Goal: Information Seeking & Learning: Learn about a topic

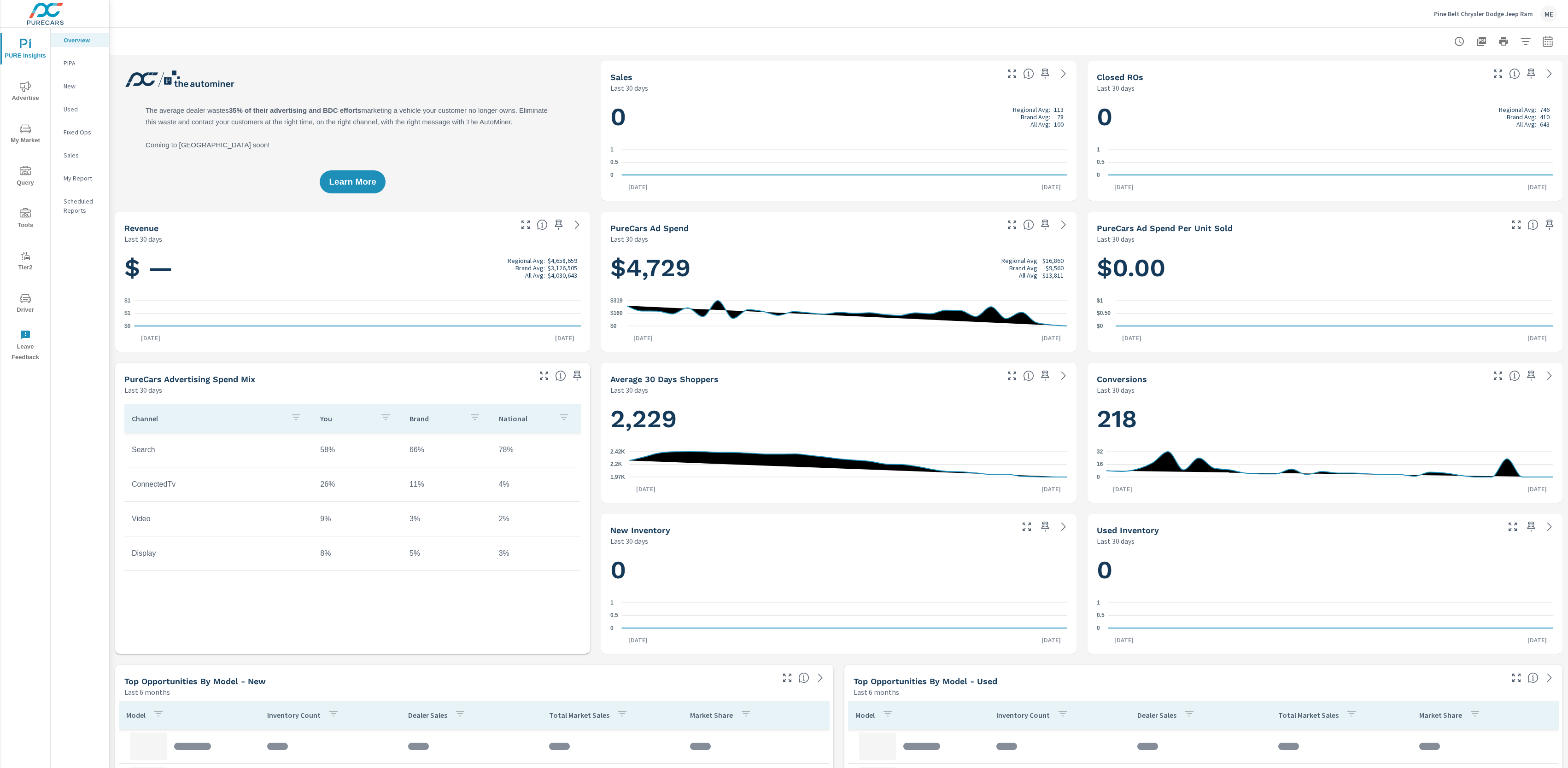
click at [27, 128] on icon "nav menu" at bounding box center [26, 128] width 11 height 9
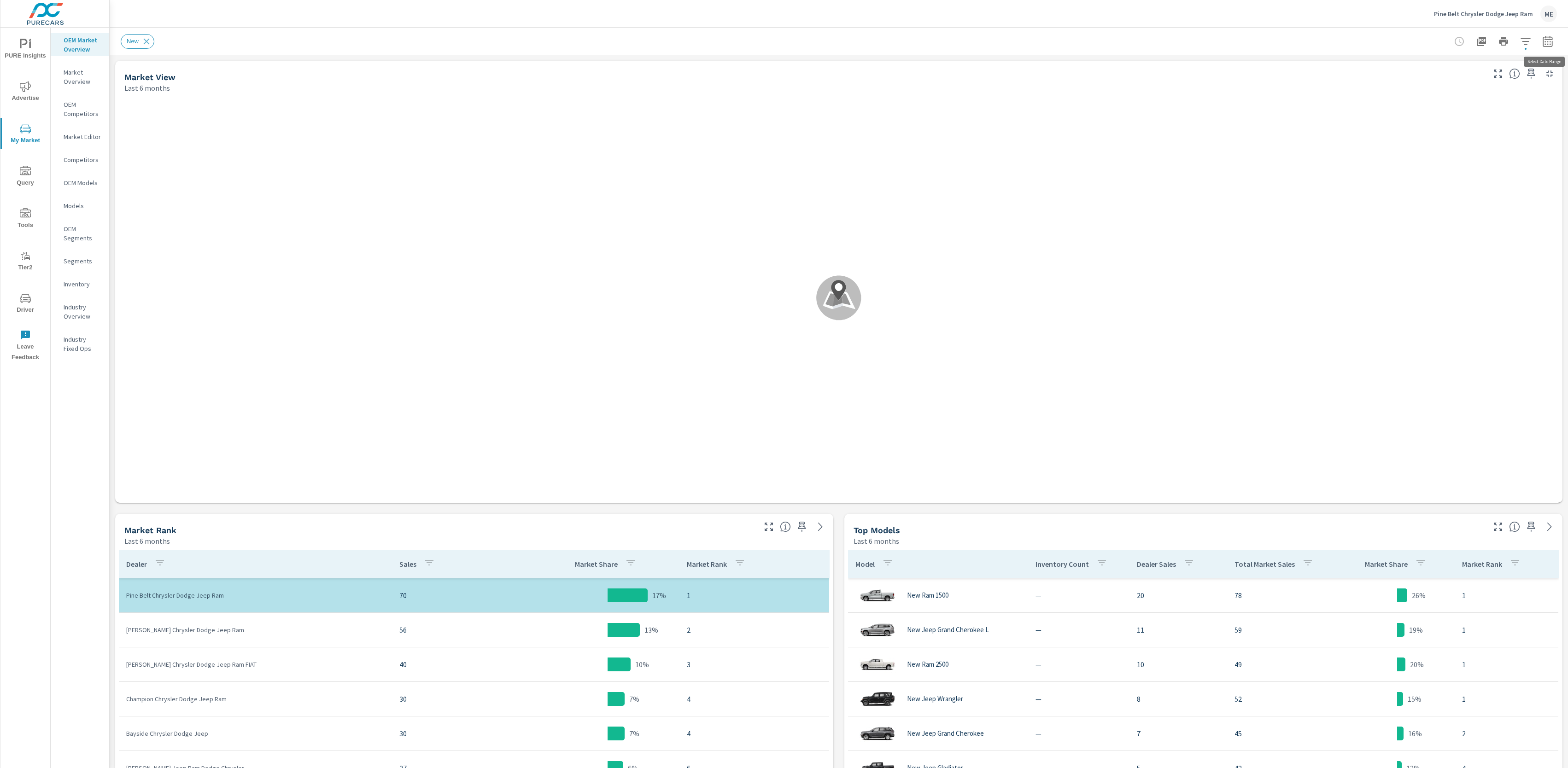
click at [1546, 44] on icon "button" at bounding box center [1548, 41] width 11 height 11
click at [1461, 133] on p "Apr" at bounding box center [1465, 131] width 10 height 9
click at [1517, 131] on div "Jun" at bounding box center [1525, 131] width 27 height 22
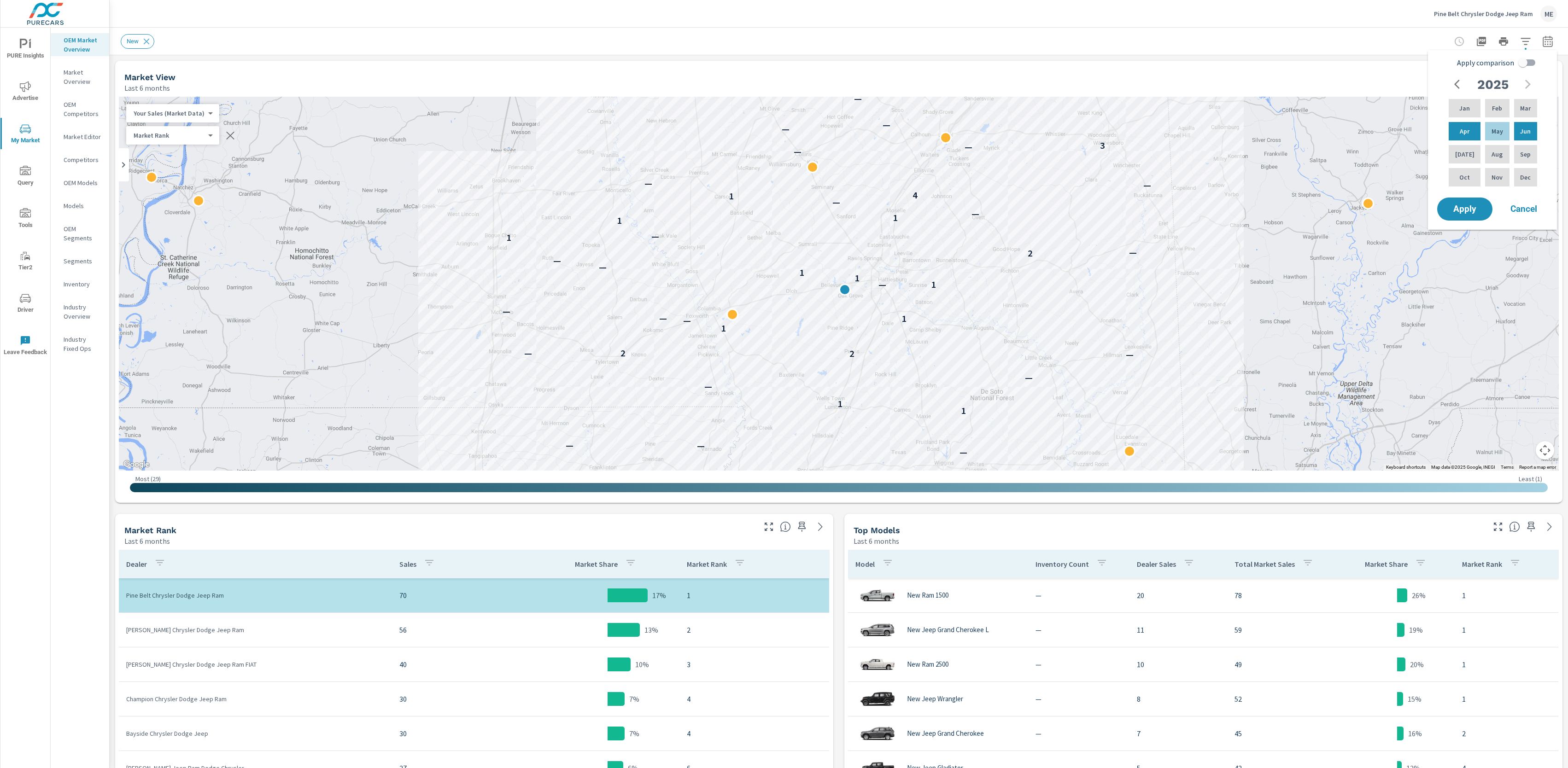
click at [1525, 64] on input "Apply comparison" at bounding box center [1523, 63] width 52 height 18
checkbox input "true"
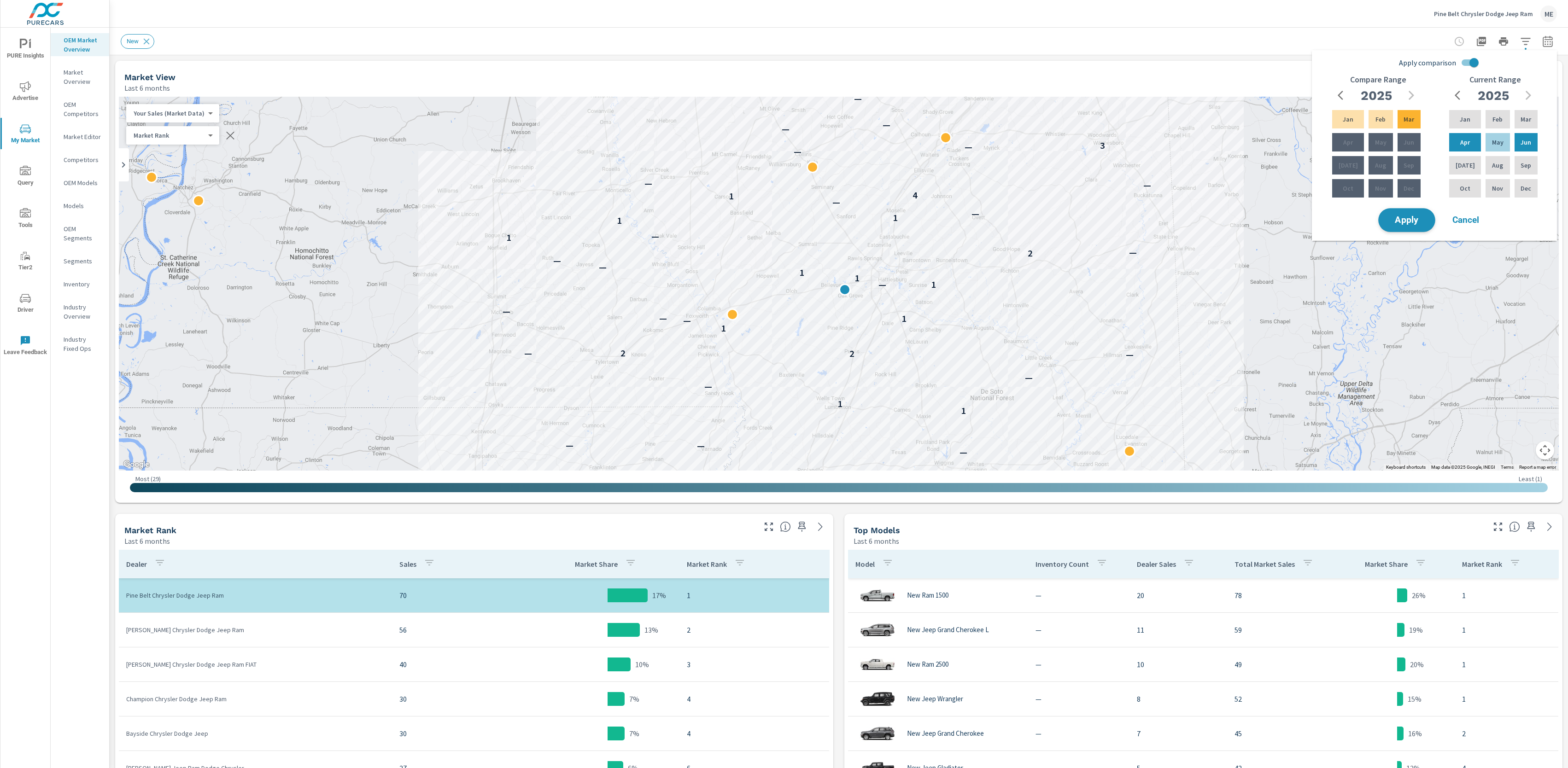
click at [1419, 216] on span "Apply" at bounding box center [1407, 220] width 38 height 9
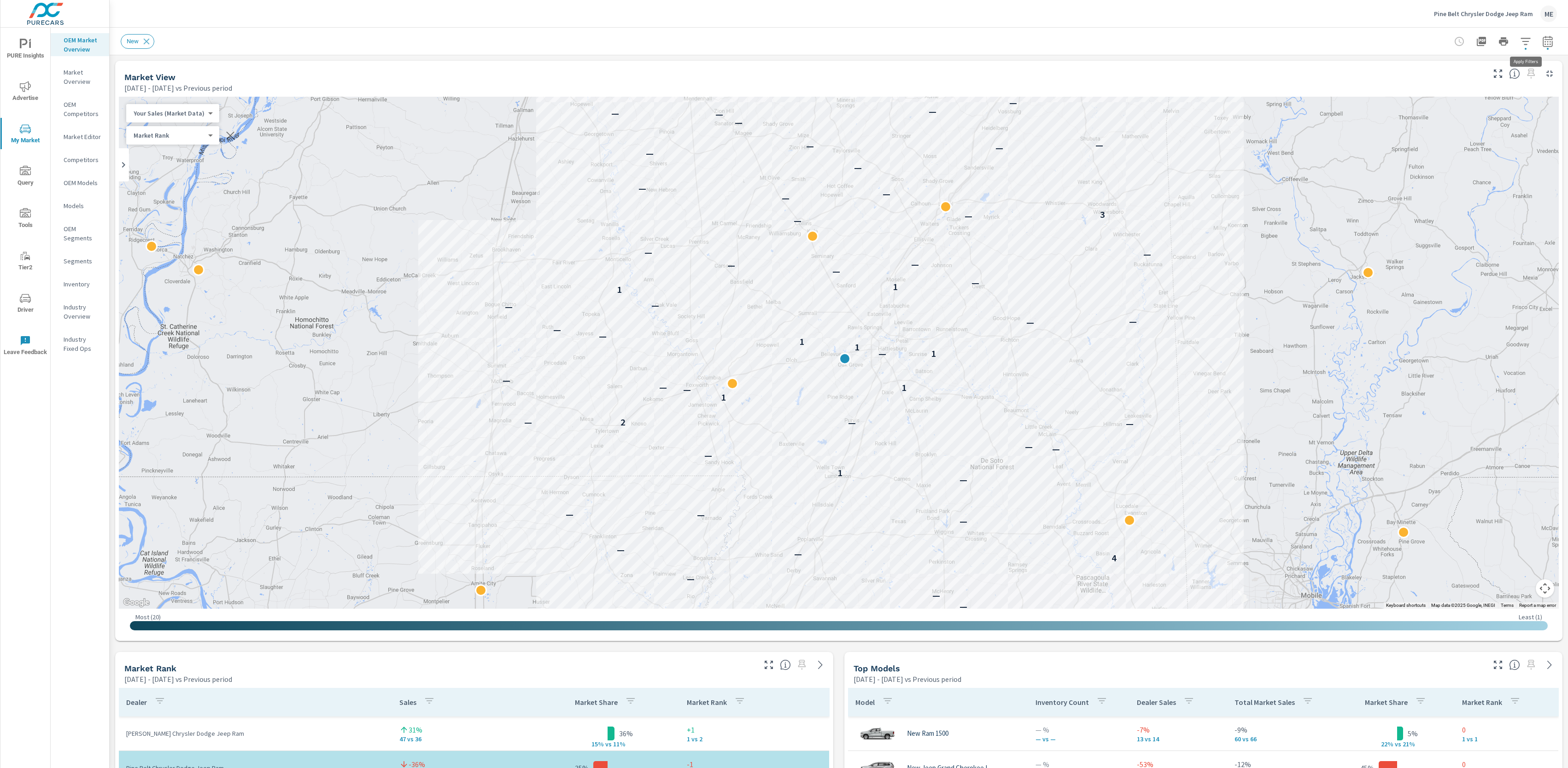
click at [1527, 39] on icon "button" at bounding box center [1525, 41] width 11 height 11
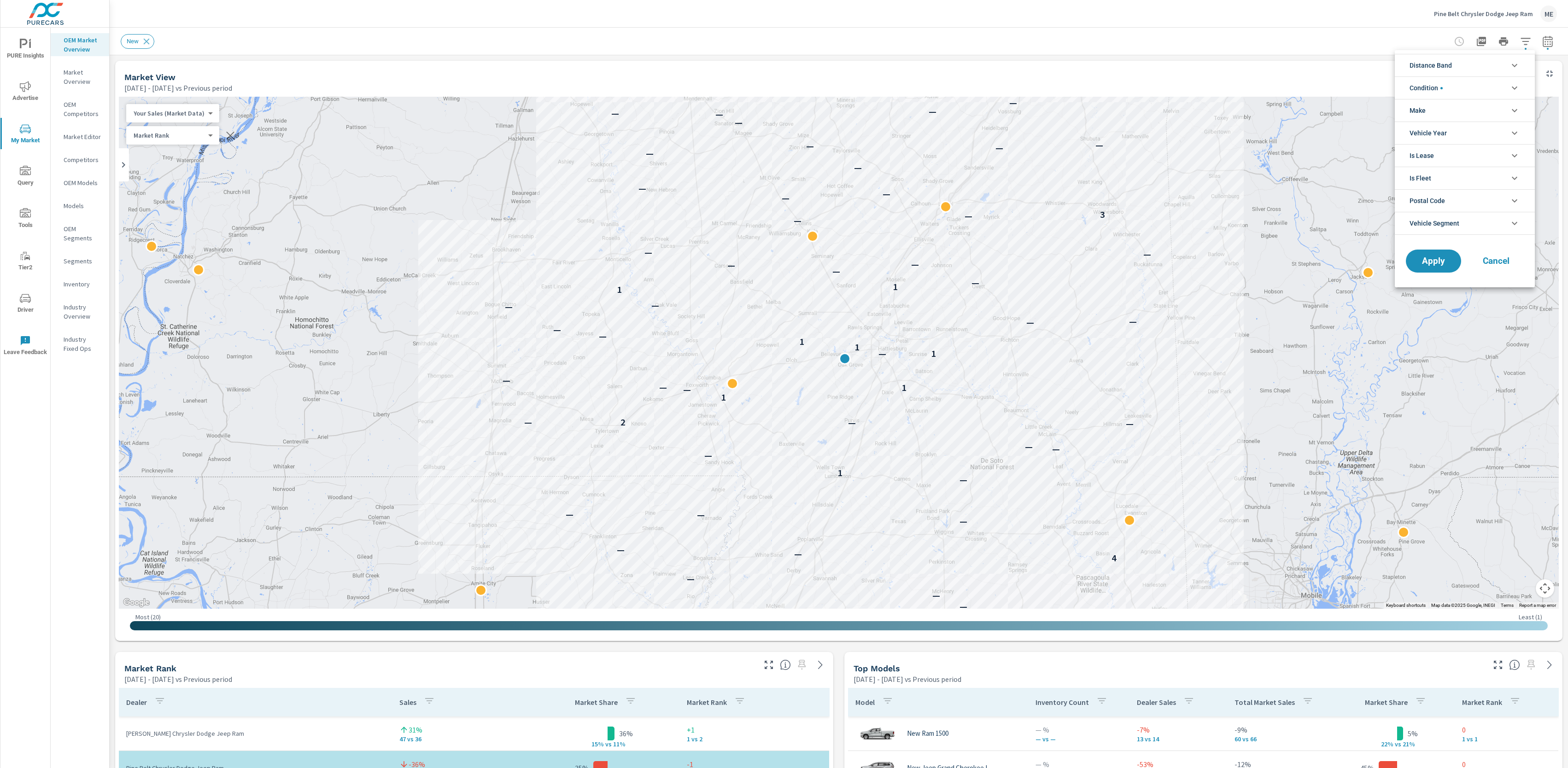
click at [1433, 65] on span "Distance Band" at bounding box center [1431, 65] width 43 height 22
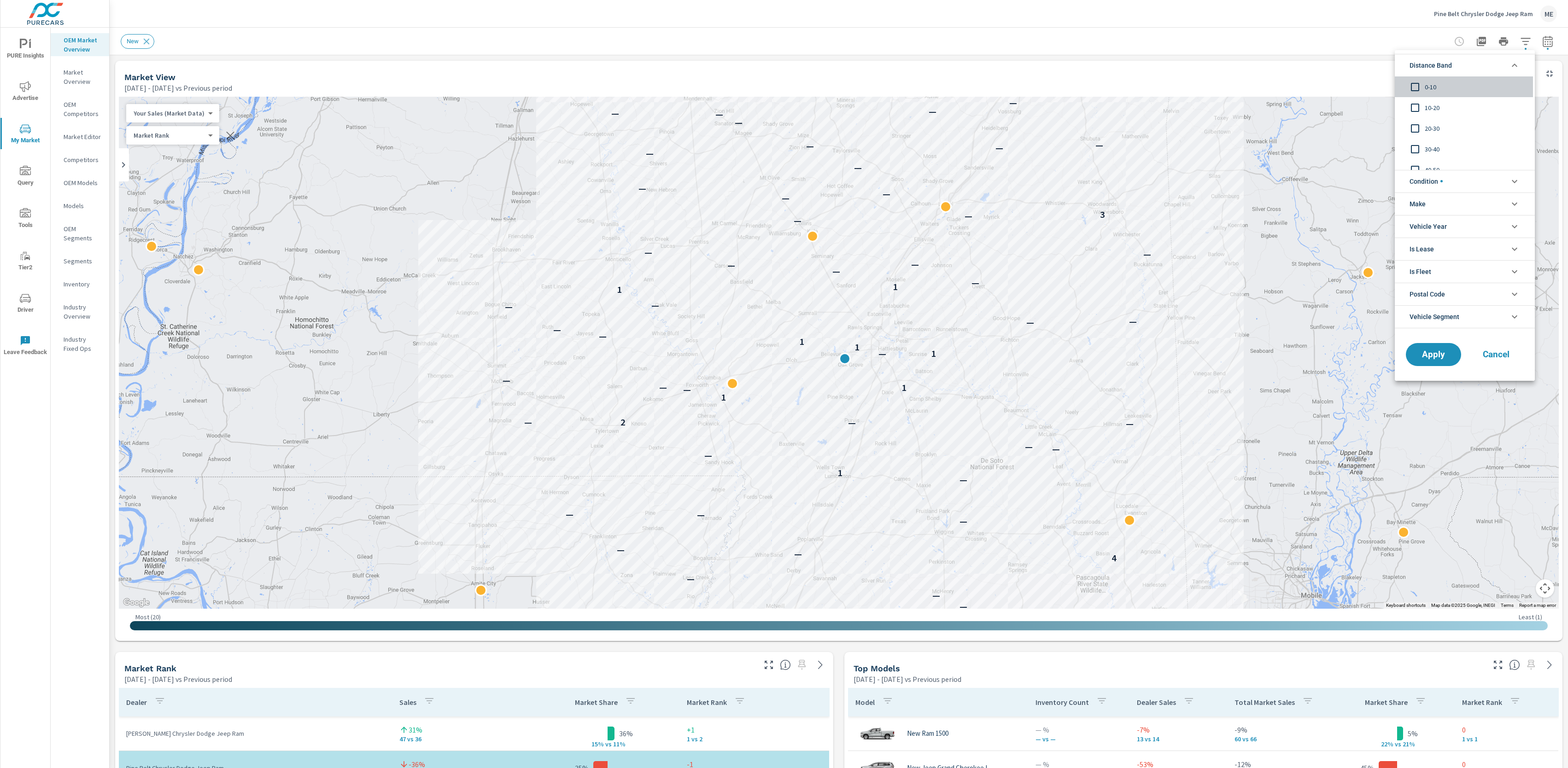
click at [1433, 85] on span "0-10" at bounding box center [1475, 87] width 101 height 11
click at [1431, 105] on span "10-20" at bounding box center [1475, 108] width 101 height 11
click at [1436, 128] on span "20-30" at bounding box center [1475, 128] width 101 height 11
drag, startPoint x: 1442, startPoint y: 182, endPoint x: 1447, endPoint y: 182, distance: 5.0
click at [1444, 182] on li "Condition" at bounding box center [1465, 181] width 140 height 23
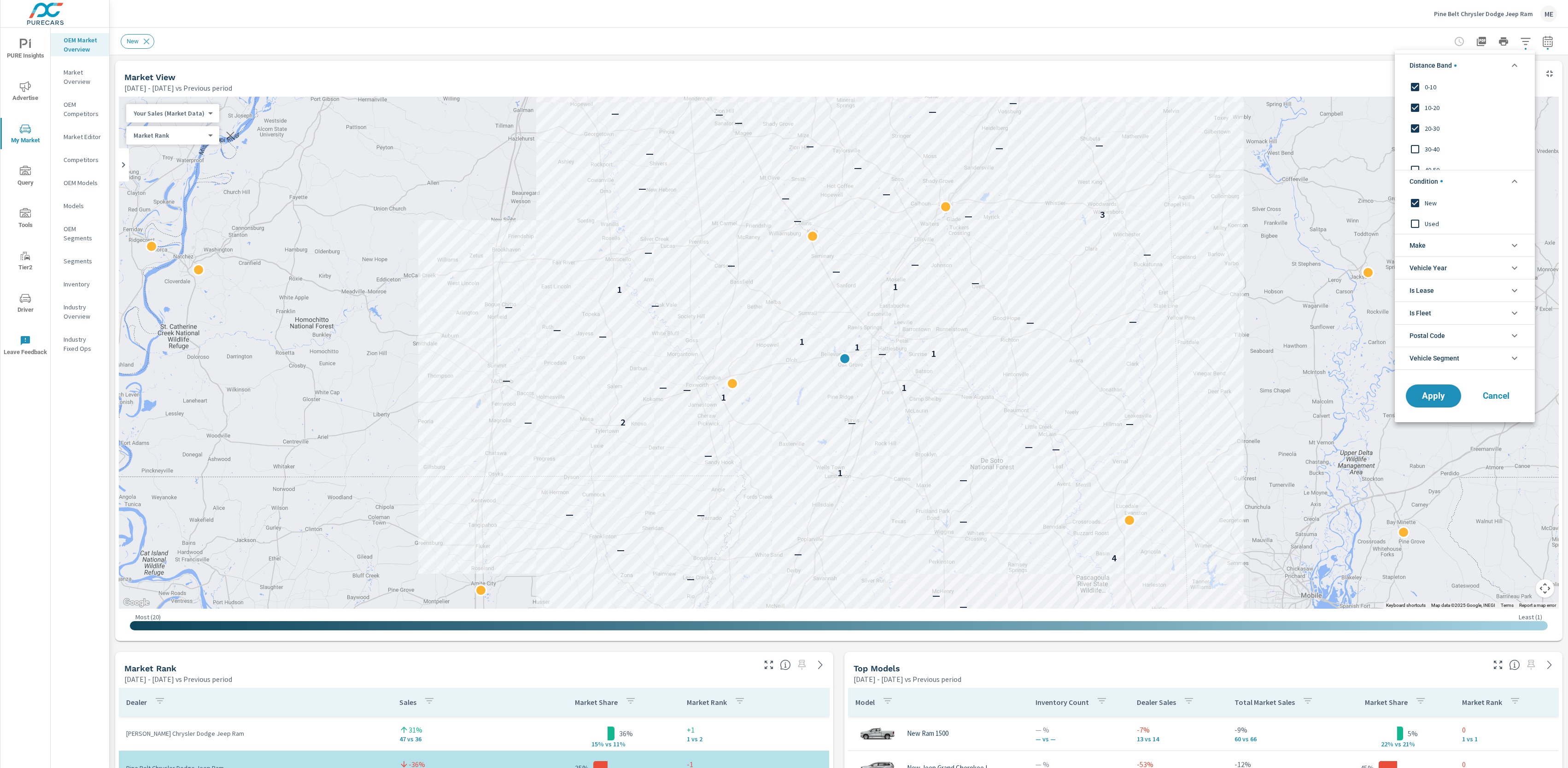
click at [1446, 243] on li "Make" at bounding box center [1465, 245] width 140 height 23
click at [1429, 267] on span "Jeep" at bounding box center [1475, 267] width 101 height 11
click at [1429, 288] on span "Ram" at bounding box center [1475, 287] width 101 height 11
click at [1429, 302] on span "Dodge" at bounding box center [1475, 308] width 101 height 11
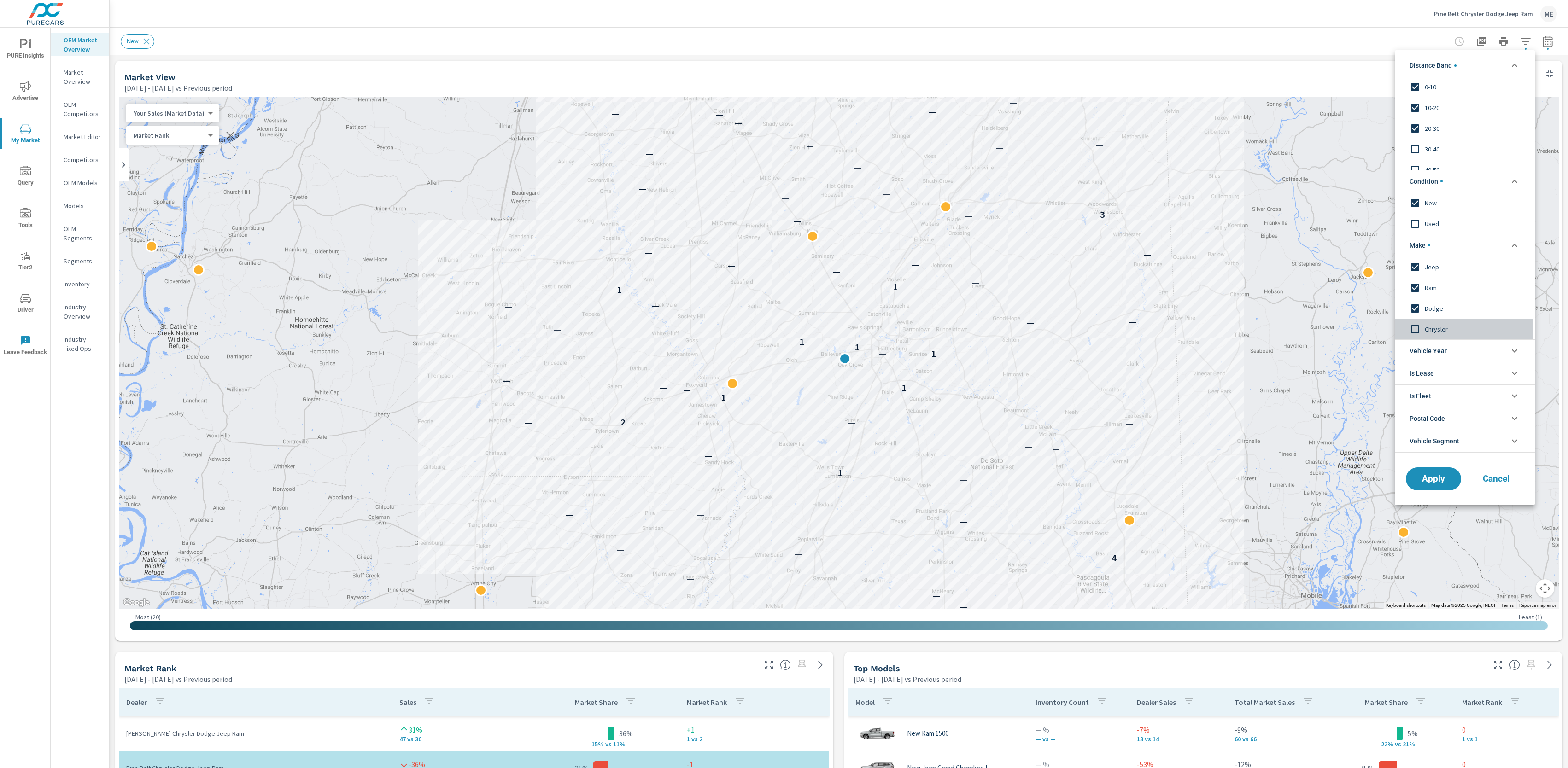
click at [1442, 324] on span "Chrysler" at bounding box center [1475, 329] width 101 height 11
click at [1429, 490] on button "Apply" at bounding box center [1433, 478] width 57 height 24
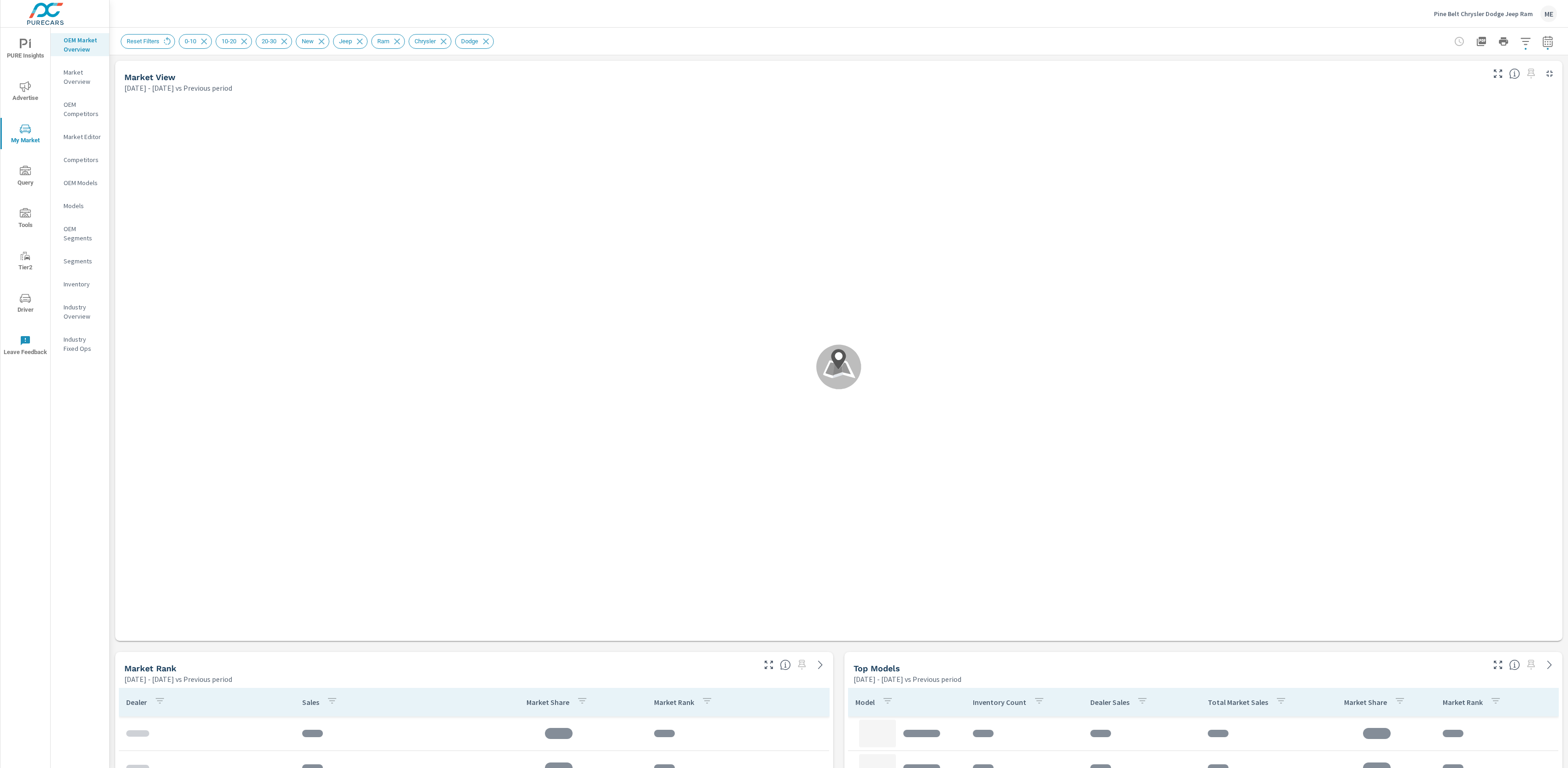
click at [635, 40] on div "Reset Filters 0-10 10-20 20-30 New Jeep Ram Chrysler Dodge" at bounding box center [774, 41] width 1307 height 15
click at [637, 39] on div "Reset Filters 0-10 10-20 20-30 New Jeep Ram Chrysler Dodge" at bounding box center [774, 41] width 1307 height 15
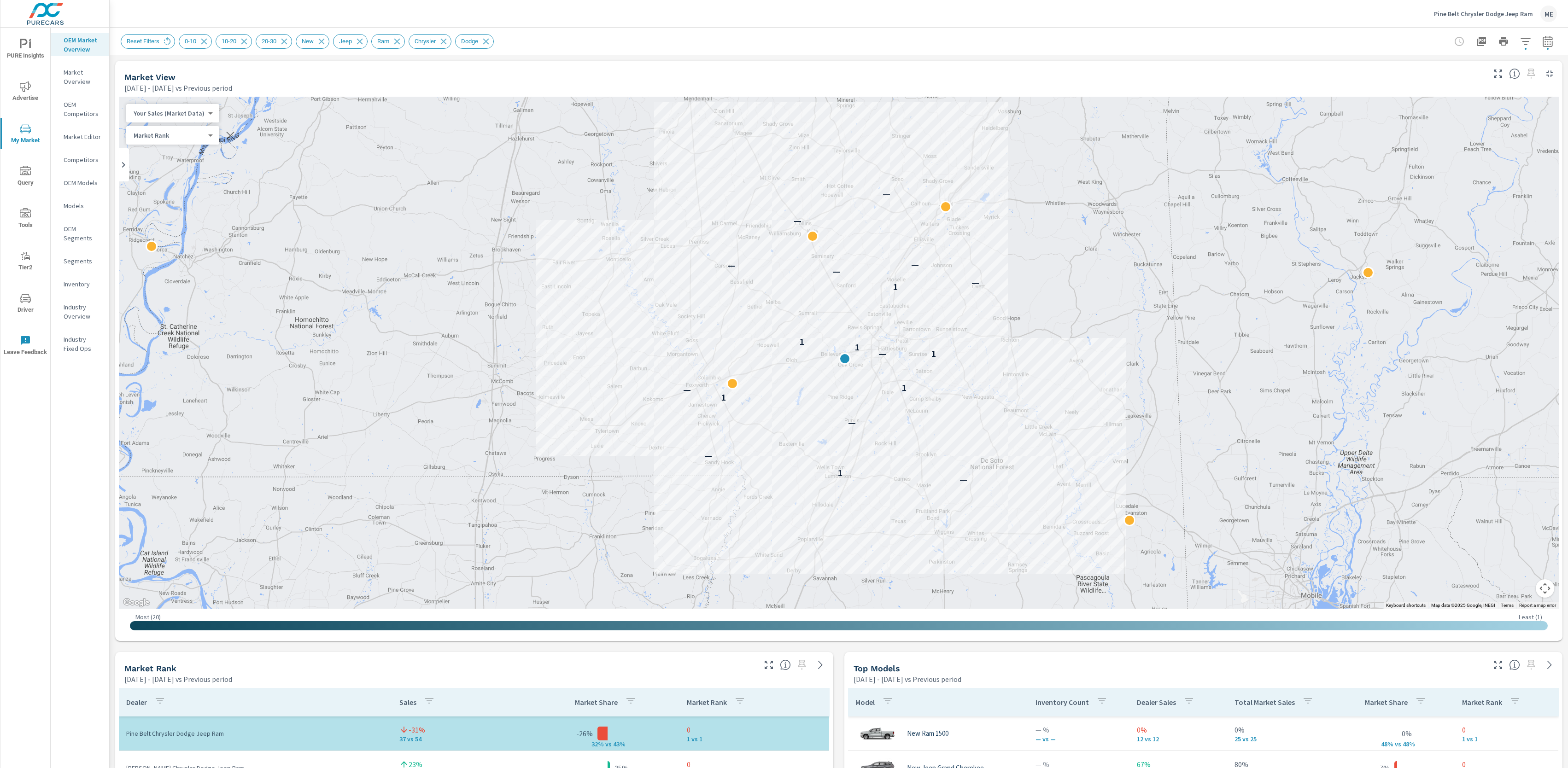
click at [856, 44] on div "Reset Filters 0-10 10-20 20-30 New Jeep Ram Chrysler Dodge" at bounding box center [774, 41] width 1307 height 15
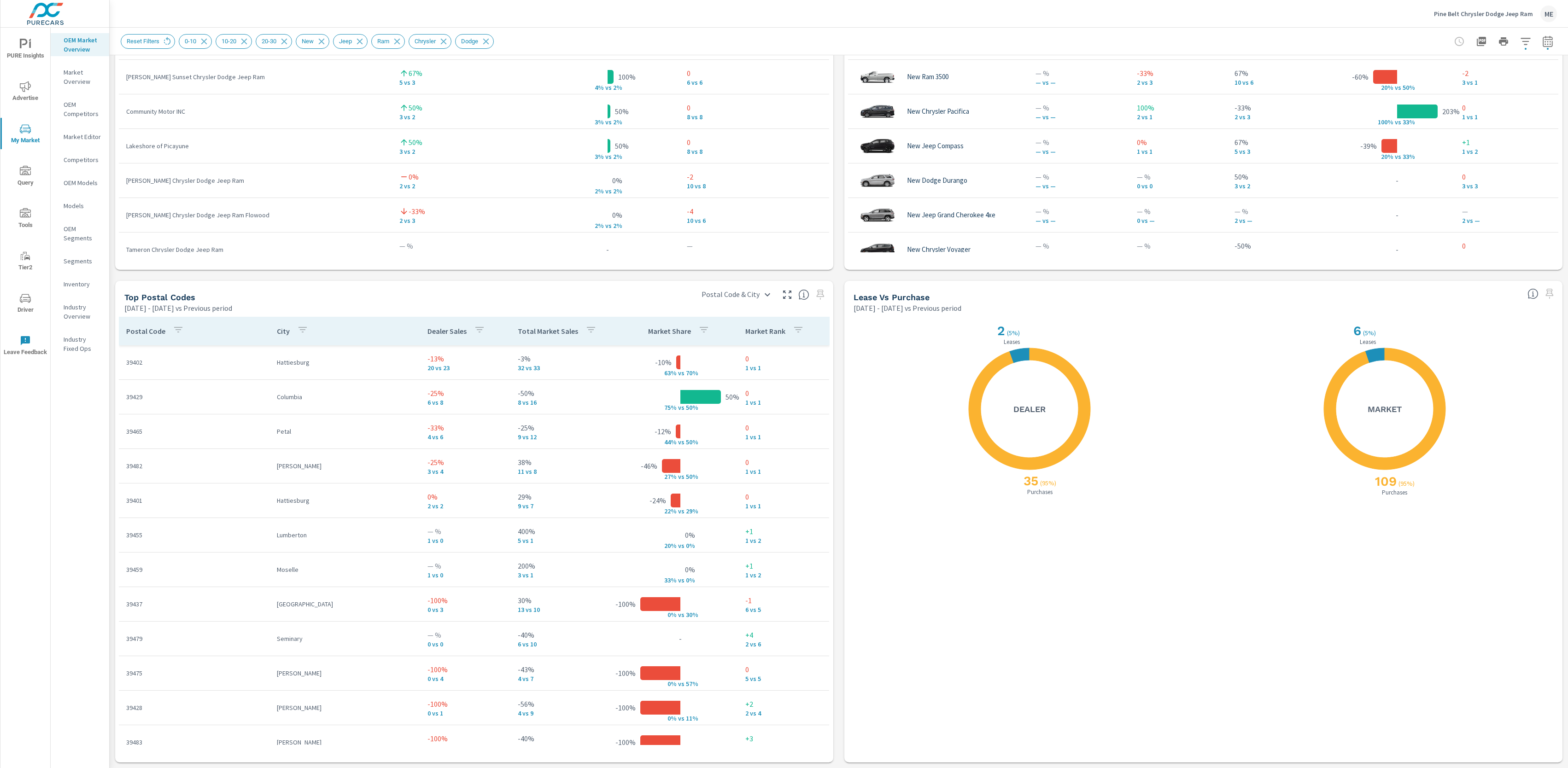
click at [588, 326] on icon "button" at bounding box center [591, 330] width 11 height 11
click at [573, 279] on div at bounding box center [784, 384] width 1568 height 768
click at [590, 326] on icon "button" at bounding box center [591, 330] width 11 height 11
click at [582, 389] on input "Search" at bounding box center [590, 394] width 105 height 18
click at [584, 447] on p "PREV" at bounding box center [590, 444] width 14 height 9
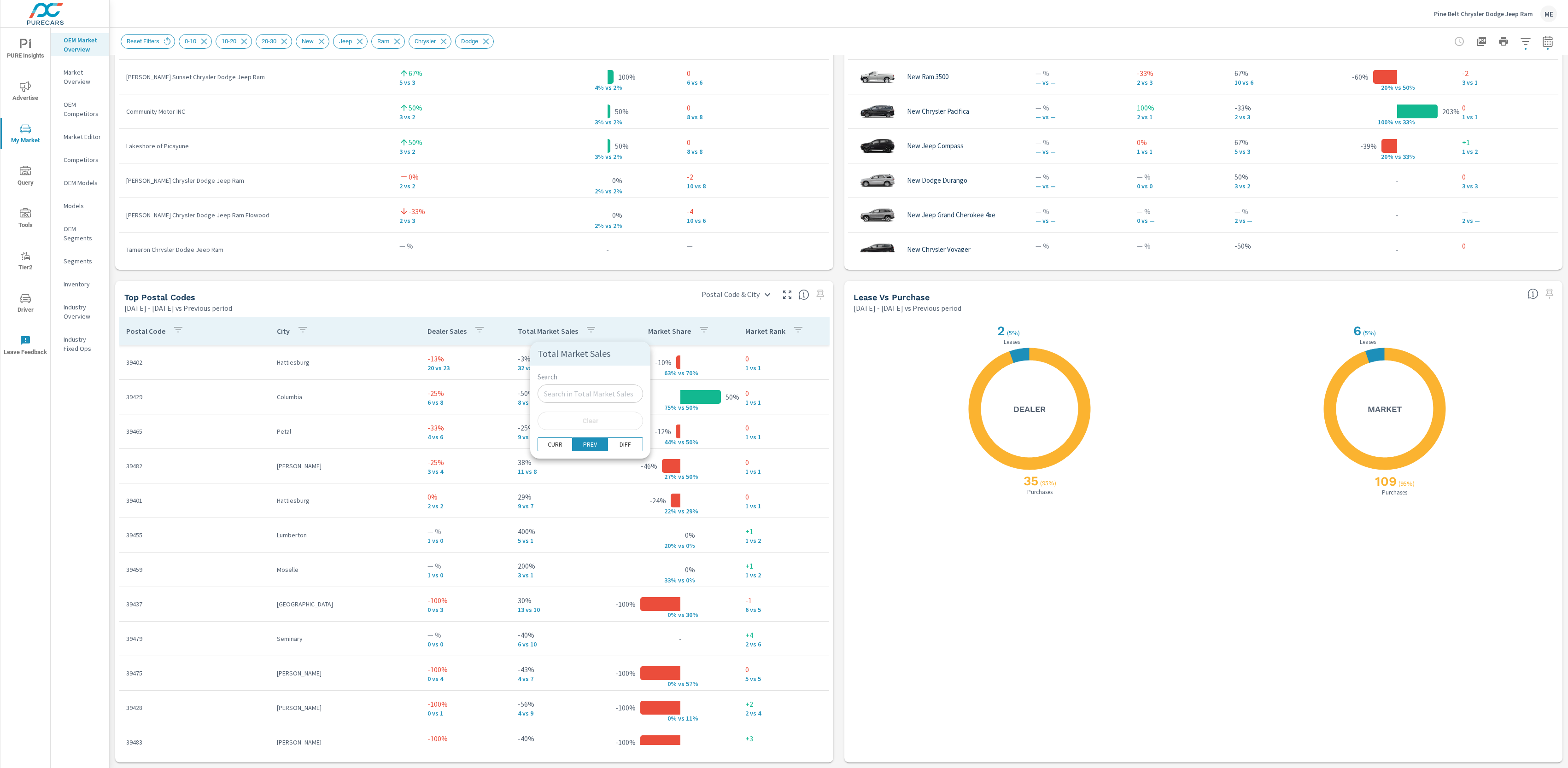
click at [835, 429] on div at bounding box center [784, 384] width 1568 height 768
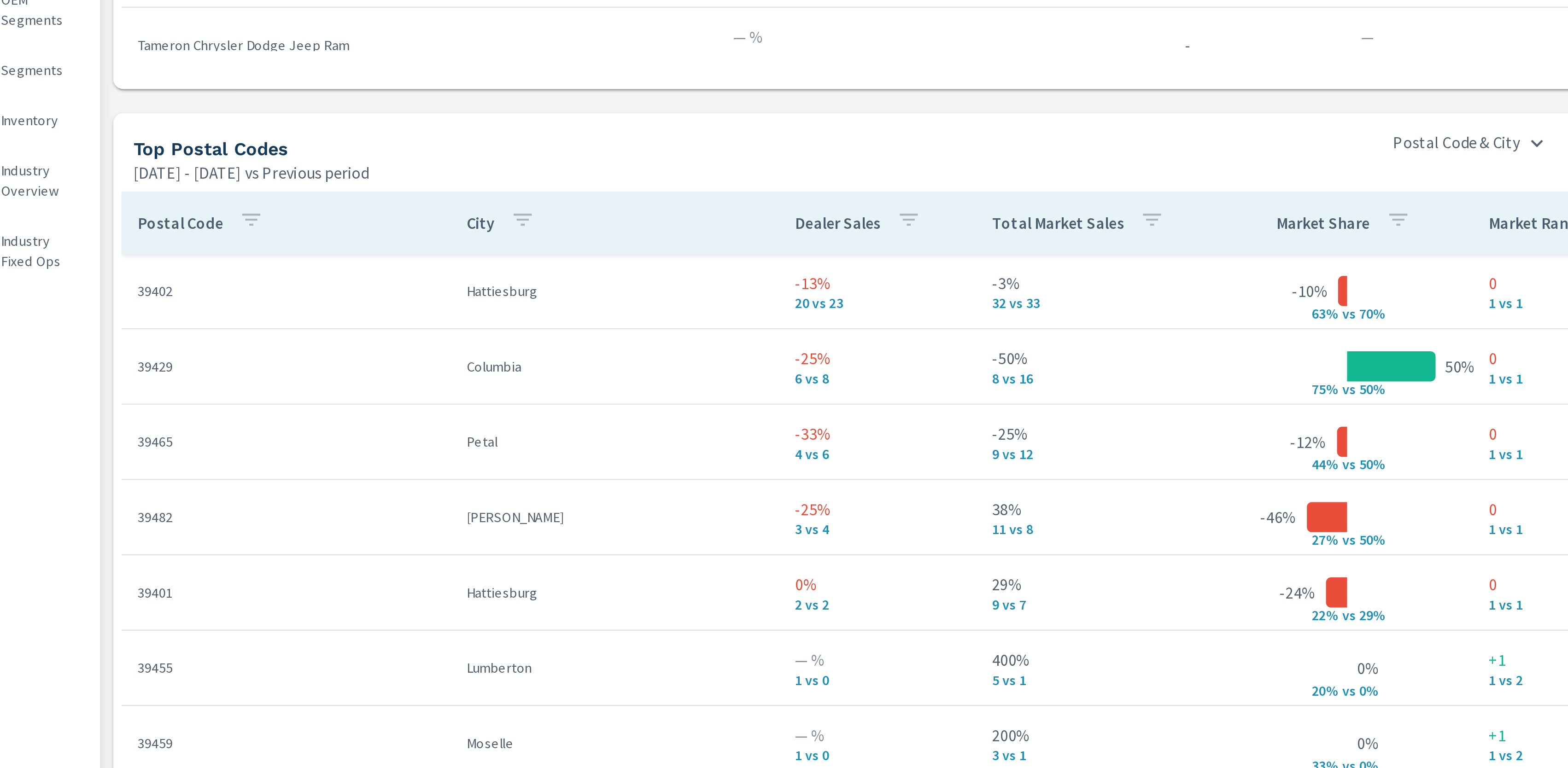
click at [476, 330] on icon "button" at bounding box center [480, 329] width 9 height 5
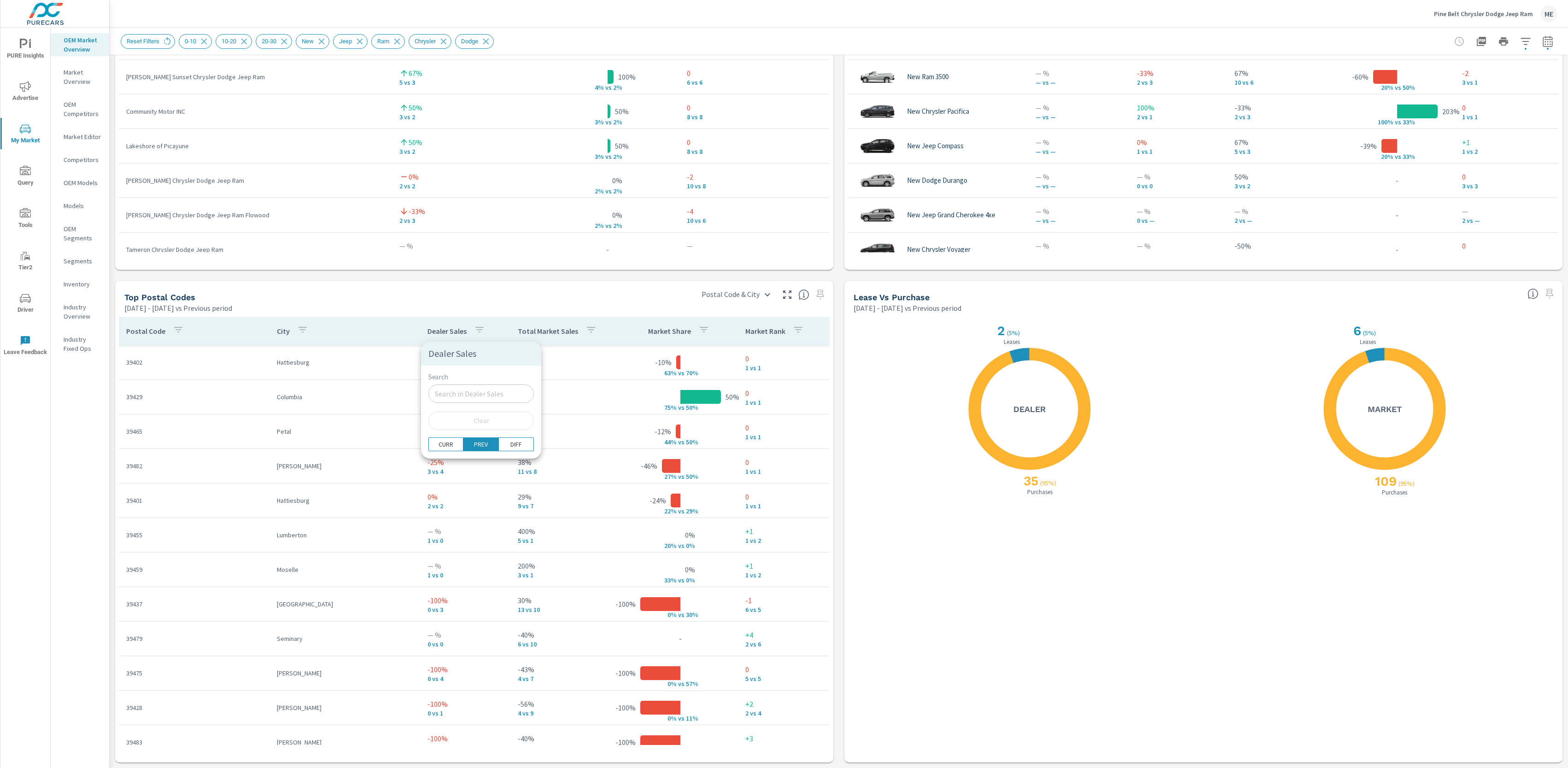
click at [842, 392] on div at bounding box center [784, 384] width 1568 height 768
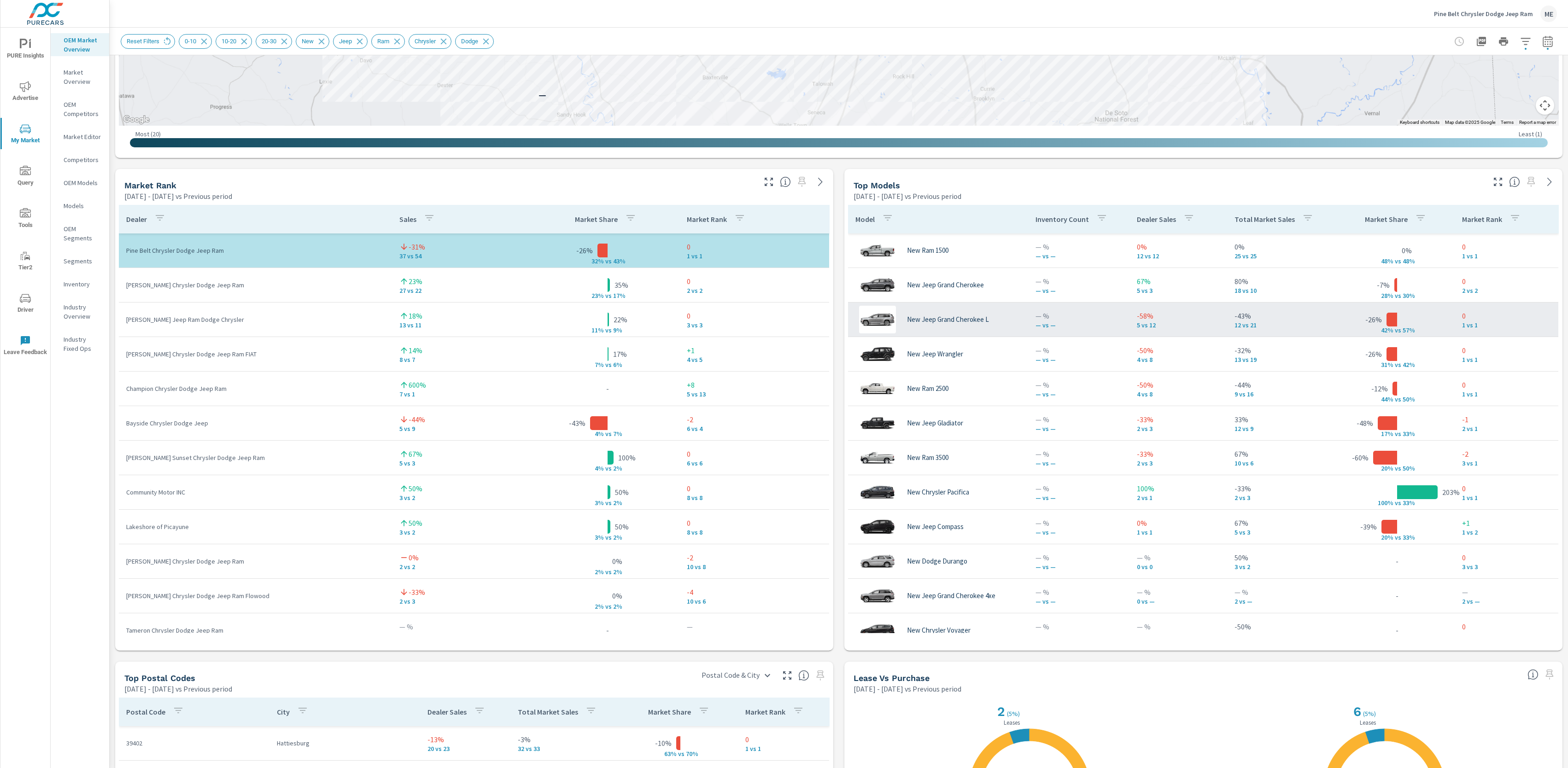
scroll to position [457, 0]
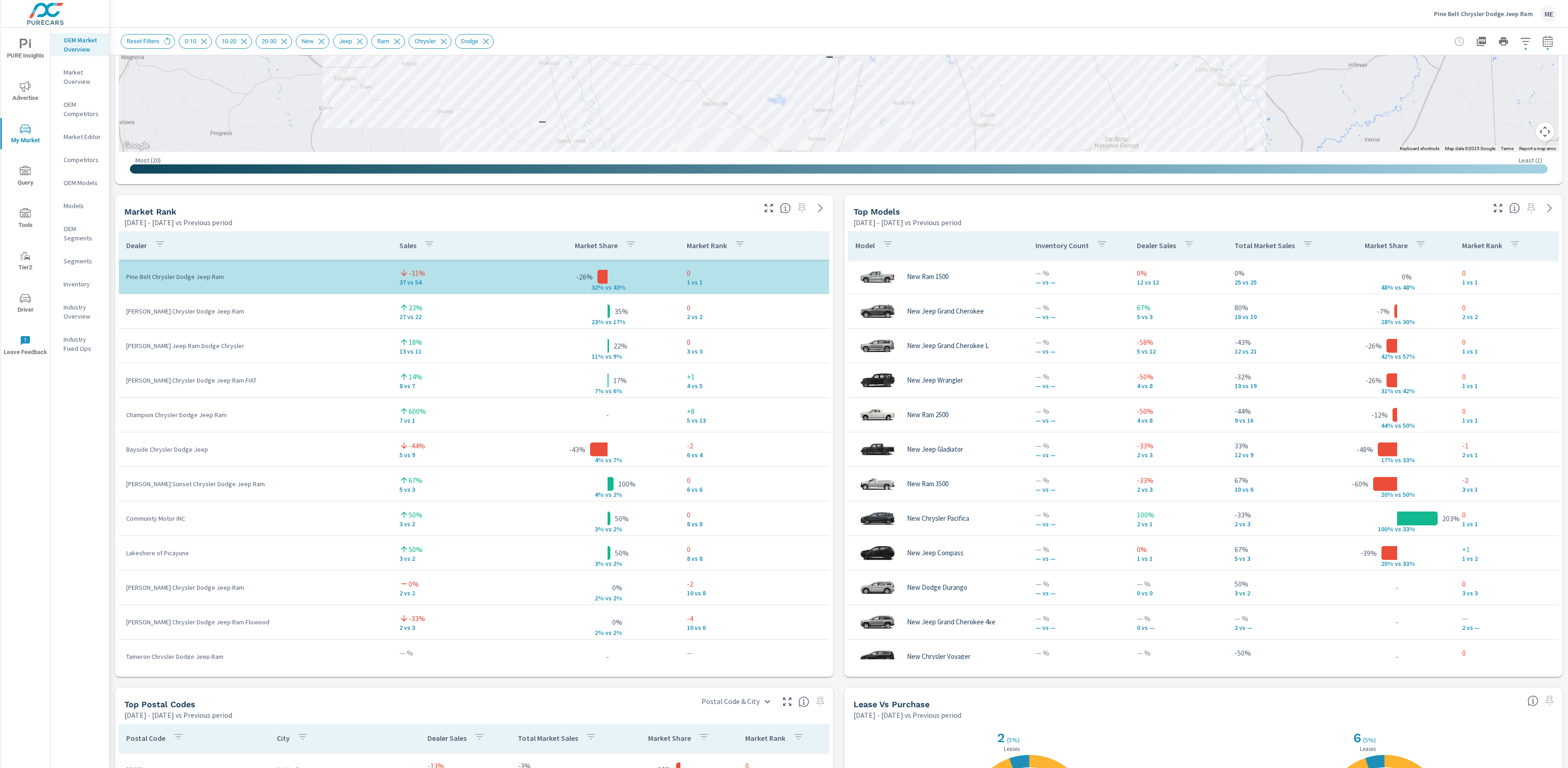
click at [1283, 190] on div "Market View Apr 01, 2025 - Jun 30, 2025 vs Previous period ← Move left → Move r…" at bounding box center [839, 386] width 1458 height 1577
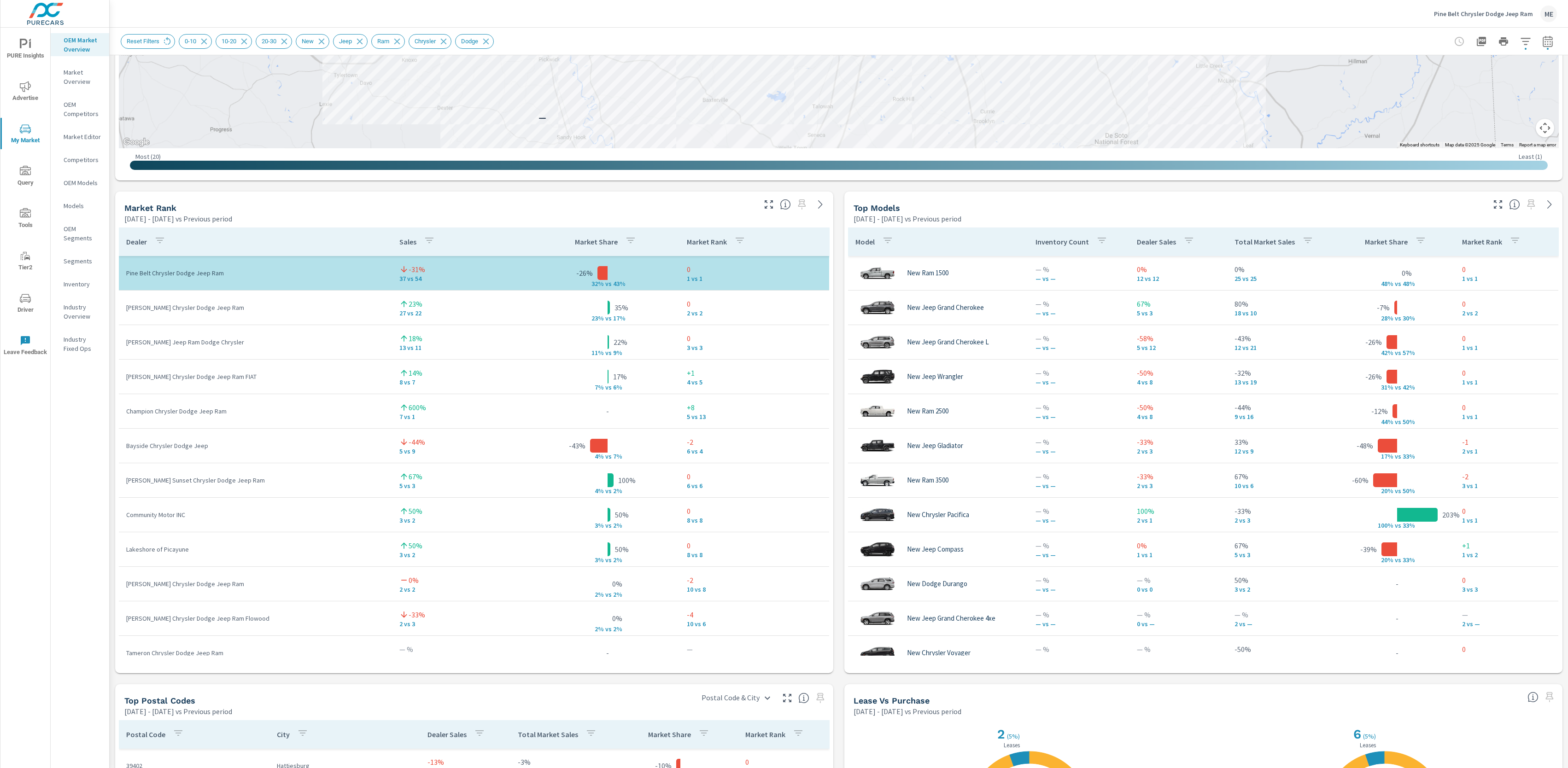
scroll to position [461, 0]
click at [840, 571] on div "Market View Apr 01, 2025 - Jun 30, 2025 vs Previous period ← Move left → Move r…" at bounding box center [839, 382] width 1458 height 1577
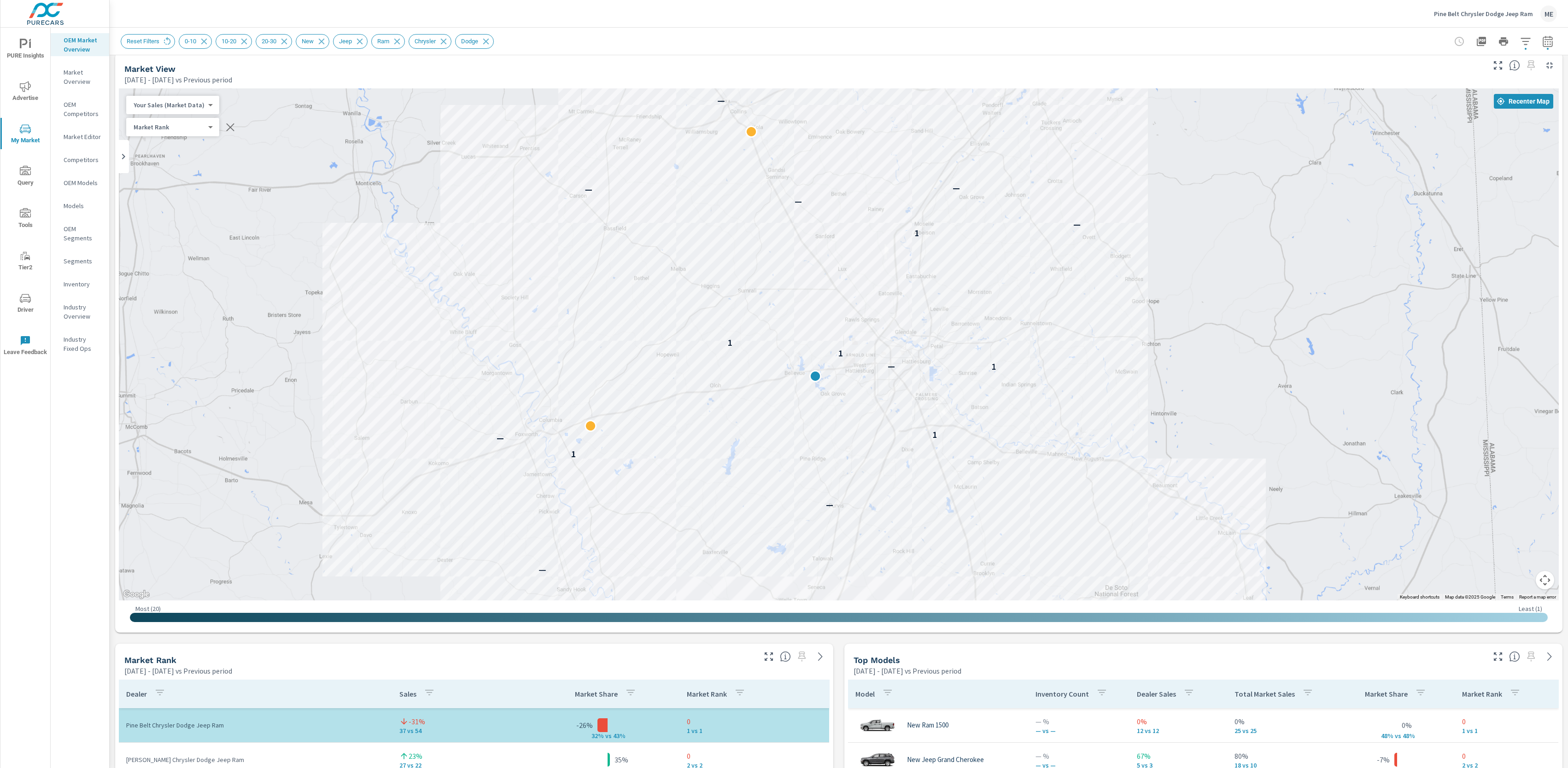
scroll to position [0, 0]
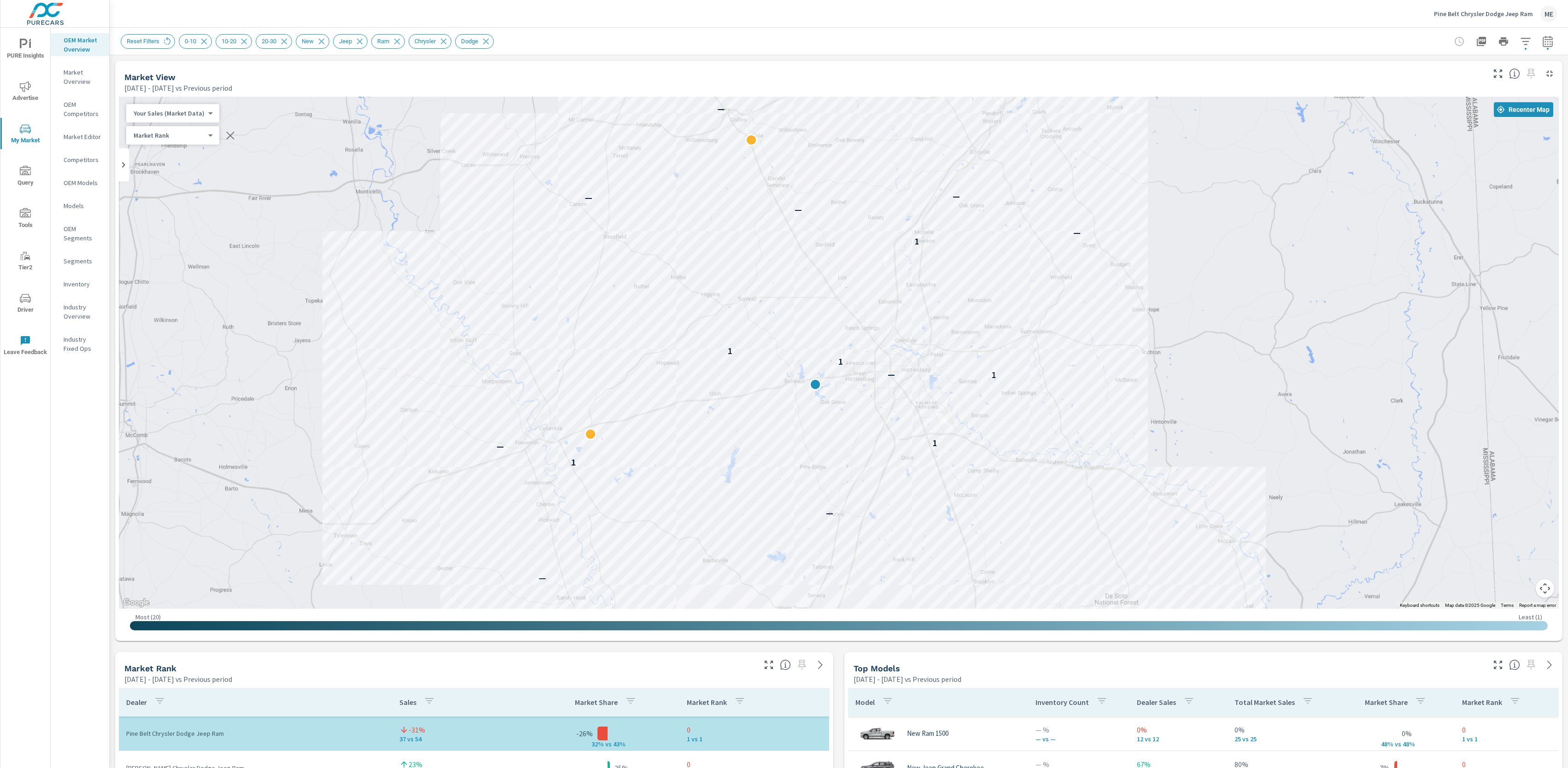
click at [958, 46] on div "Reset Filters 0-10 10-20 20-30 New Jeep Ram Chrysler Dodge" at bounding box center [774, 41] width 1307 height 15
click at [961, 46] on div "Reset Filters 0-10 10-20 20-30 New Jeep Ram Chrysler Dodge" at bounding box center [774, 41] width 1307 height 15
click at [961, 46] on div "Reset Filters 0-10 10-20 20-30 New Jeep Ram Chrysler Dodge" at bounding box center [774, 41] width 1307 height 15
click at [896, 52] on div "Reset Filters 0-10 10-20 20-30 New Jeep Ram Chrysler Dodge" at bounding box center [839, 41] width 1437 height 27
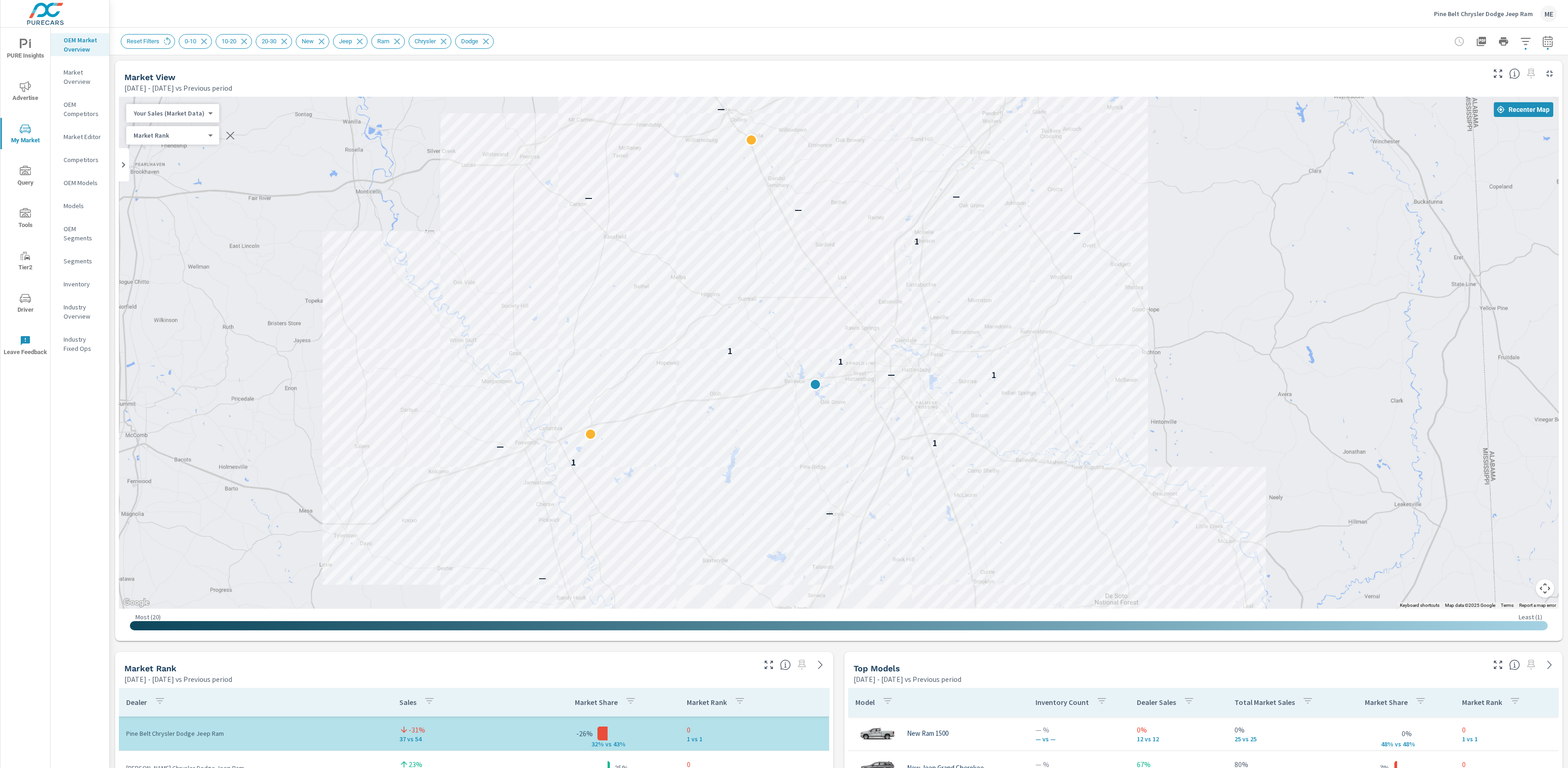
click at [894, 52] on div "Reset Filters 0-10 10-20 20-30 New Jeep Ram Chrysler Dodge" at bounding box center [839, 41] width 1437 height 27
click at [889, 54] on div "Reset Filters 0-10 10-20 20-30 New Jeep Ram Chrysler Dodge" at bounding box center [839, 41] width 1437 height 27
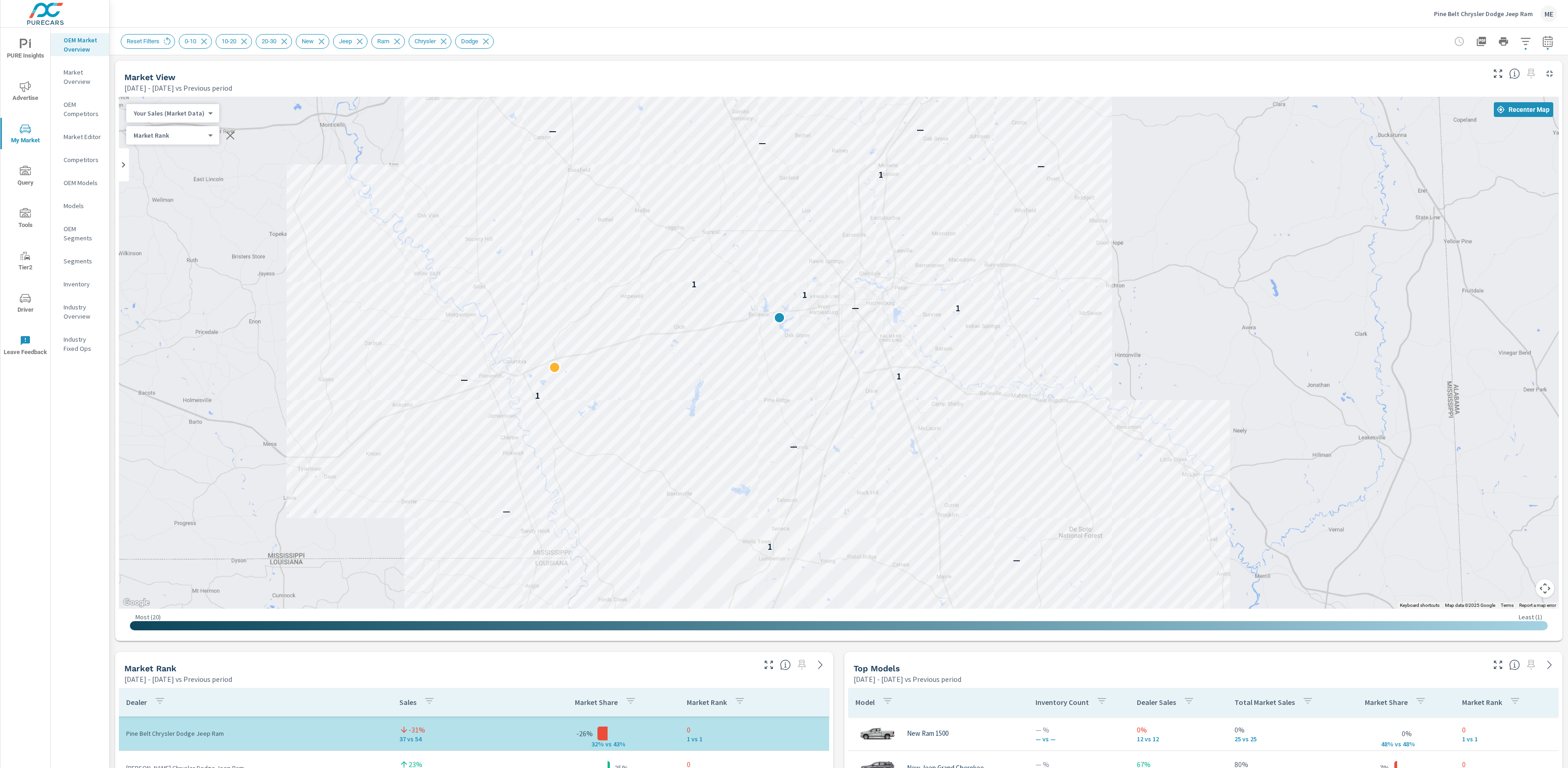
drag, startPoint x: 853, startPoint y: 287, endPoint x: 849, endPoint y: 343, distance: 56.1
click at [815, 215] on div "— 1 — — 1 — 1 1 — 1 1 1 — — — — — —" at bounding box center [839, 353] width 1440 height 512
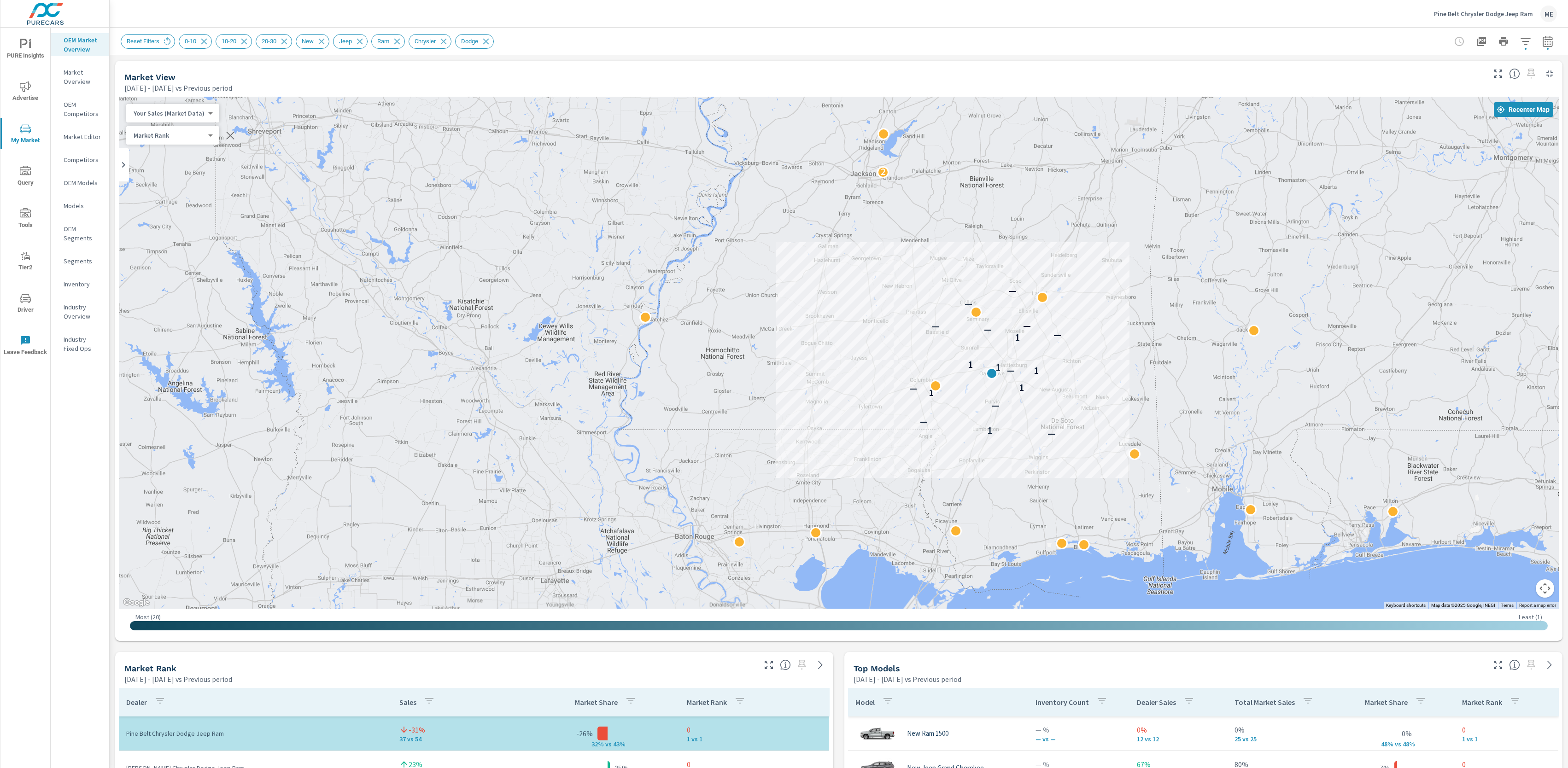
drag, startPoint x: 880, startPoint y: 285, endPoint x: 951, endPoint y: 341, distance: 90.4
click at [951, 341] on div "— 1 — — 1 — 1 1 — 1 1 1 — — — — — — 2" at bounding box center [839, 353] width 1440 height 512
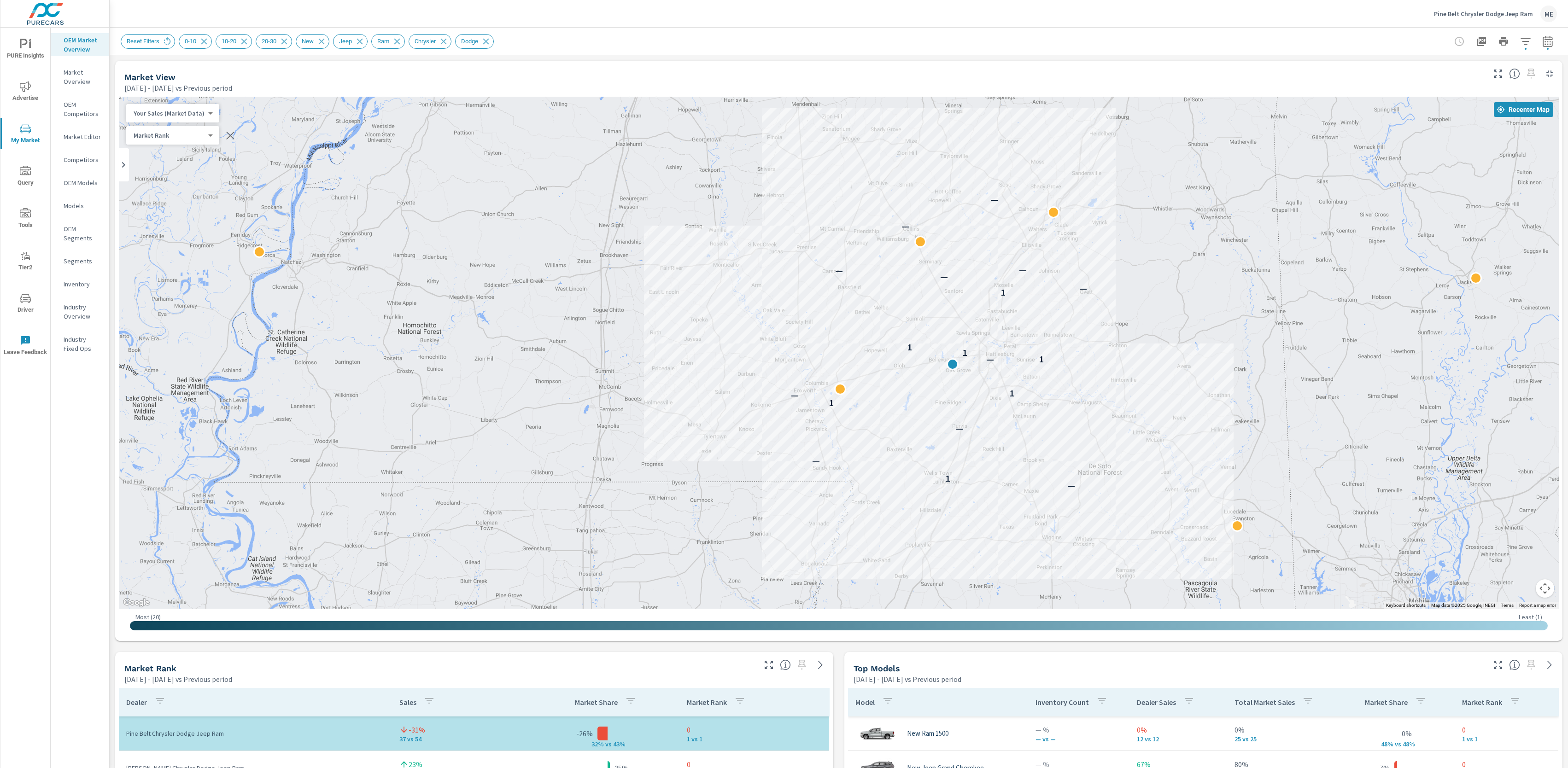
drag, startPoint x: 1160, startPoint y: 358, endPoint x: 1156, endPoint y: 355, distance: 5.0
click at [1156, 355] on div "— 1 — — 1 — 1 1 — 1 1 1 — — — — — —" at bounding box center [1393, 662] width 1179 height 663
click at [754, 46] on div "Reset Filters 0-10 10-20 20-30 New Jeep Ram Chrysler Dodge" at bounding box center [774, 41] width 1307 height 15
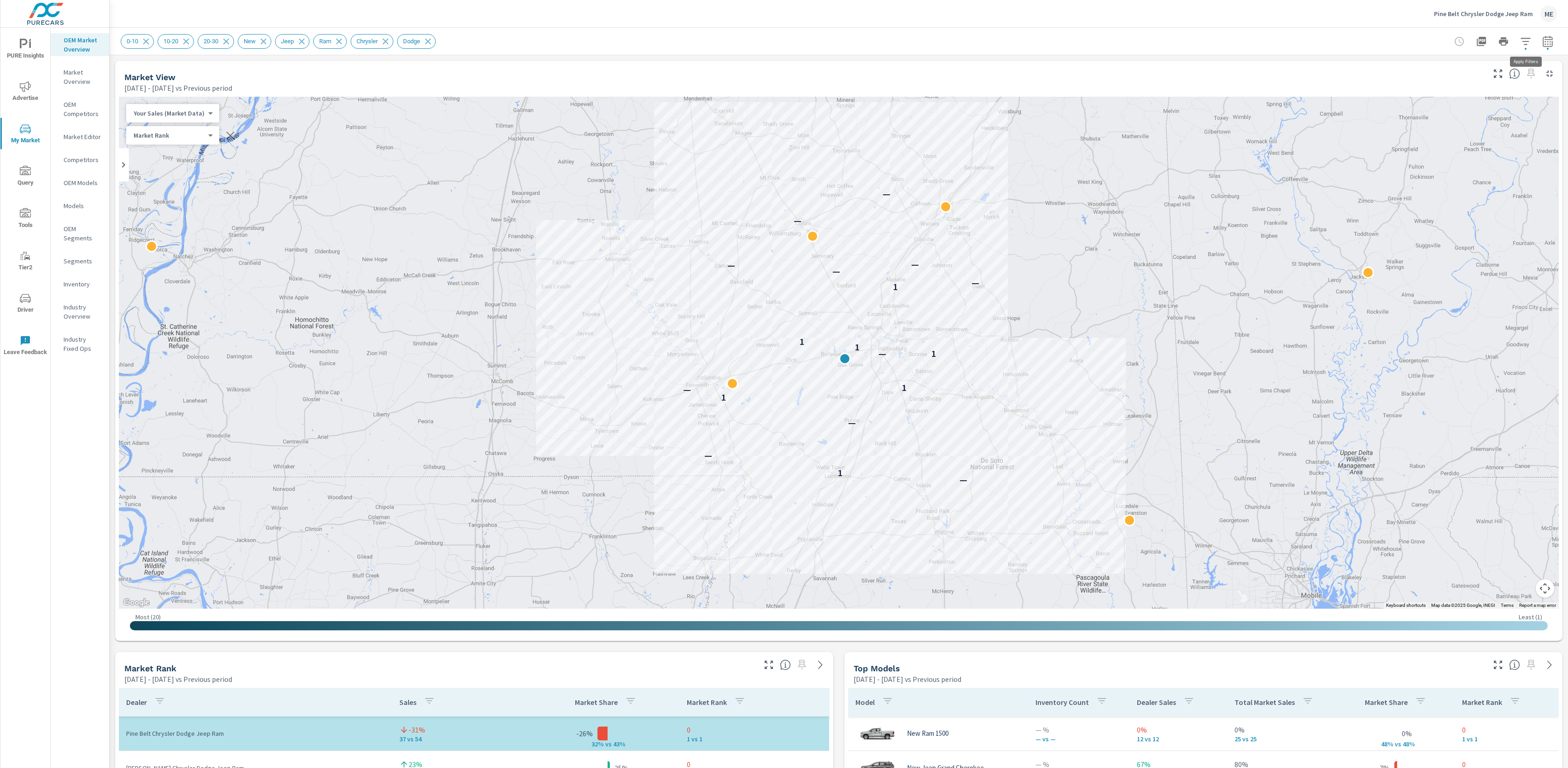
click at [1526, 38] on icon "button" at bounding box center [1525, 41] width 10 height 7
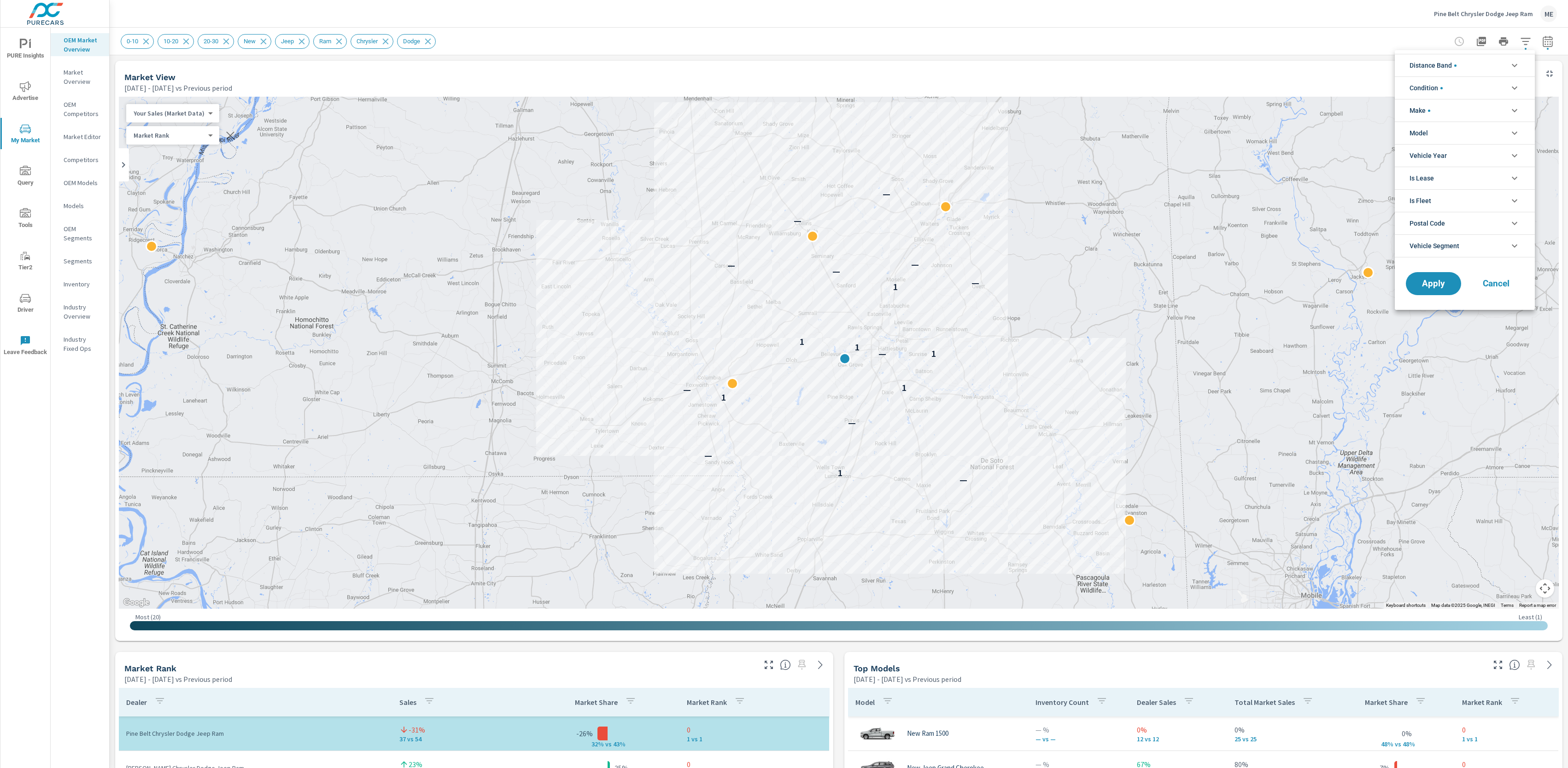
scroll to position [61, 0]
click at [1430, 133] on li "Model" at bounding box center [1465, 133] width 140 height 23
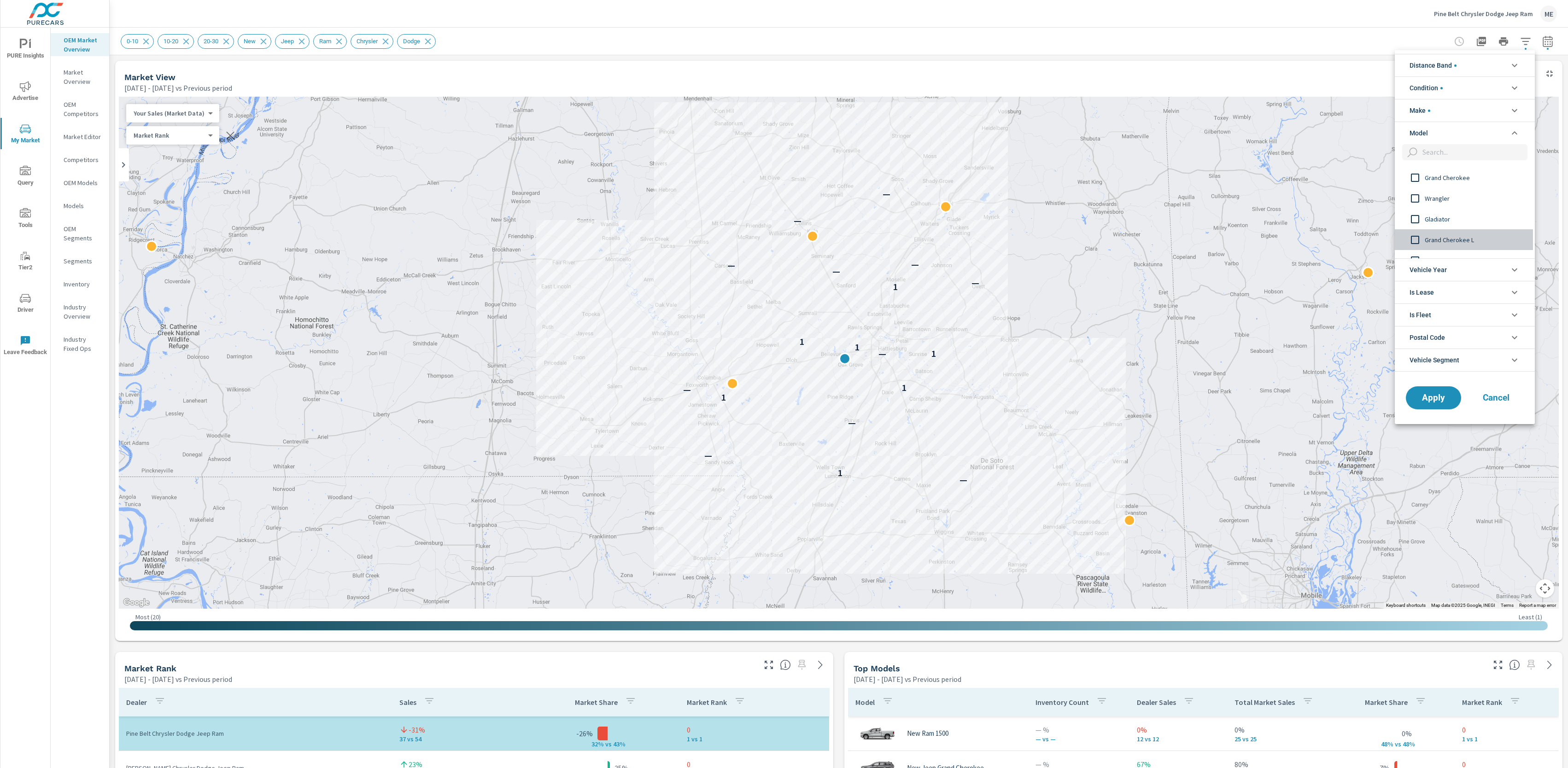
click at [1450, 242] on span "Grand Cherokee L" at bounding box center [1475, 240] width 101 height 11
click at [1439, 398] on span "Apply" at bounding box center [1433, 397] width 38 height 9
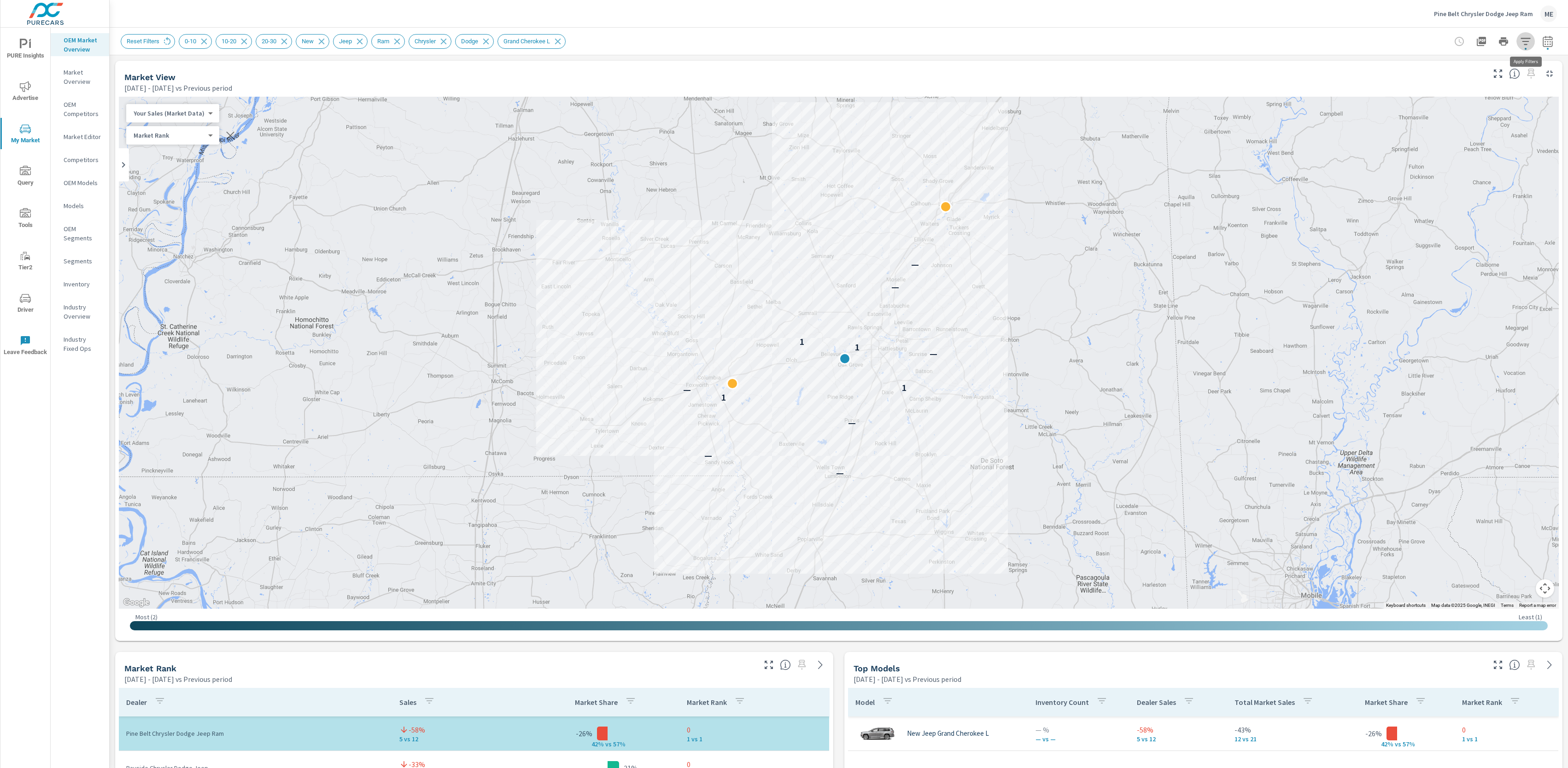
click at [1530, 40] on icon "button" at bounding box center [1525, 41] width 11 height 11
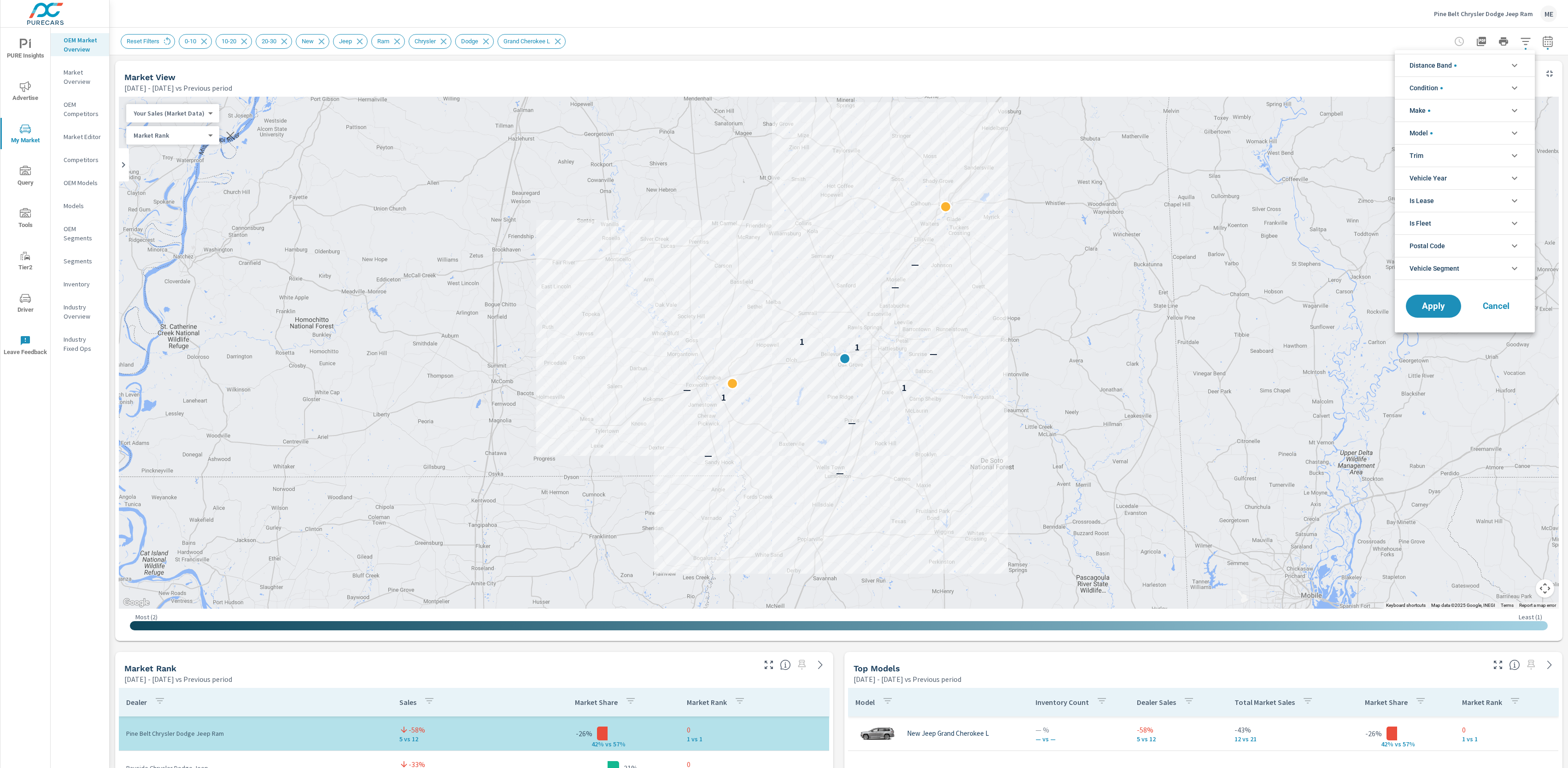
scroll to position [10, 0]
click at [1429, 271] on span "Vehicle Segment" at bounding box center [1435, 268] width 50 height 22
click at [1092, 44] on div at bounding box center [784, 384] width 1568 height 768
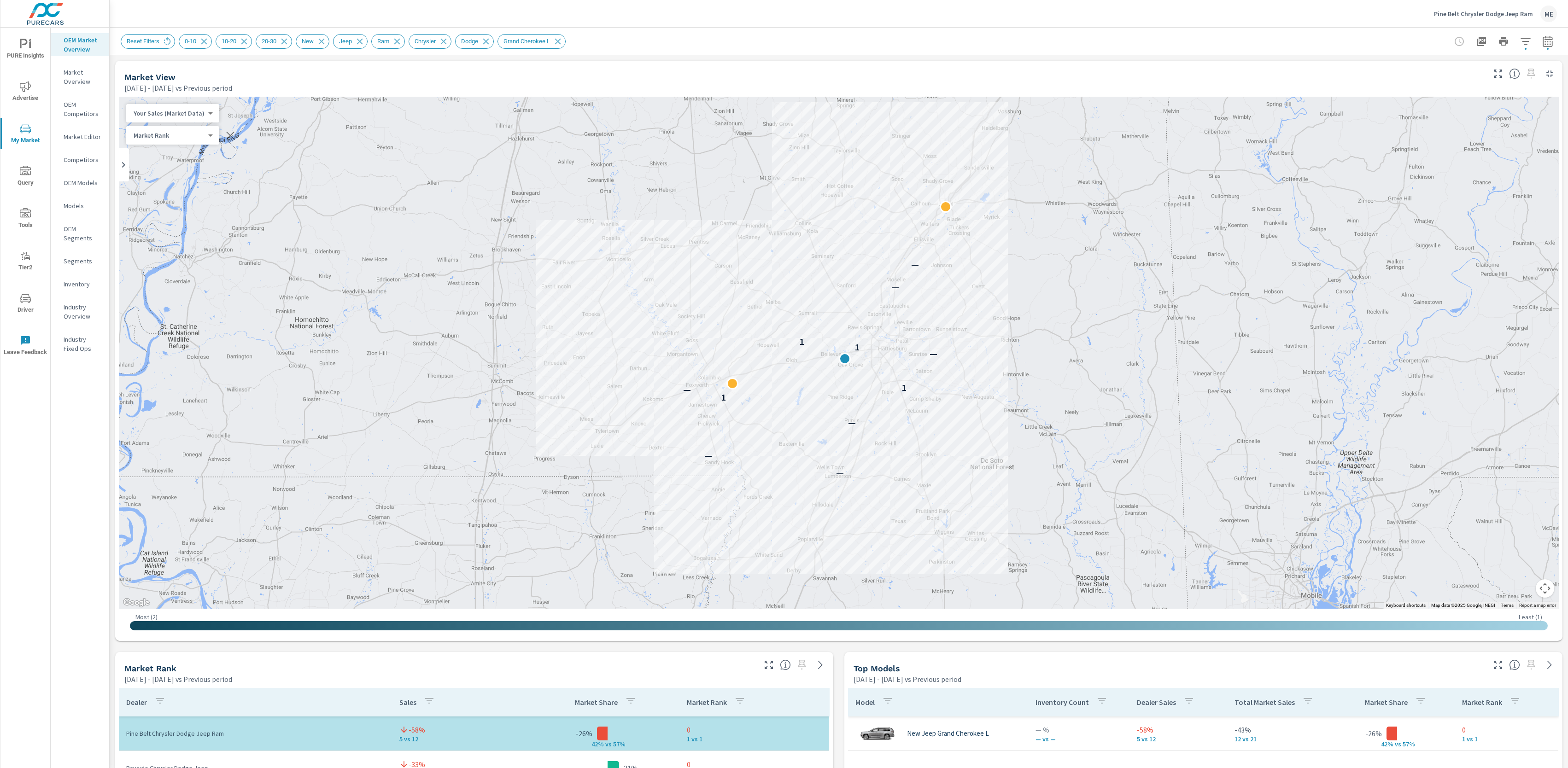
click at [868, 88] on div "Apr 01, 2025 - Jun 30, 2025 vs Previous period" at bounding box center [803, 88] width 1359 height 11
click at [152, 114] on body "PURE Insights Advertise My Market Query Tools Tier2 Driver Leave Feedback OEM M…" at bounding box center [784, 384] width 1568 height 768
click at [166, 141] on li "Total Market Sales" at bounding box center [171, 142] width 90 height 15
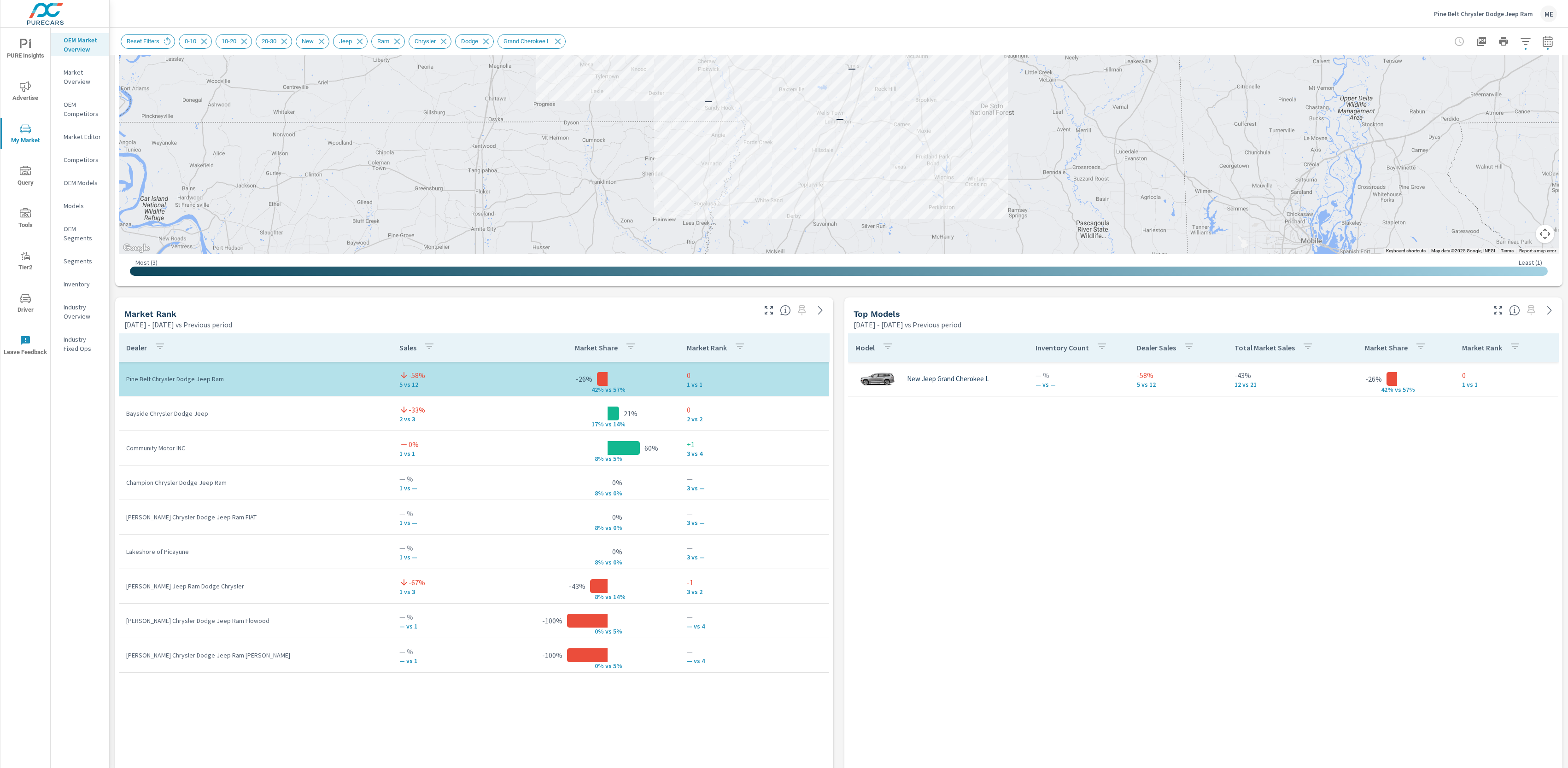
scroll to position [360, 0]
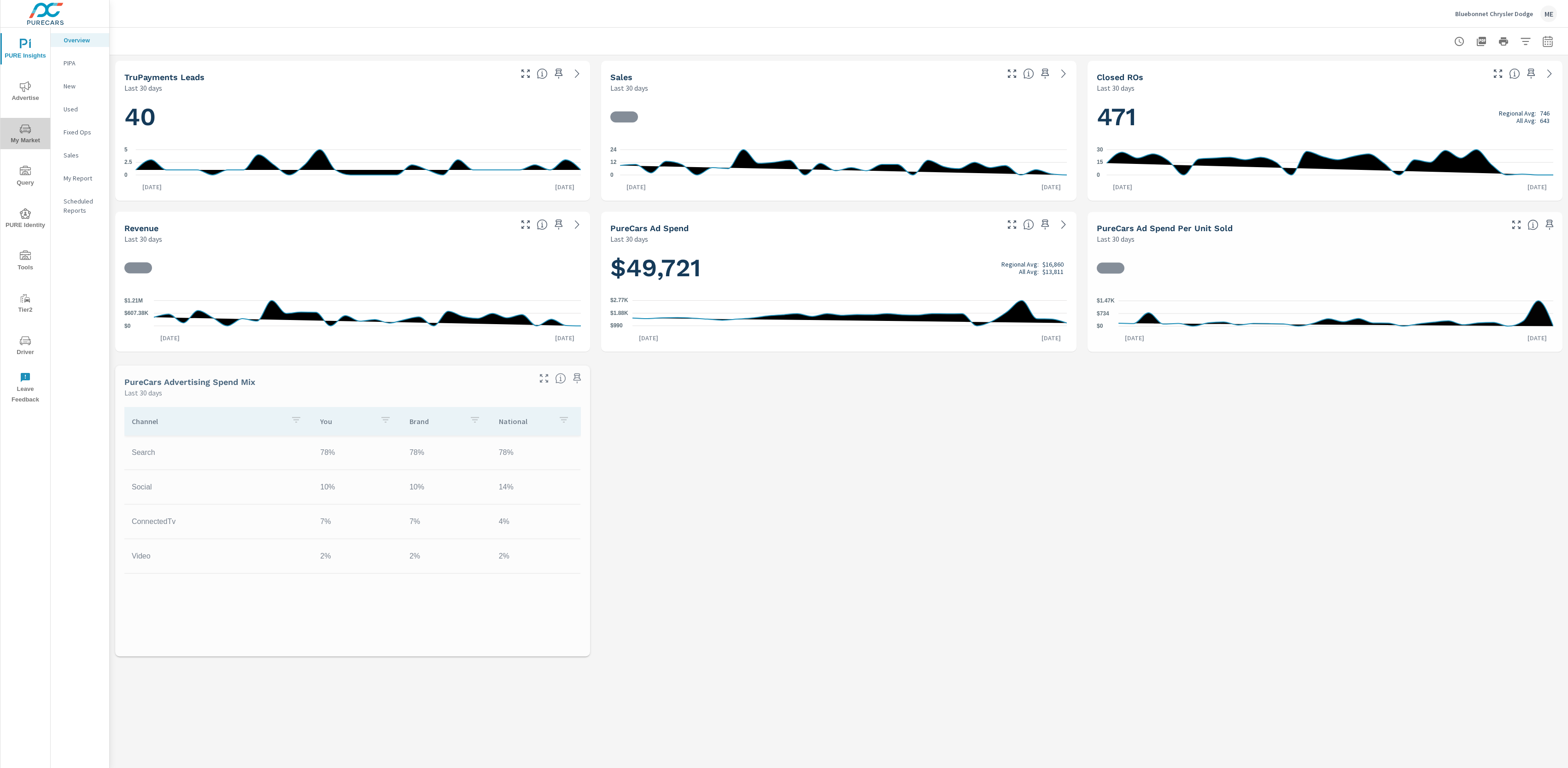
click at [35, 140] on span "My Market" at bounding box center [25, 134] width 44 height 23
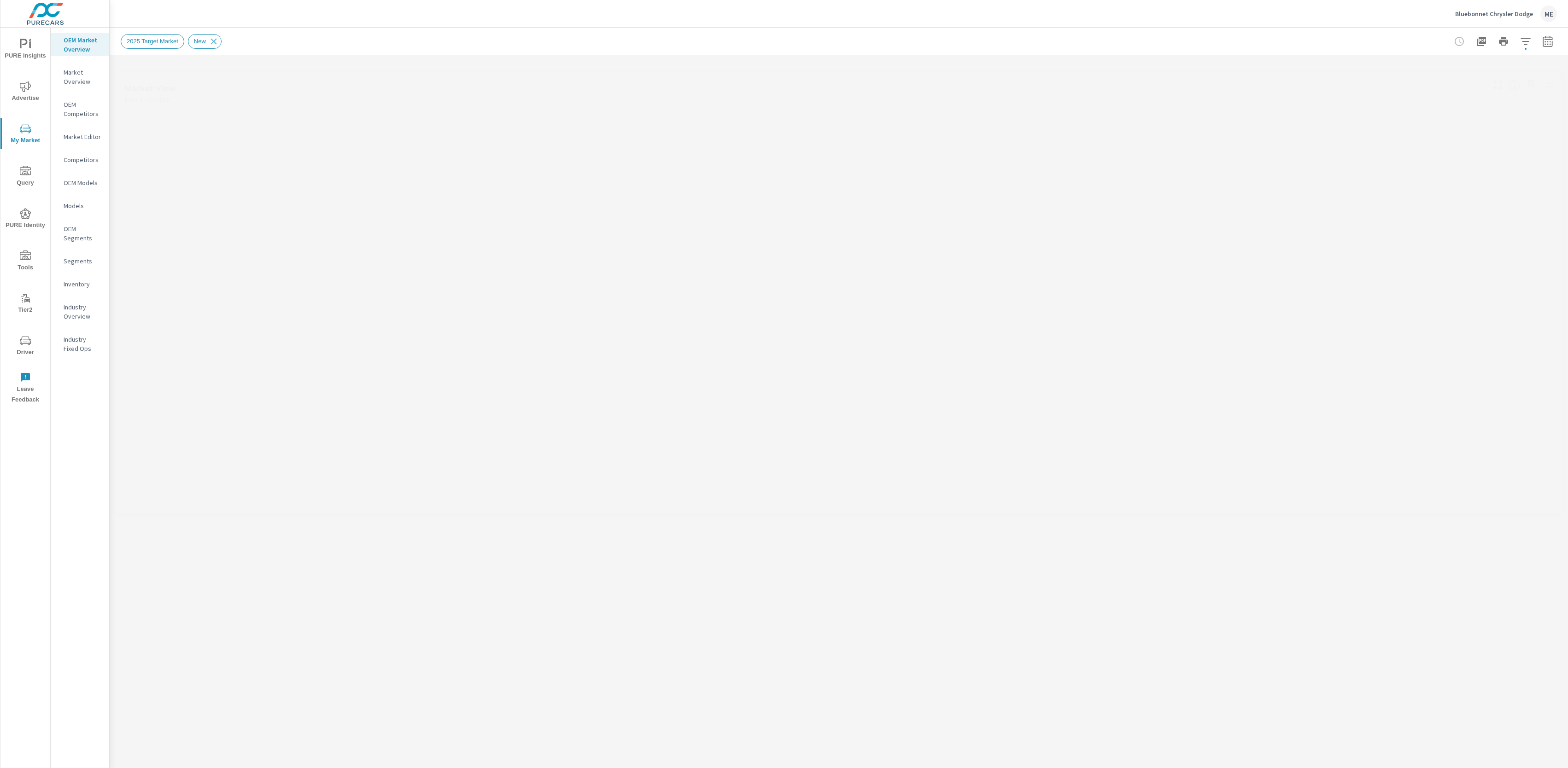
click at [77, 73] on p "Market Overview" at bounding box center [82, 77] width 38 height 18
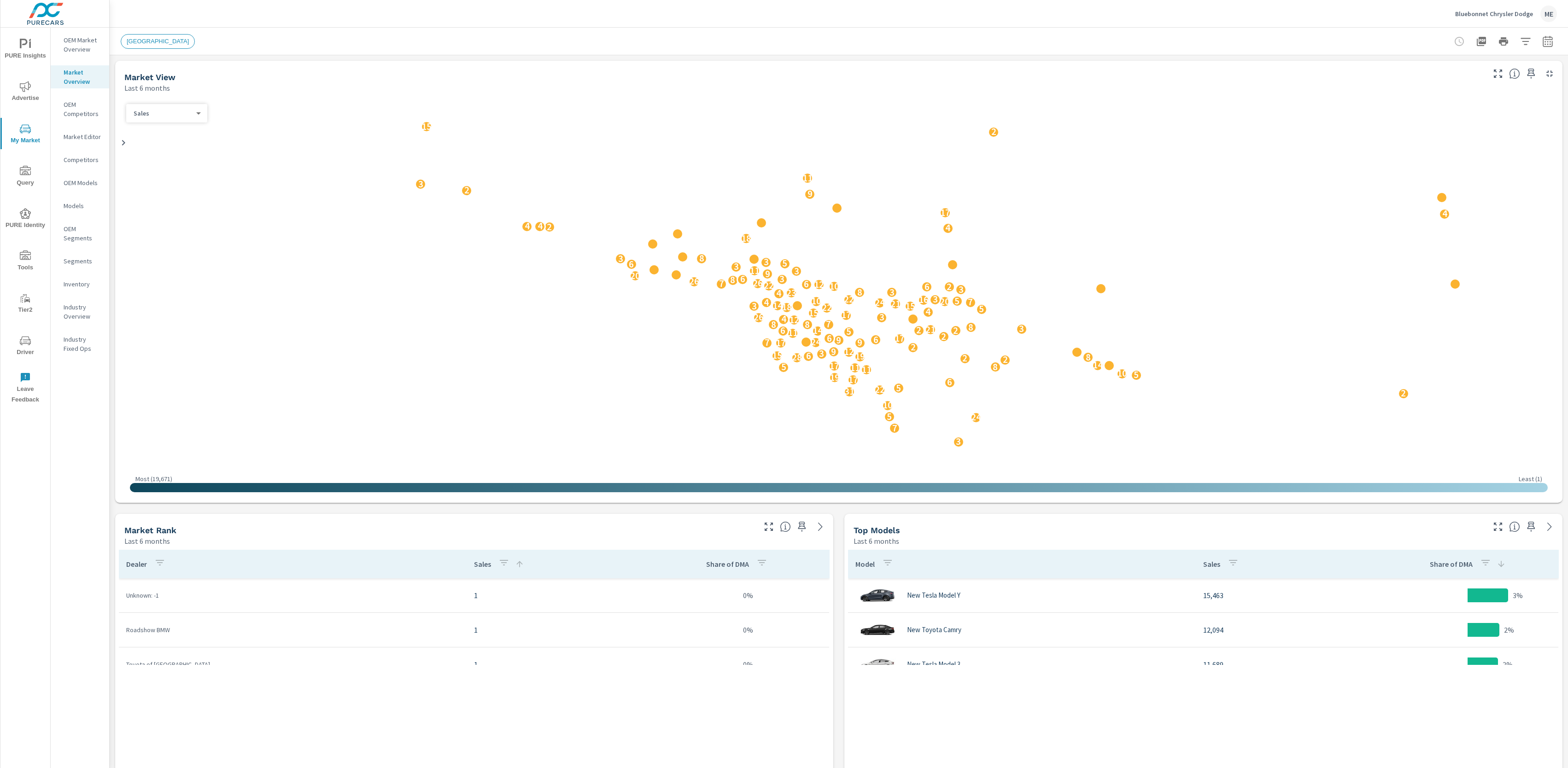
scroll to position [138, 0]
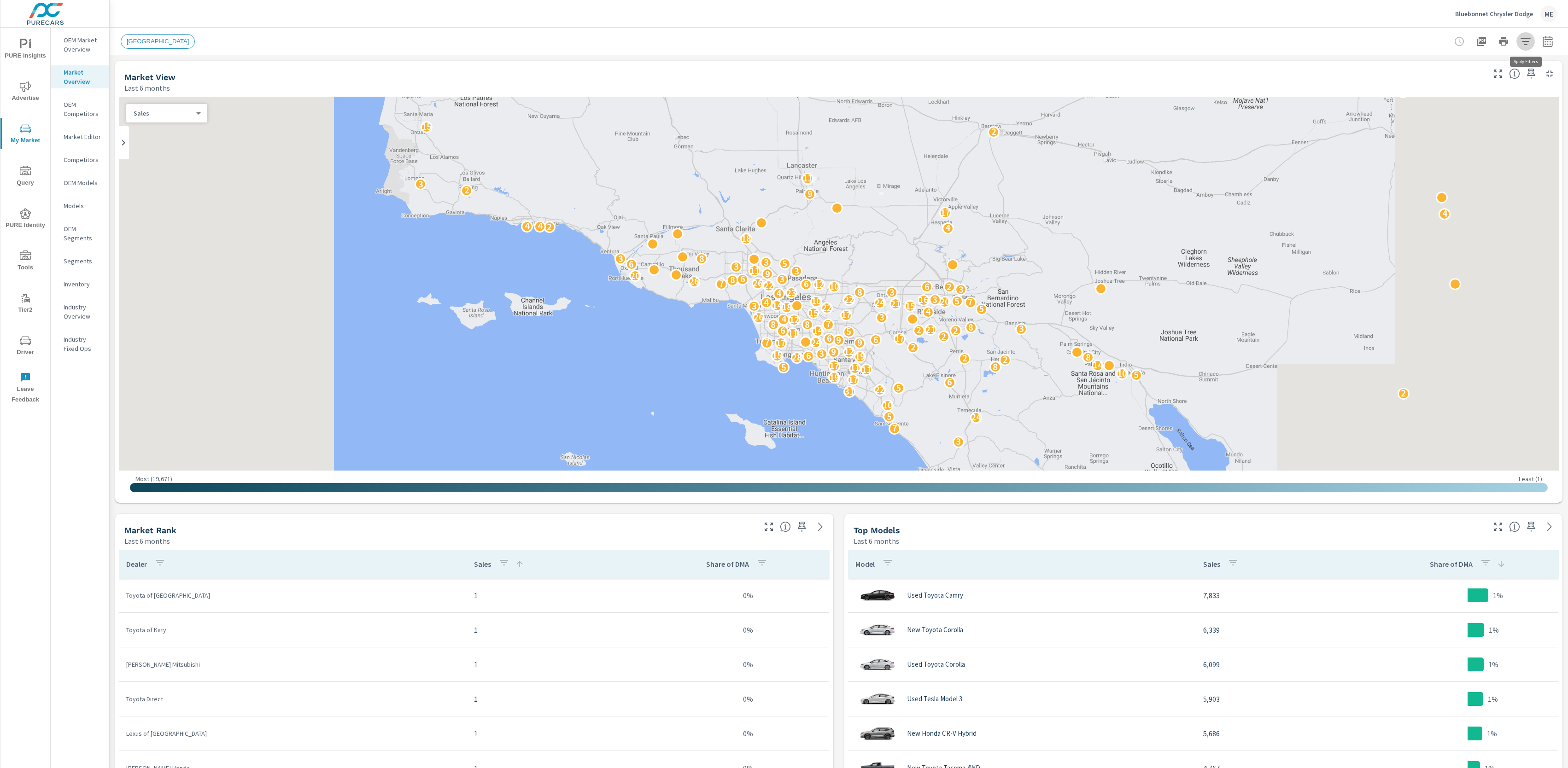
click at [1526, 41] on icon "button" at bounding box center [1525, 41] width 10 height 7
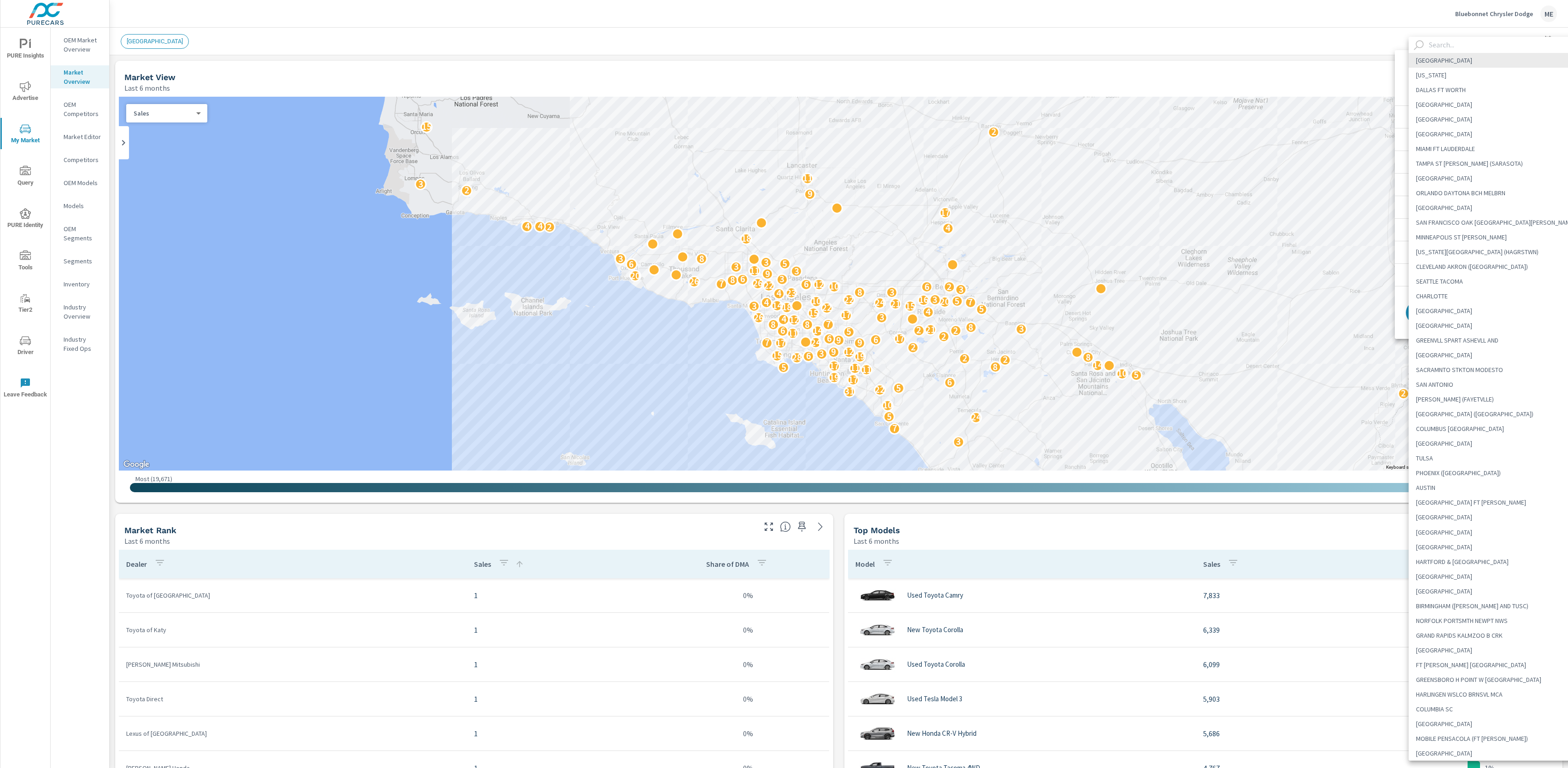
click at [1474, 75] on body "PURE Insights Advertise My Market Query PURE Identity Tools Tier2 Driver Leave …" at bounding box center [784, 384] width 1568 height 768
click at [1474, 44] on input "text" at bounding box center [1503, 45] width 158 height 16
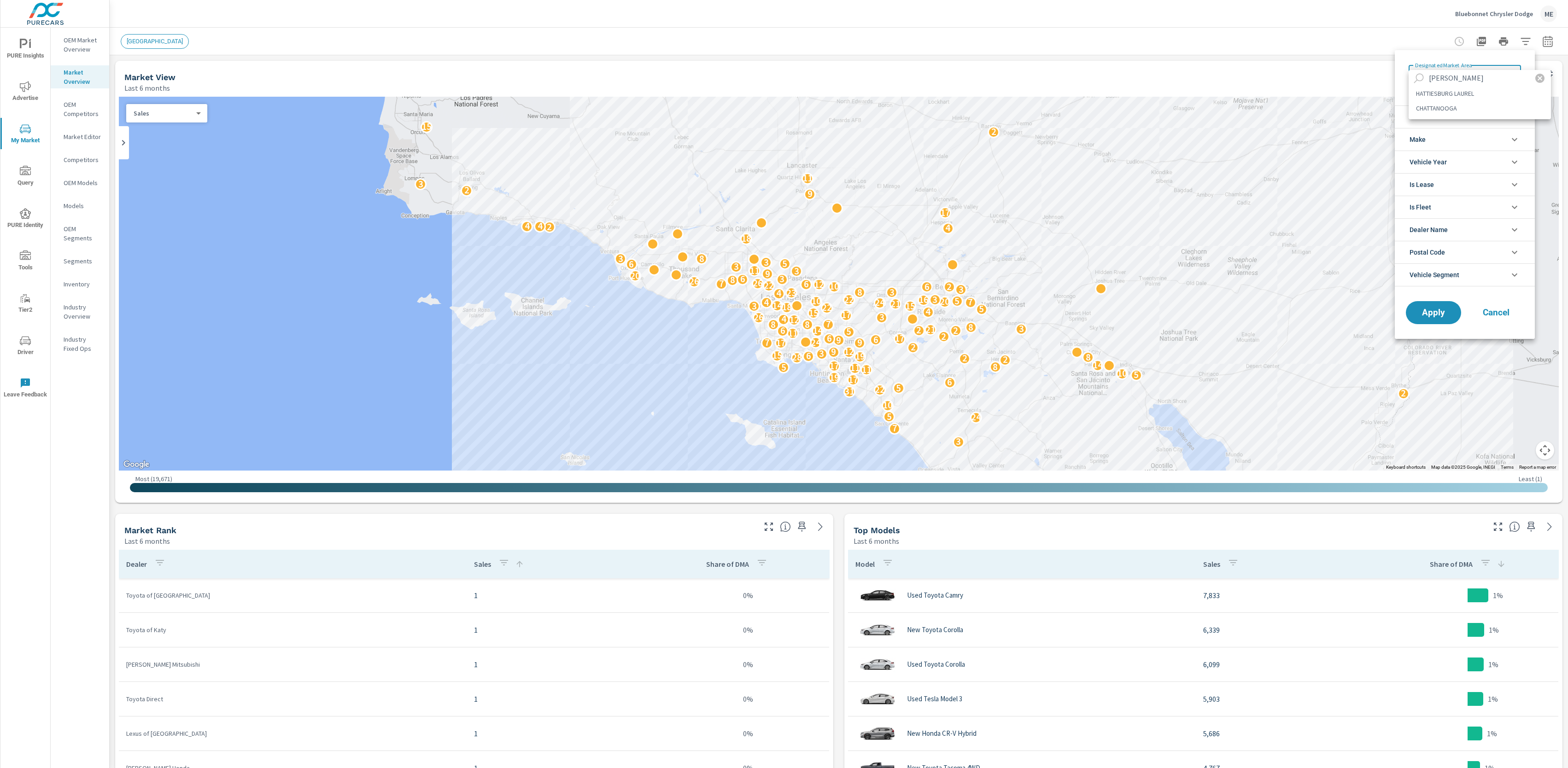
type input "hatt"
click at [1469, 90] on li "HATTIESBURG LAUREL" at bounding box center [1480, 94] width 142 height 15
type Area "HATTIESBURG LAUREL"
click at [1459, 273] on span "Vehicle Segment" at bounding box center [1435, 275] width 50 height 22
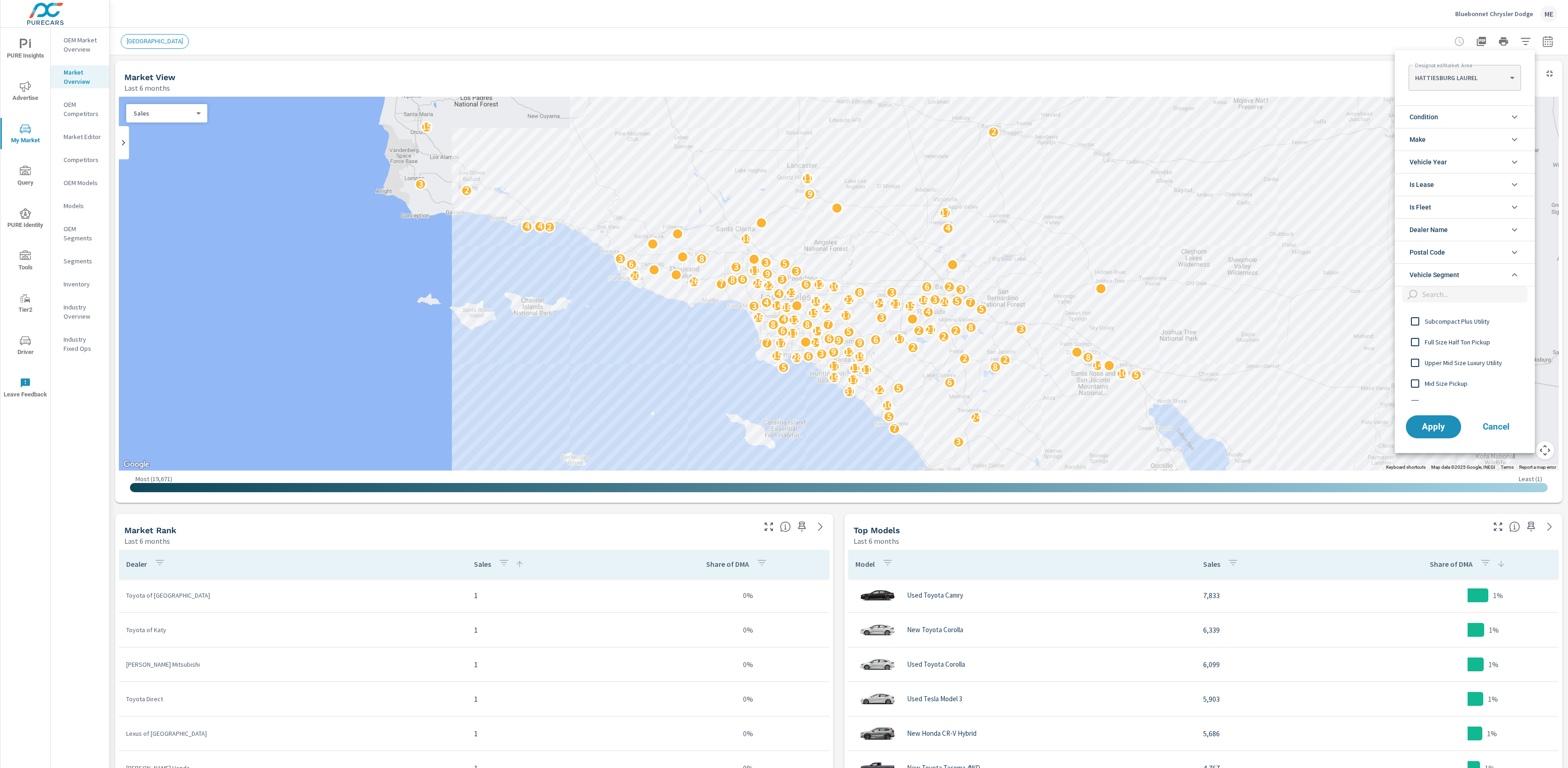
click at [1464, 296] on input "filter options" at bounding box center [1473, 295] width 109 height 16
type input "upp"
click at [1466, 319] on span "Upper Mid Size Utility" at bounding box center [1475, 318] width 101 height 11
click at [1437, 378] on span "Apply" at bounding box center [1433, 375] width 38 height 9
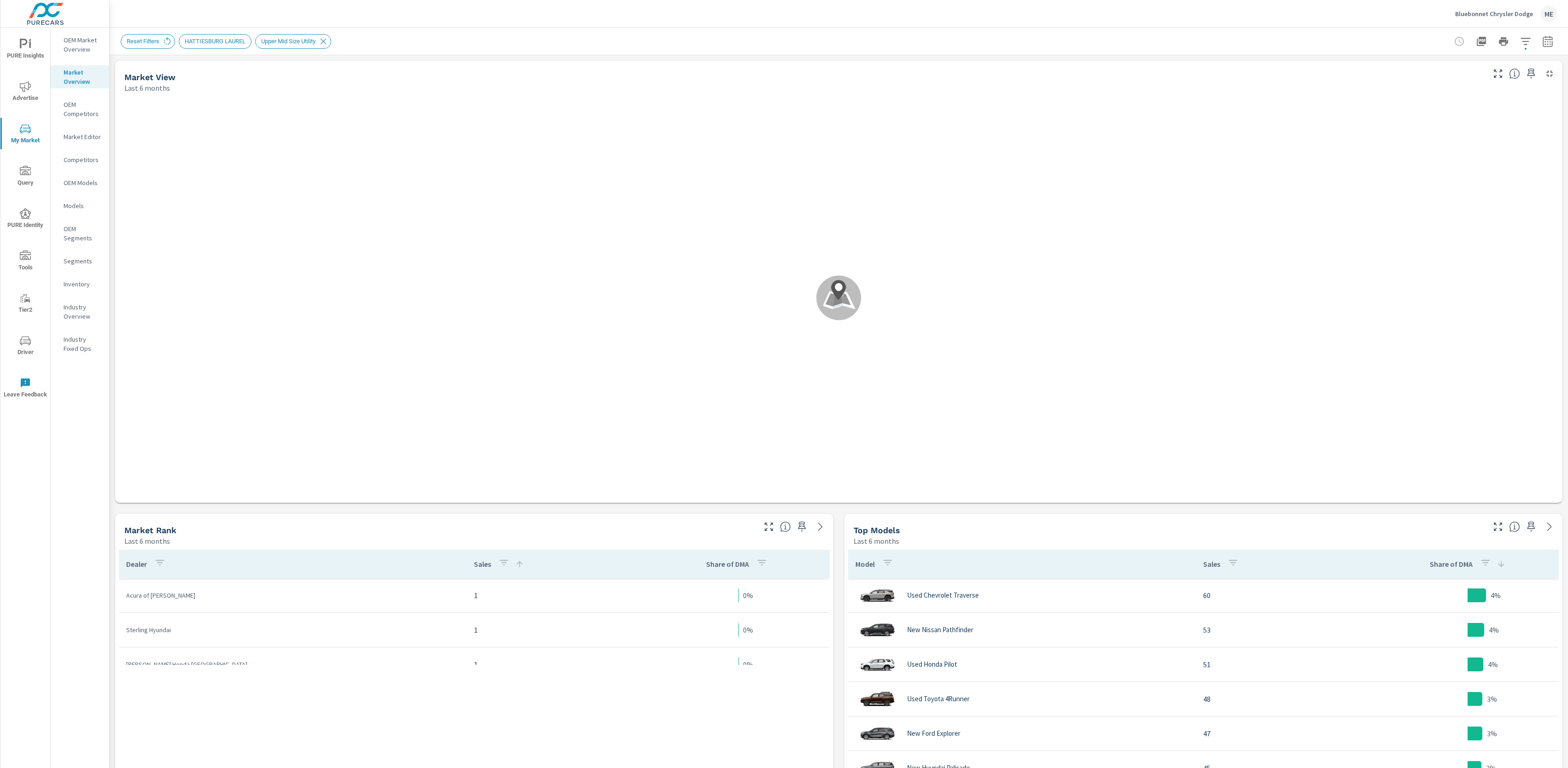
scroll to position [69, 0]
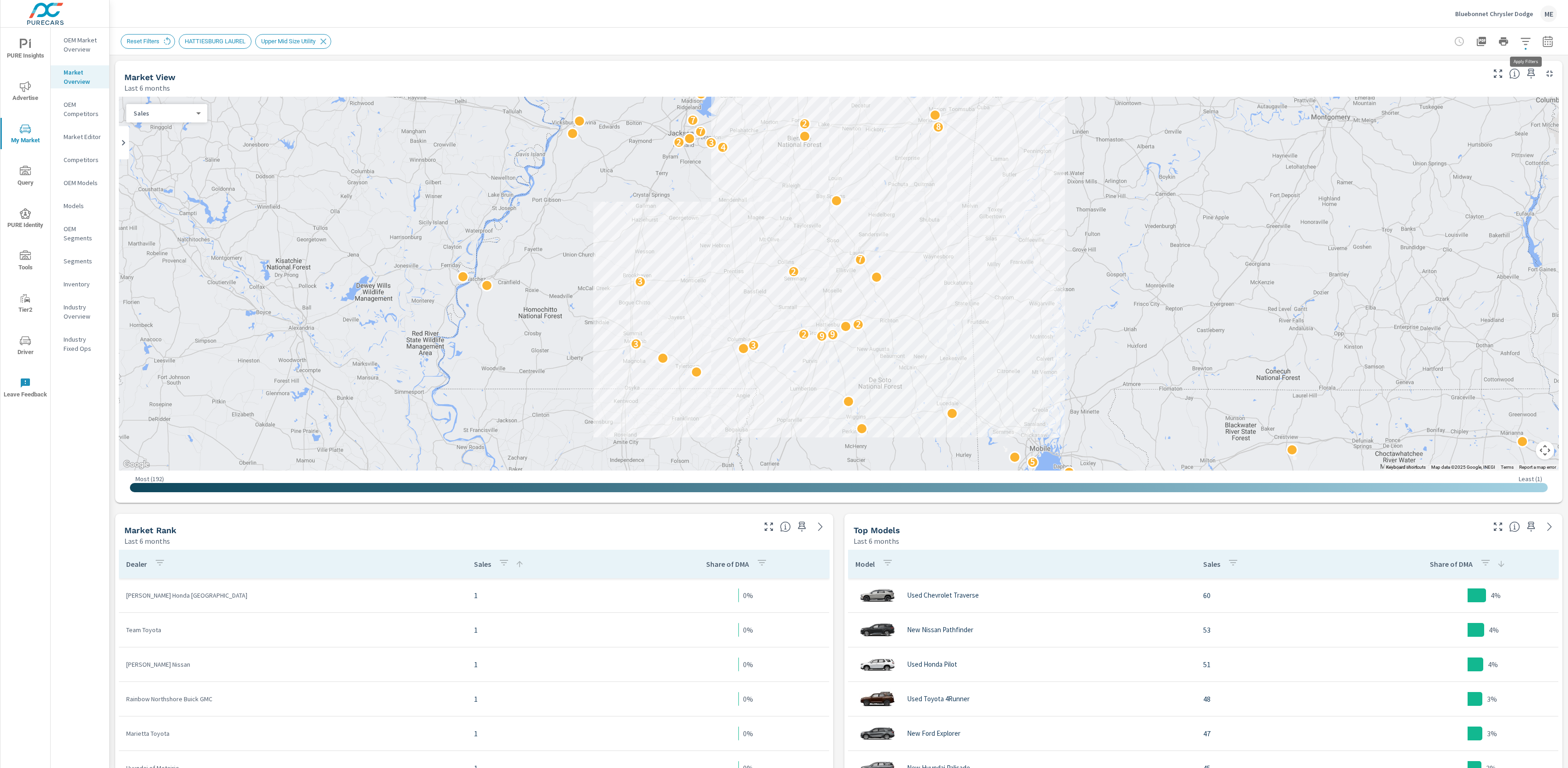
click at [1529, 40] on icon "button" at bounding box center [1525, 41] width 11 height 11
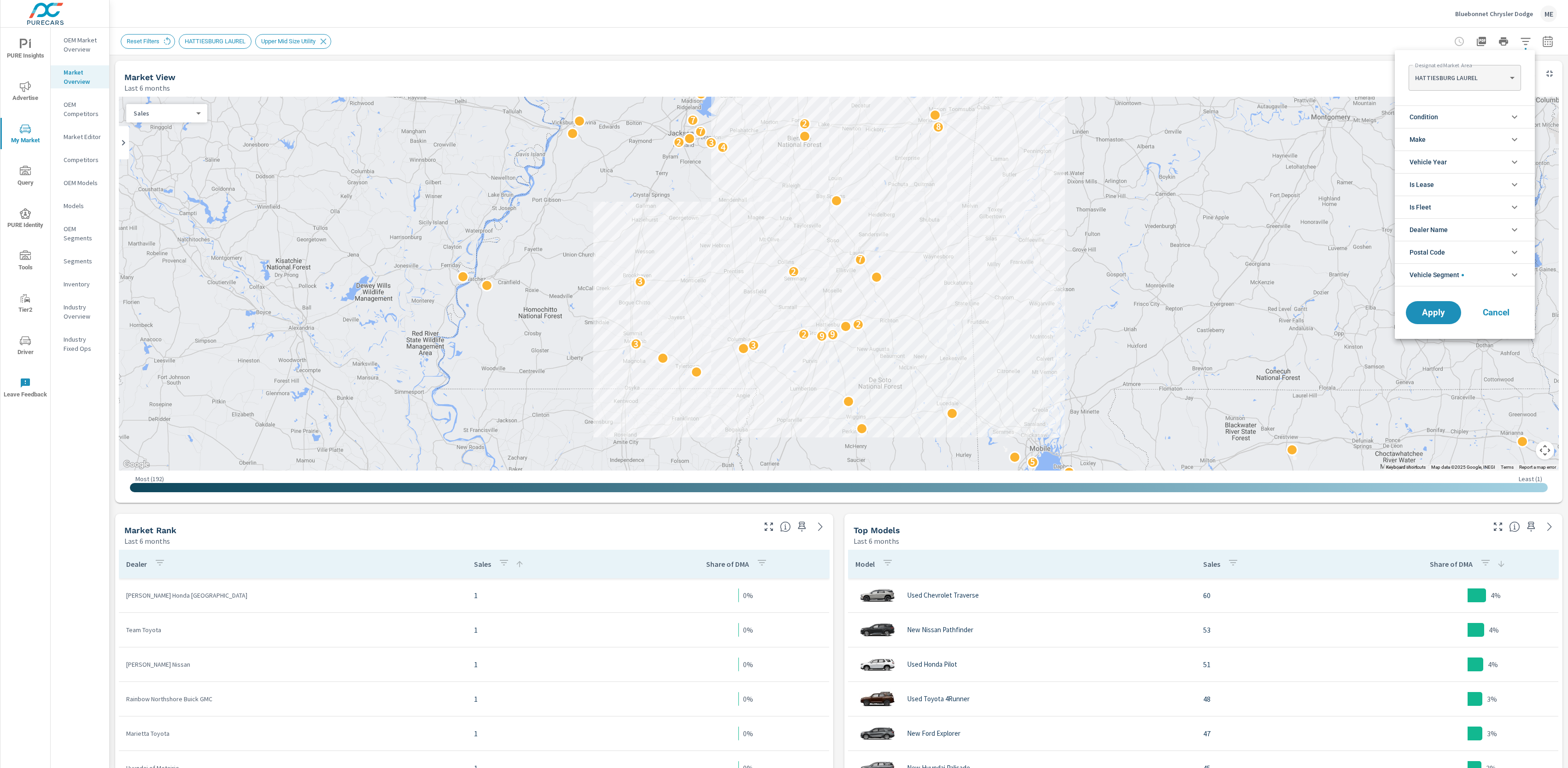
scroll to position [61, 0]
click at [1438, 120] on span "Condition" at bounding box center [1424, 117] width 29 height 22
drag, startPoint x: 1429, startPoint y: 139, endPoint x: 1458, endPoint y: 207, distance: 73.9
click at [1430, 140] on span "New" at bounding box center [1475, 139] width 101 height 11
click at [1435, 353] on span "Apply" at bounding box center [1433, 354] width 38 height 9
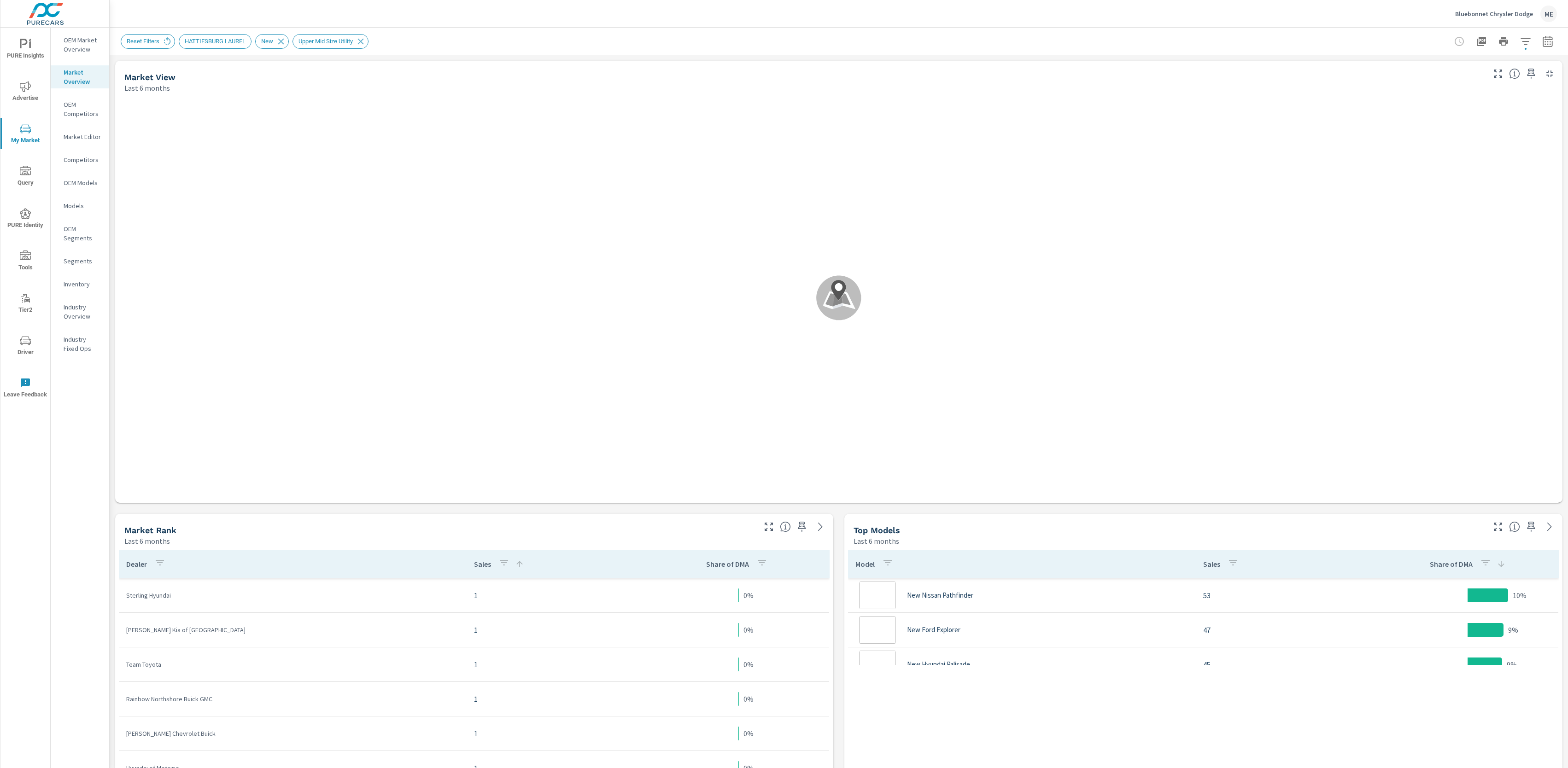
scroll to position [138, 0]
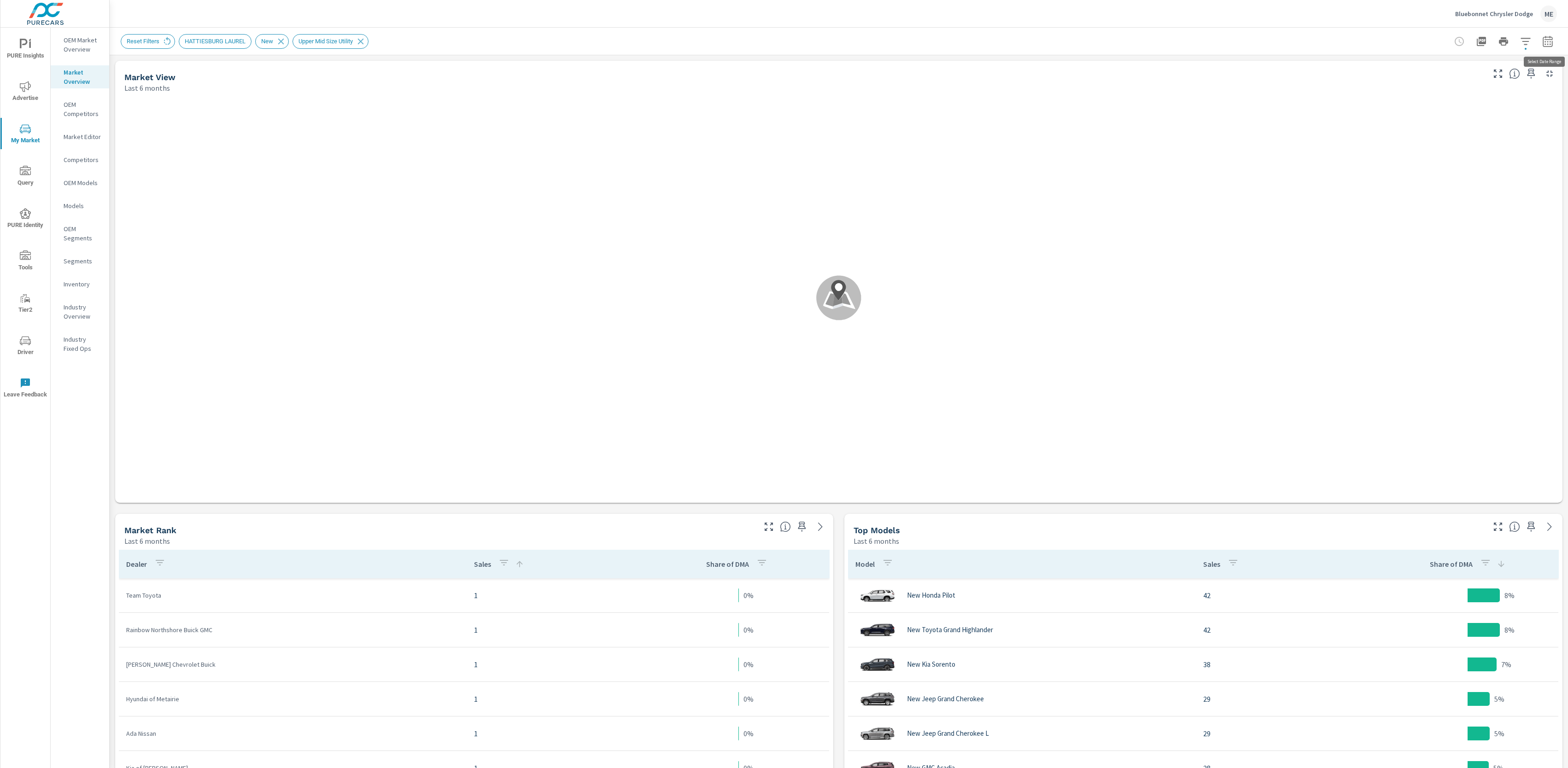
click at [1553, 41] on icon "button" at bounding box center [1548, 41] width 11 height 11
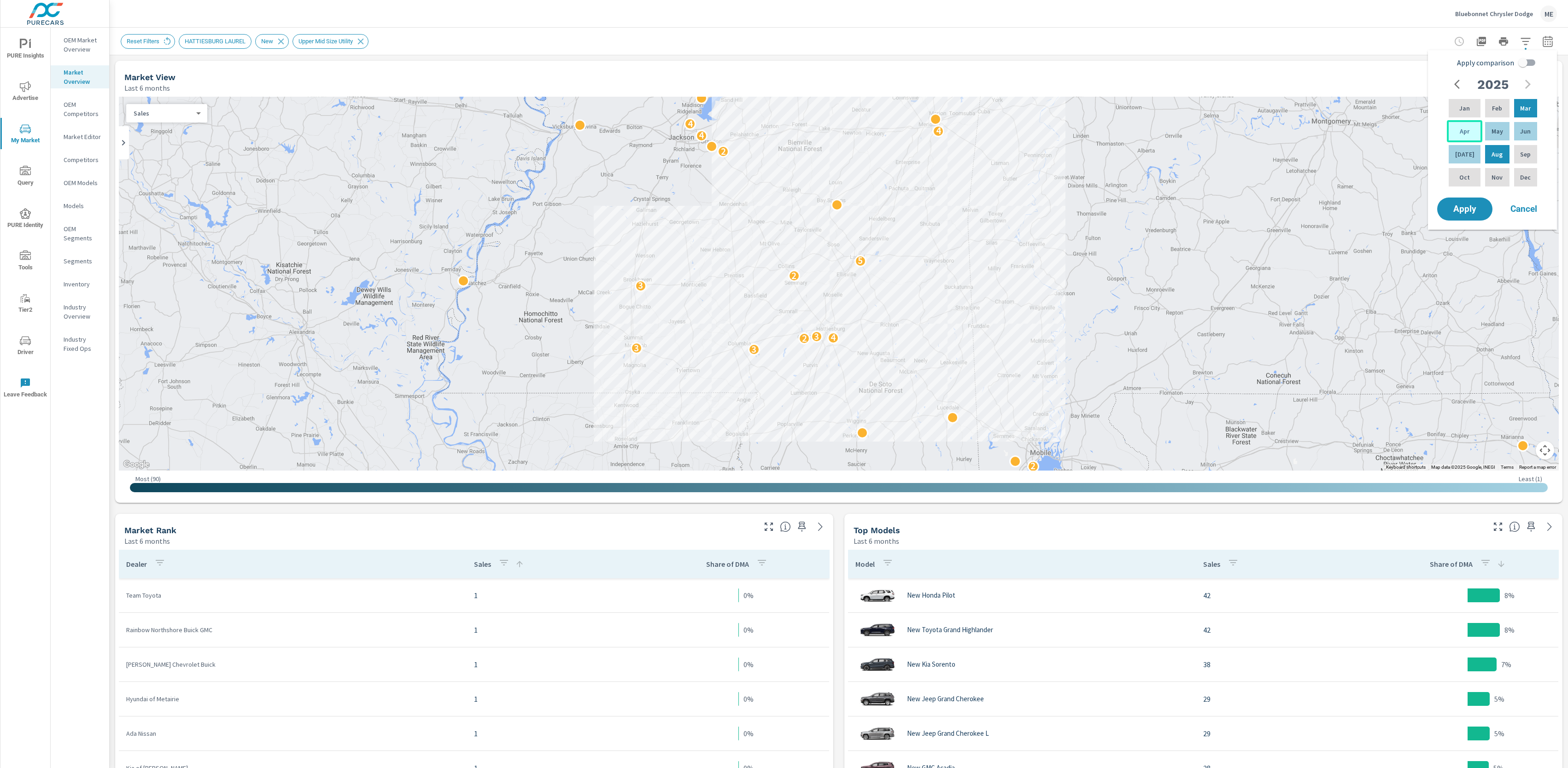
drag, startPoint x: 1460, startPoint y: 136, endPoint x: 1466, endPoint y: 135, distance: 6.1
click at [1461, 136] on div "Apr" at bounding box center [1465, 131] width 35 height 22
drag, startPoint x: 1518, startPoint y: 133, endPoint x: 1531, endPoint y: 131, distance: 13.2
click at [1522, 133] on p "Jun" at bounding box center [1525, 131] width 10 height 9
click at [1533, 61] on input "Apply comparison" at bounding box center [1523, 63] width 52 height 18
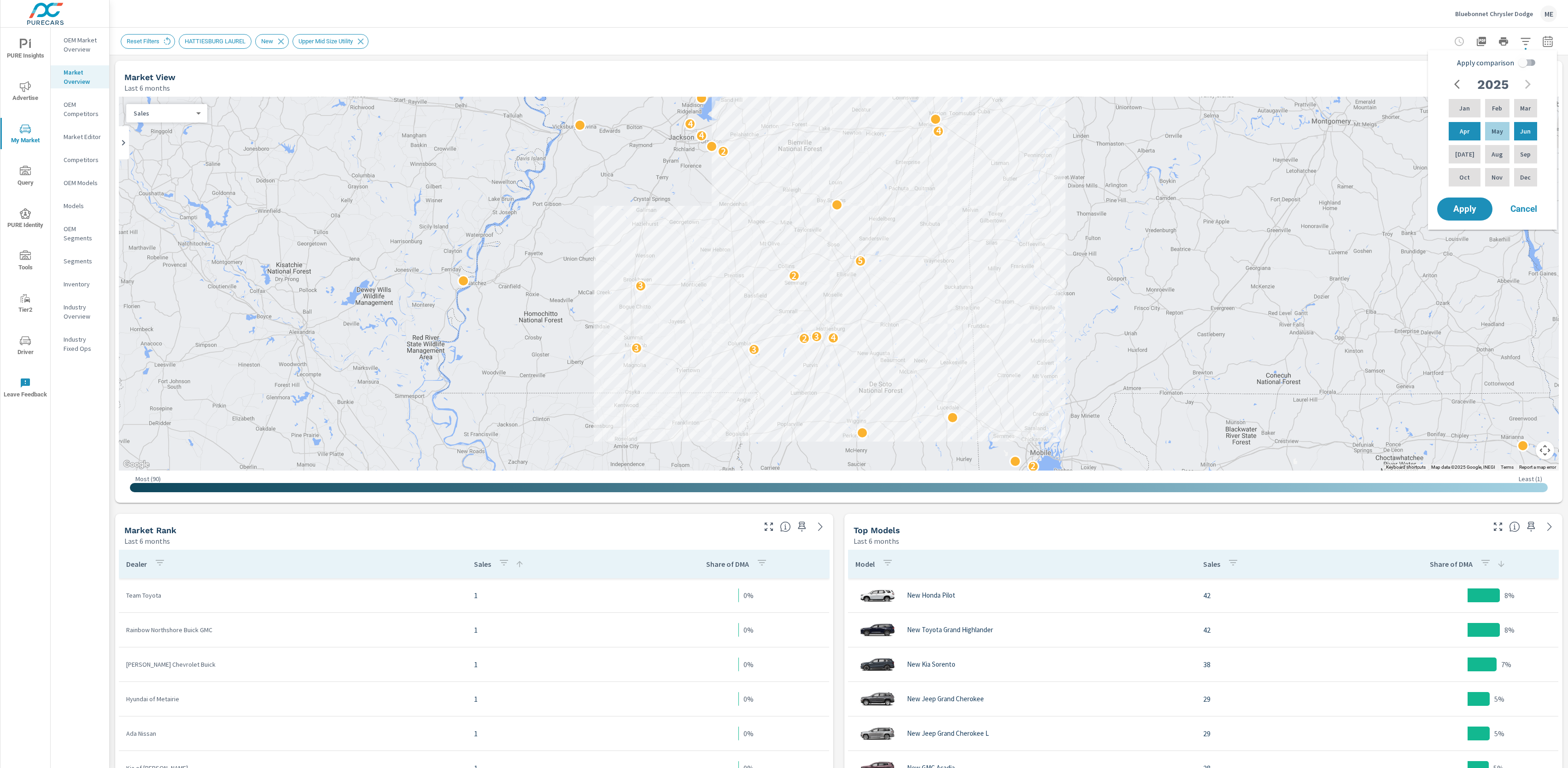
checkbox input "true"
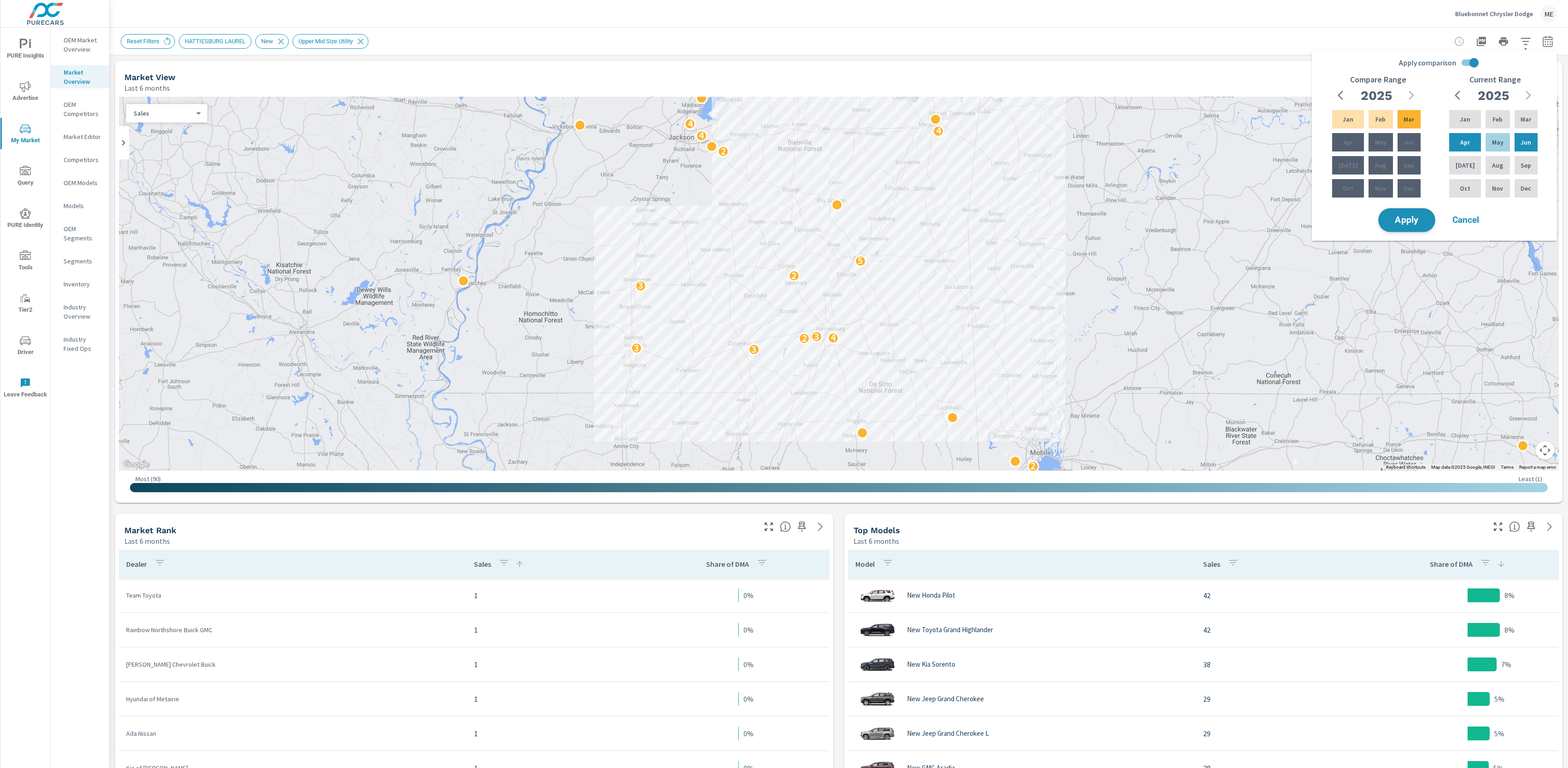
click at [1415, 217] on span "Apply" at bounding box center [1407, 220] width 38 height 9
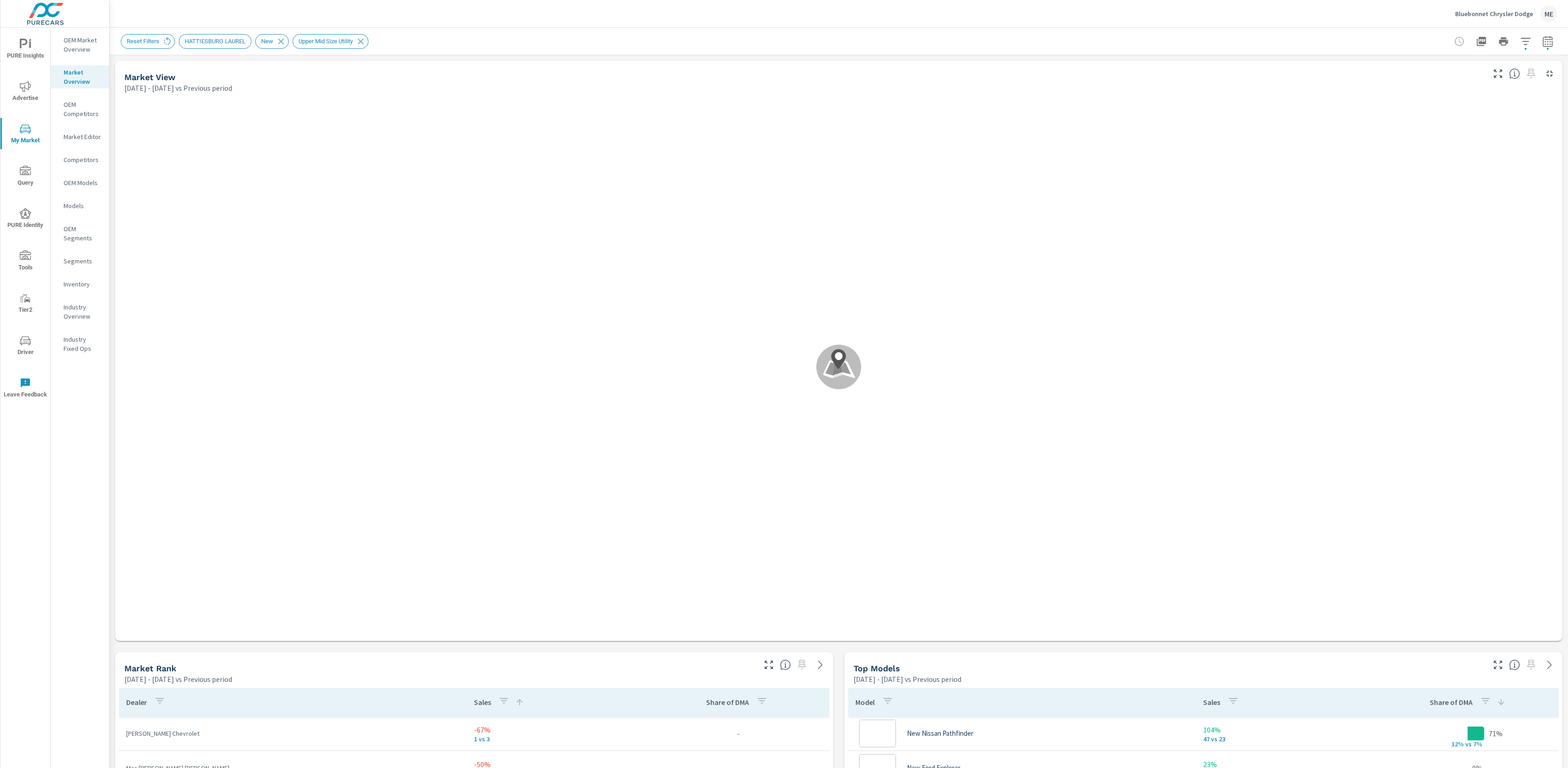
scroll to position [138, 0]
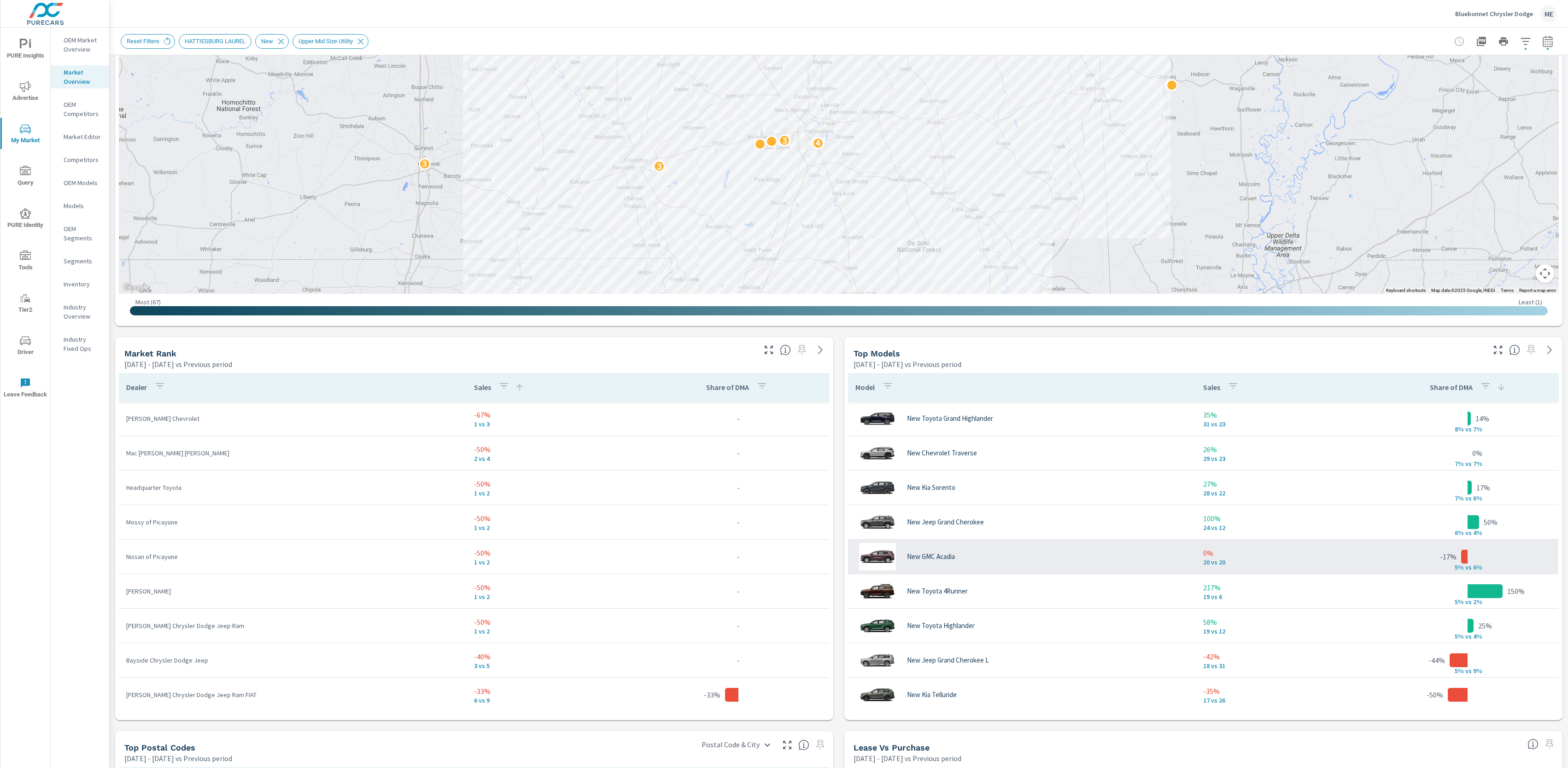
scroll to position [318, 0]
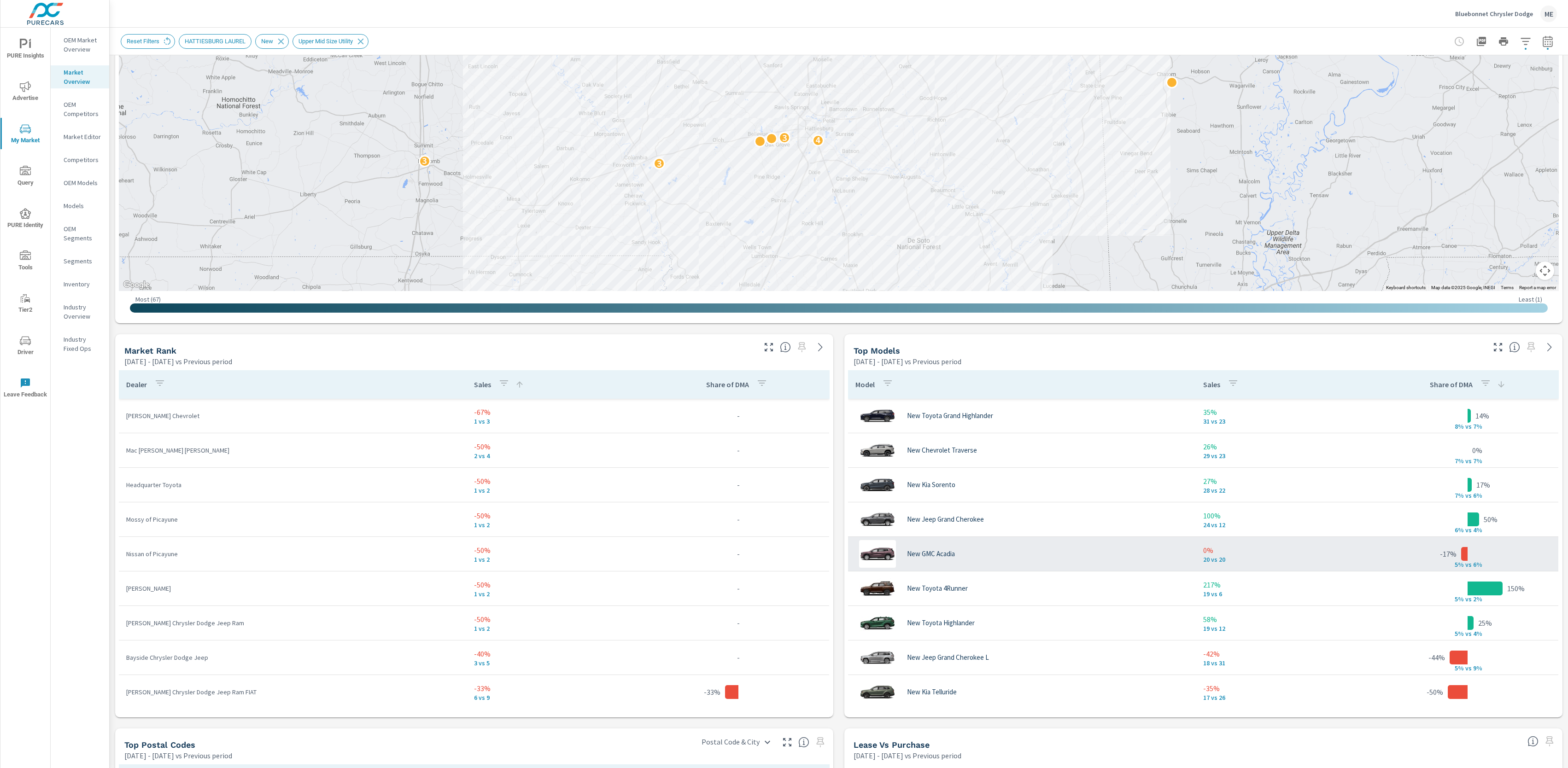
scroll to position [88, 0]
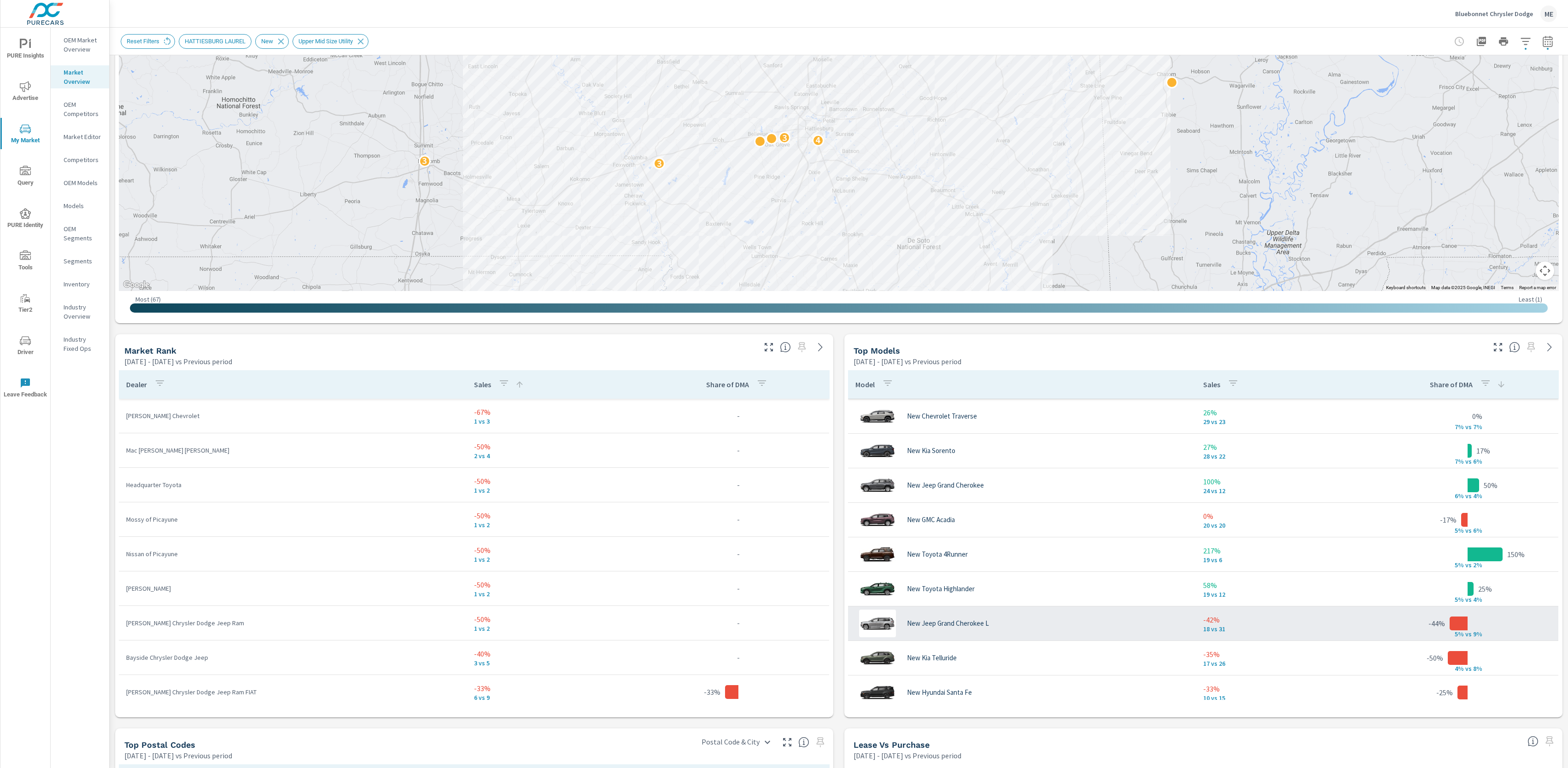
scroll to position [2, 0]
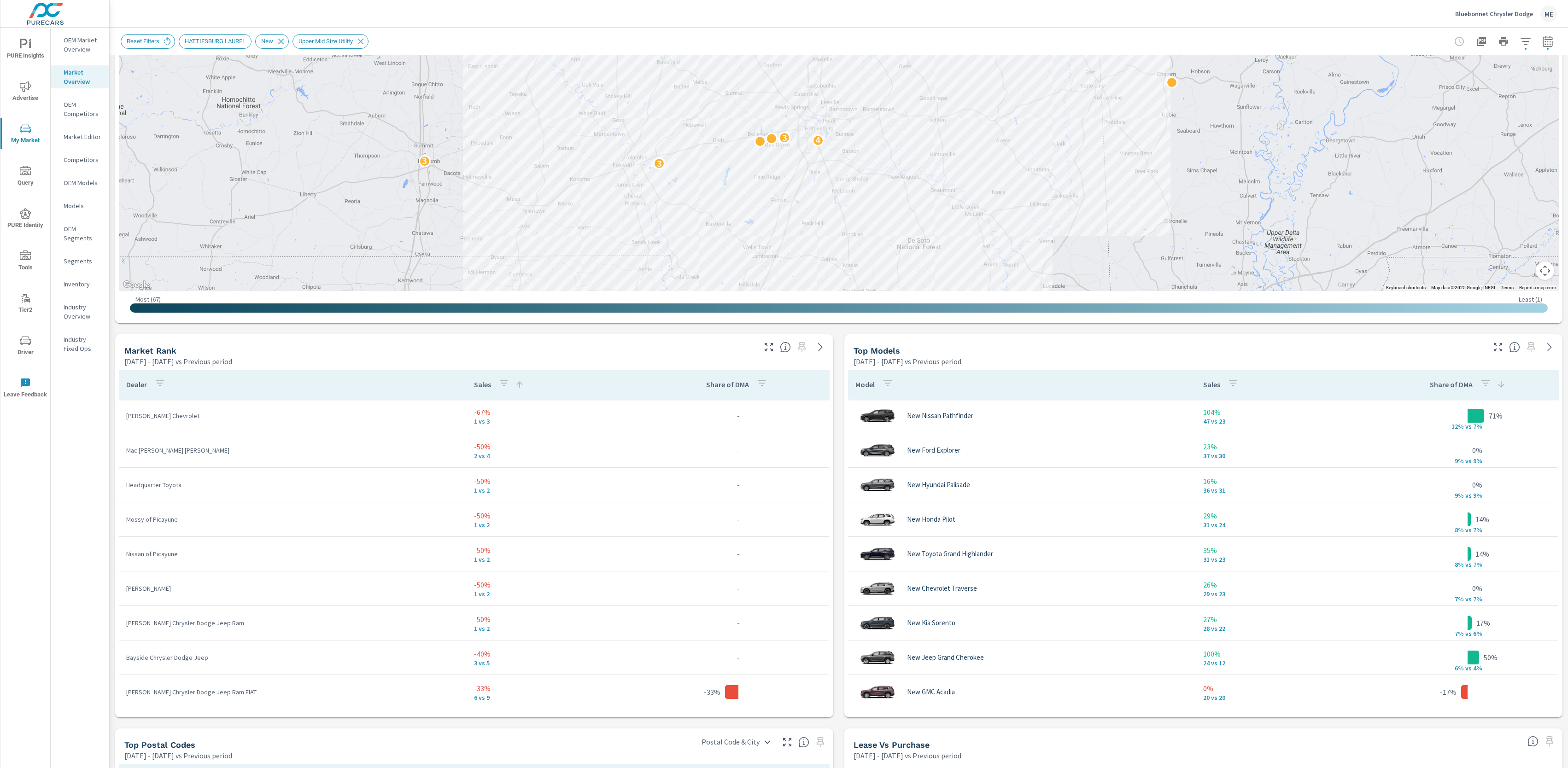
scroll to position [69, 0]
click at [1501, 351] on icon "button" at bounding box center [1498, 347] width 9 height 9
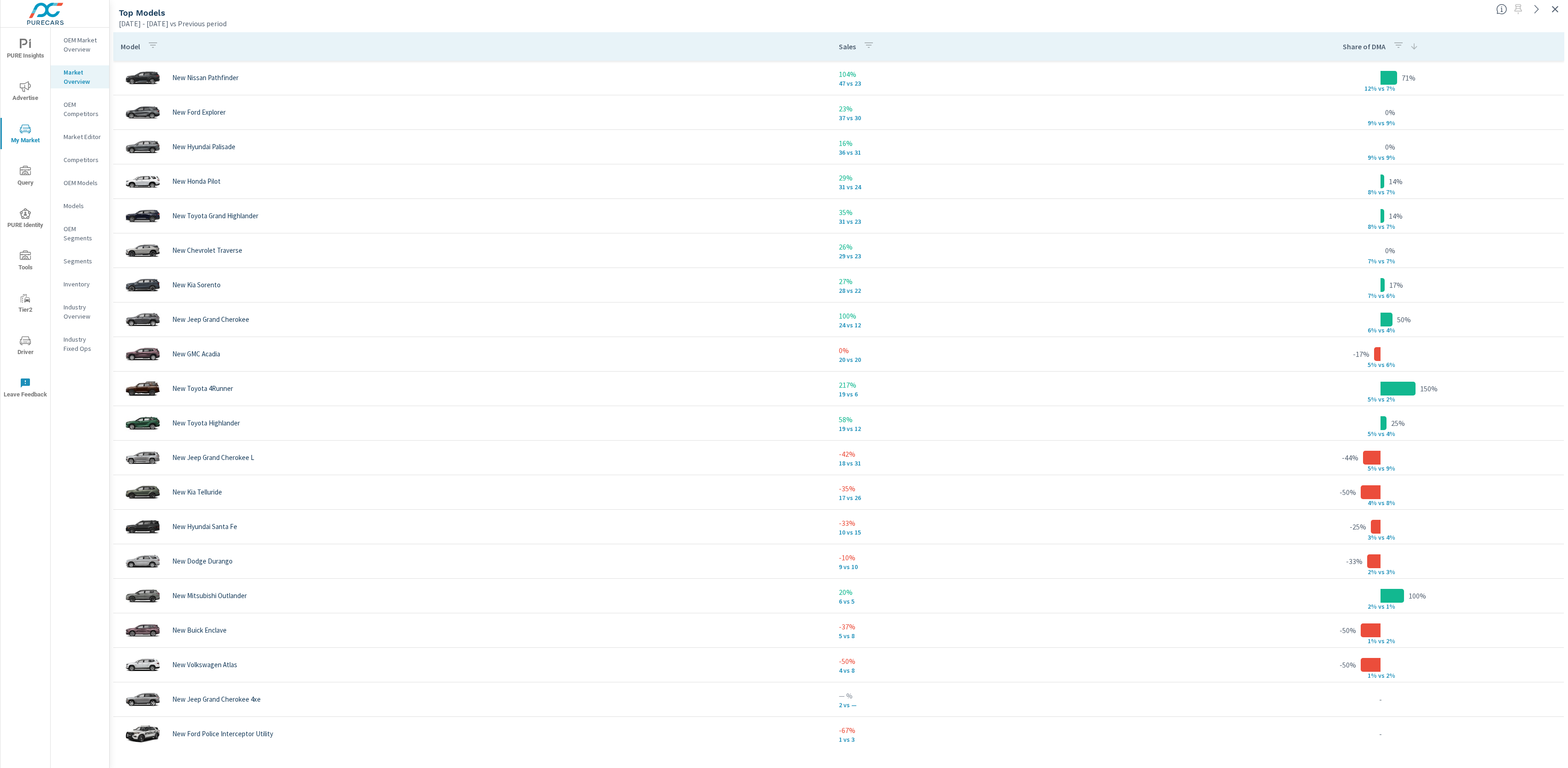
click at [535, 19] on div "Apr 01, 2025 - Jun 30, 2025 vs Previous period" at bounding box center [803, 24] width 1370 height 11
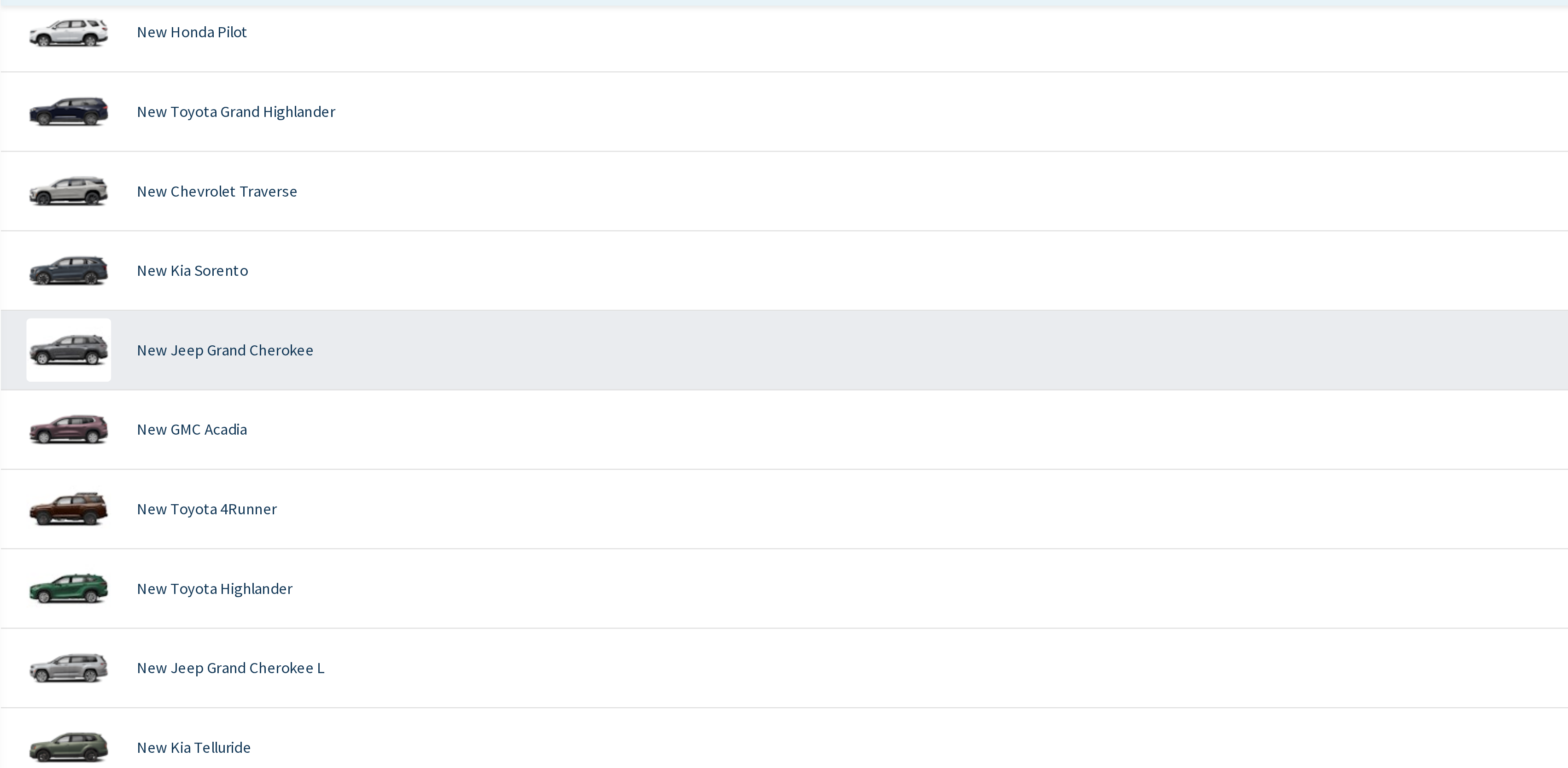
scroll to position [110, 0]
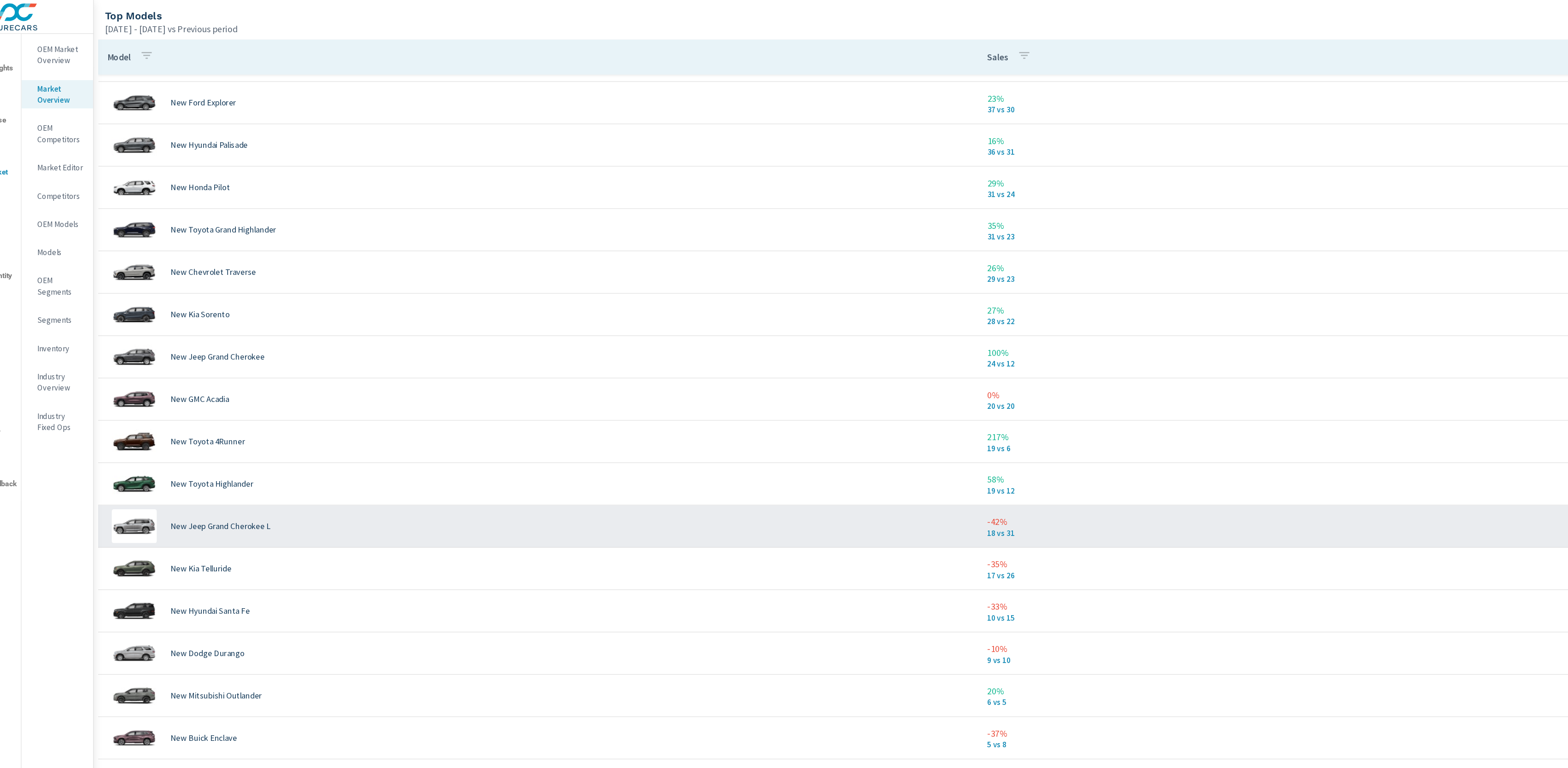
scroll to position [6, 0]
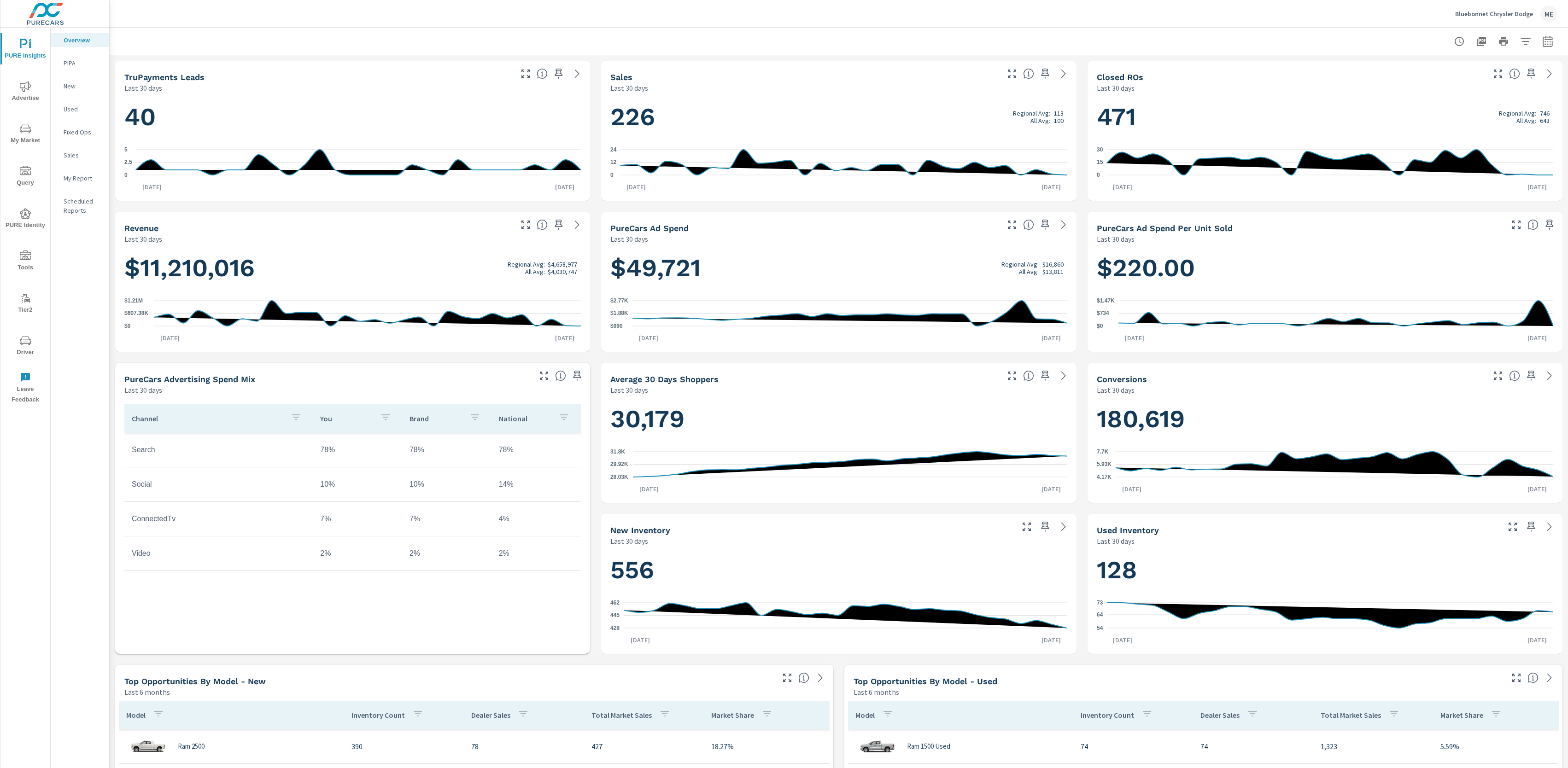
click at [891, 15] on div "Bluebonnet Chrysler Dodge ME" at bounding box center [839, 13] width 1437 height 27
click at [885, 22] on div "Bluebonnet Chrysler Dodge ME" at bounding box center [839, 13] width 1437 height 27
click at [886, 22] on div "Bluebonnet Chrysler Dodge ME" at bounding box center [839, 13] width 1437 height 27
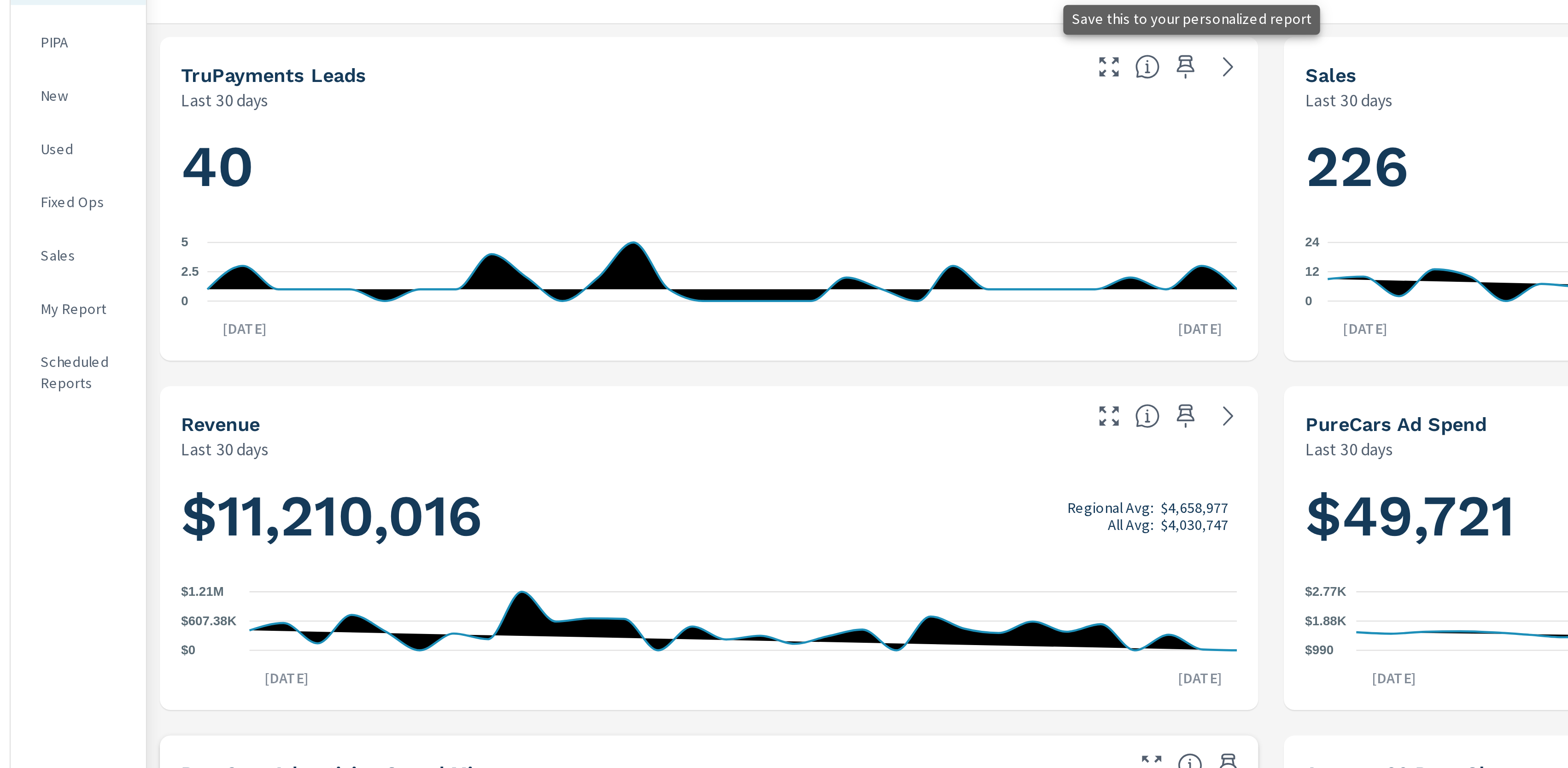
click at [560, 72] on icon "button" at bounding box center [559, 74] width 8 height 10
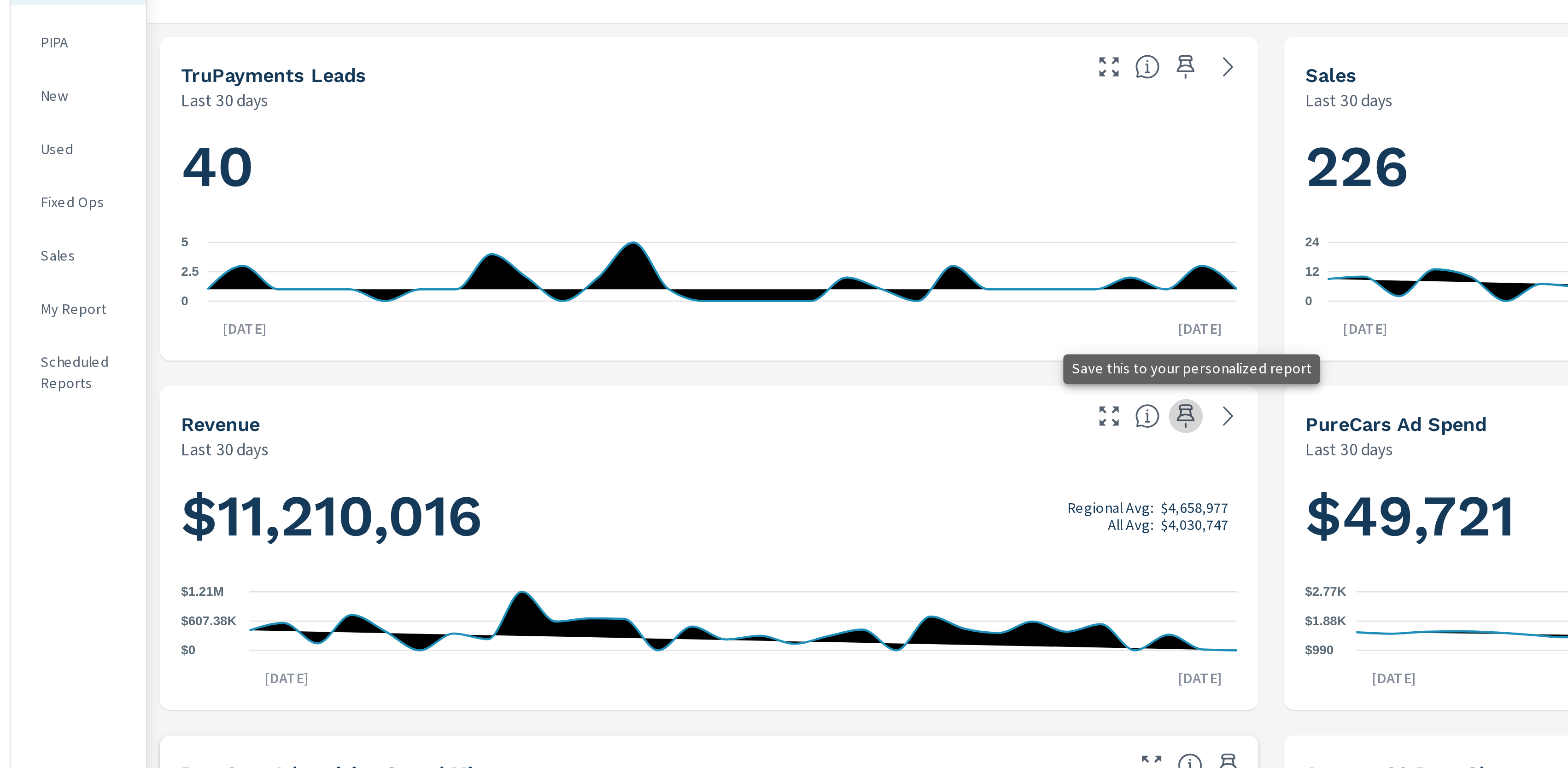
click at [559, 226] on icon "button" at bounding box center [559, 225] width 11 height 11
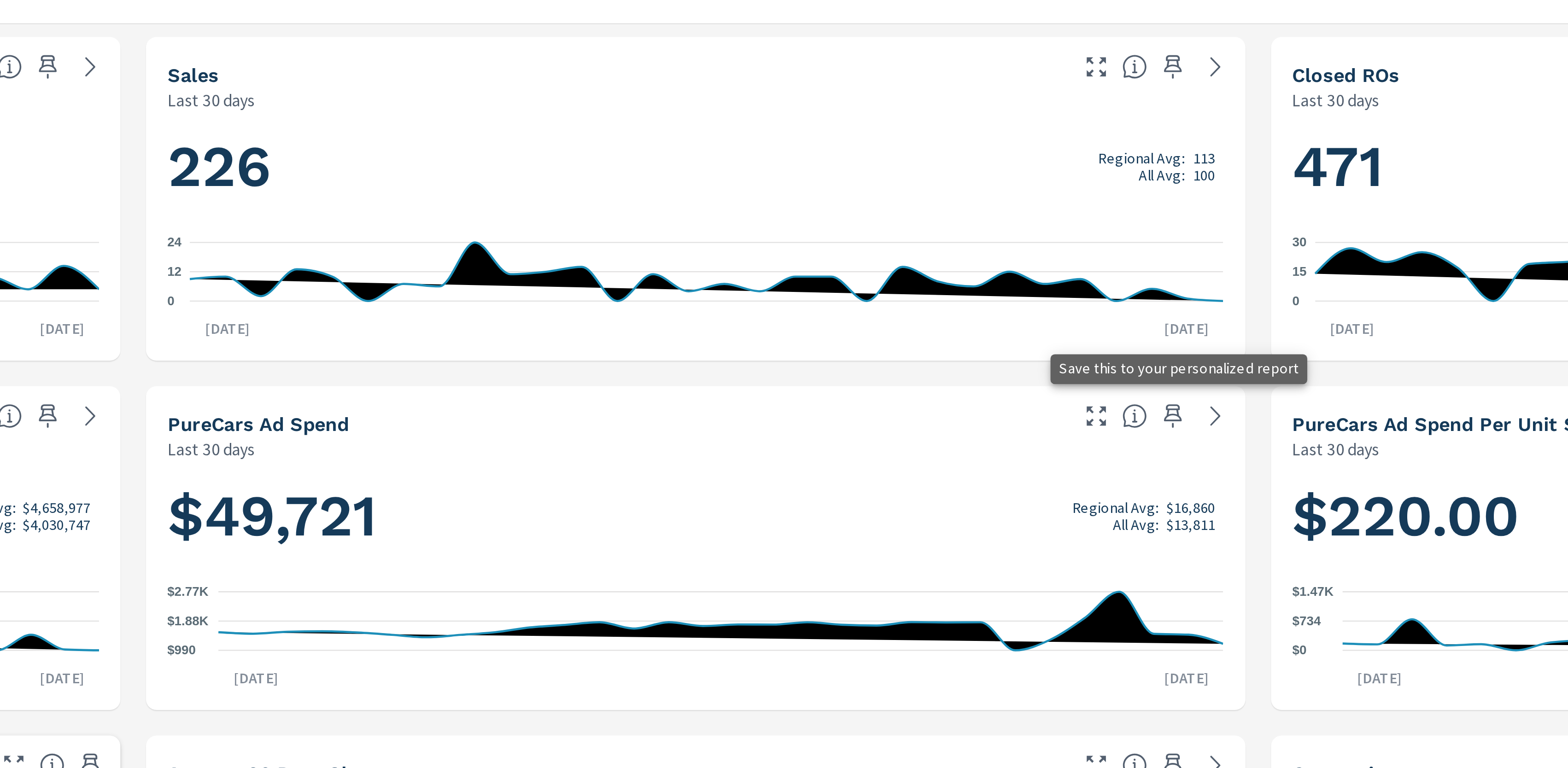
click at [1045, 225] on icon "button" at bounding box center [1045, 225] width 11 height 11
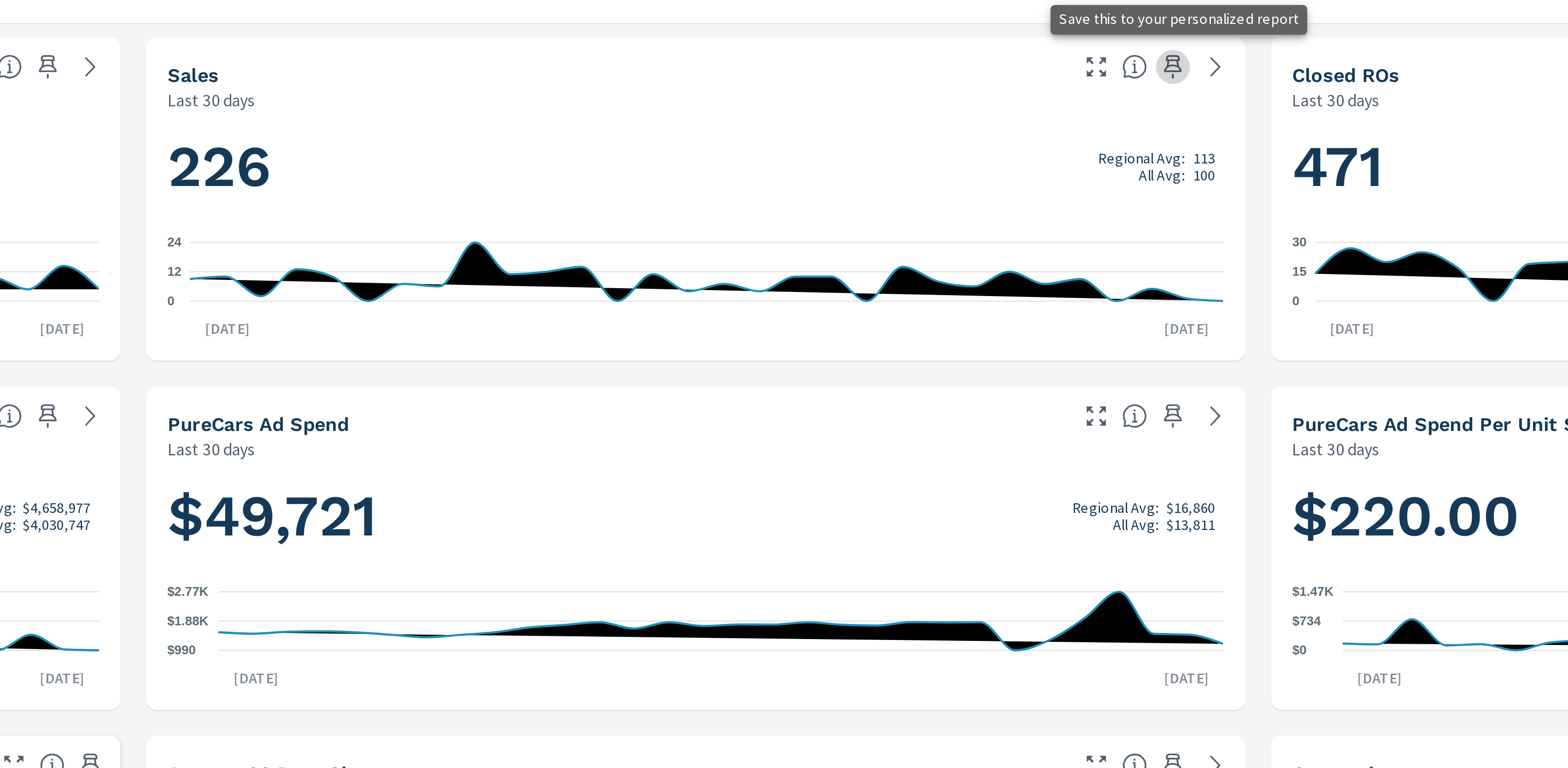
click at [1043, 69] on icon "button" at bounding box center [1045, 74] width 8 height 10
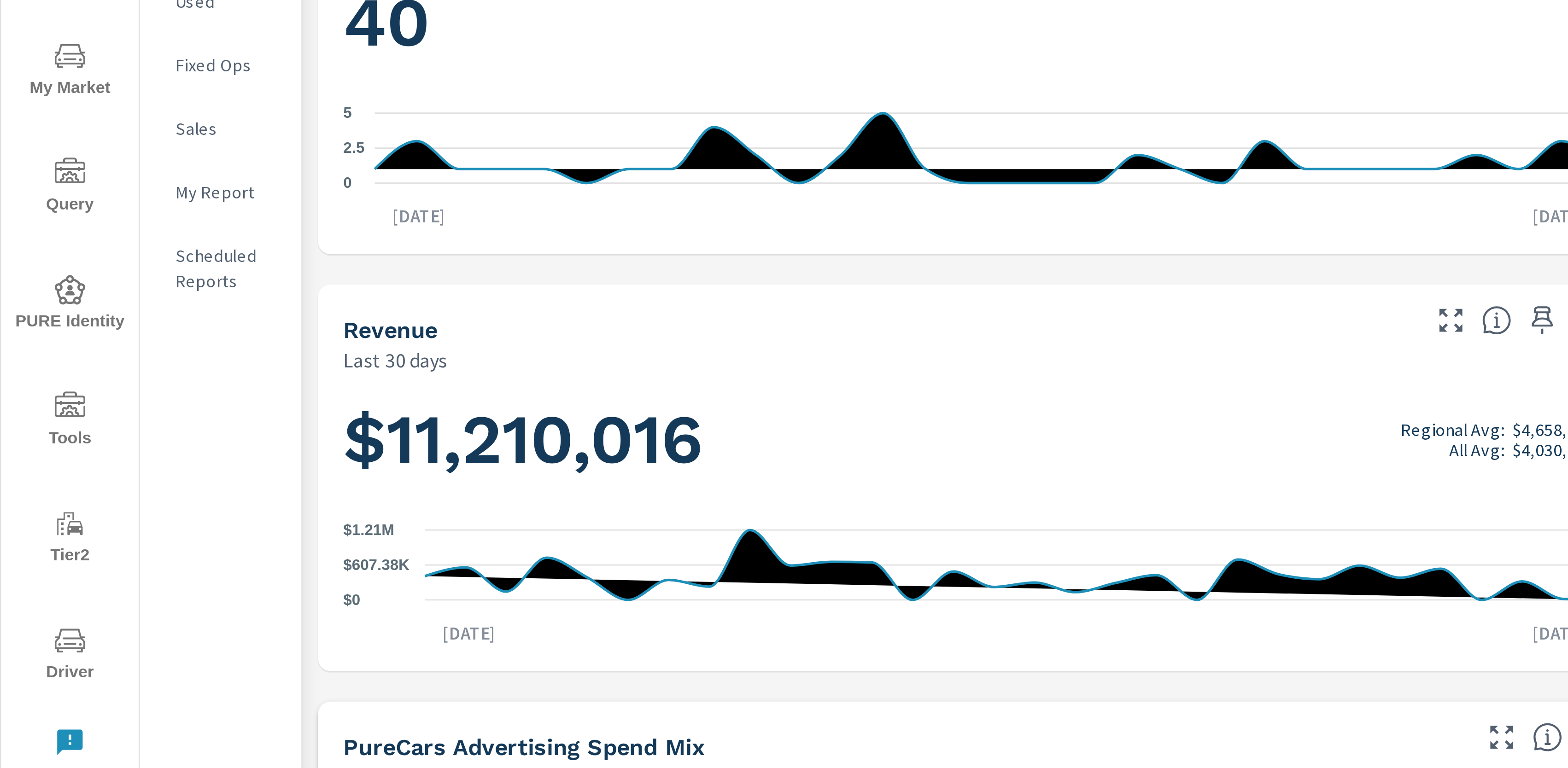
click at [84, 179] on p "My Report" at bounding box center [82, 178] width 38 height 9
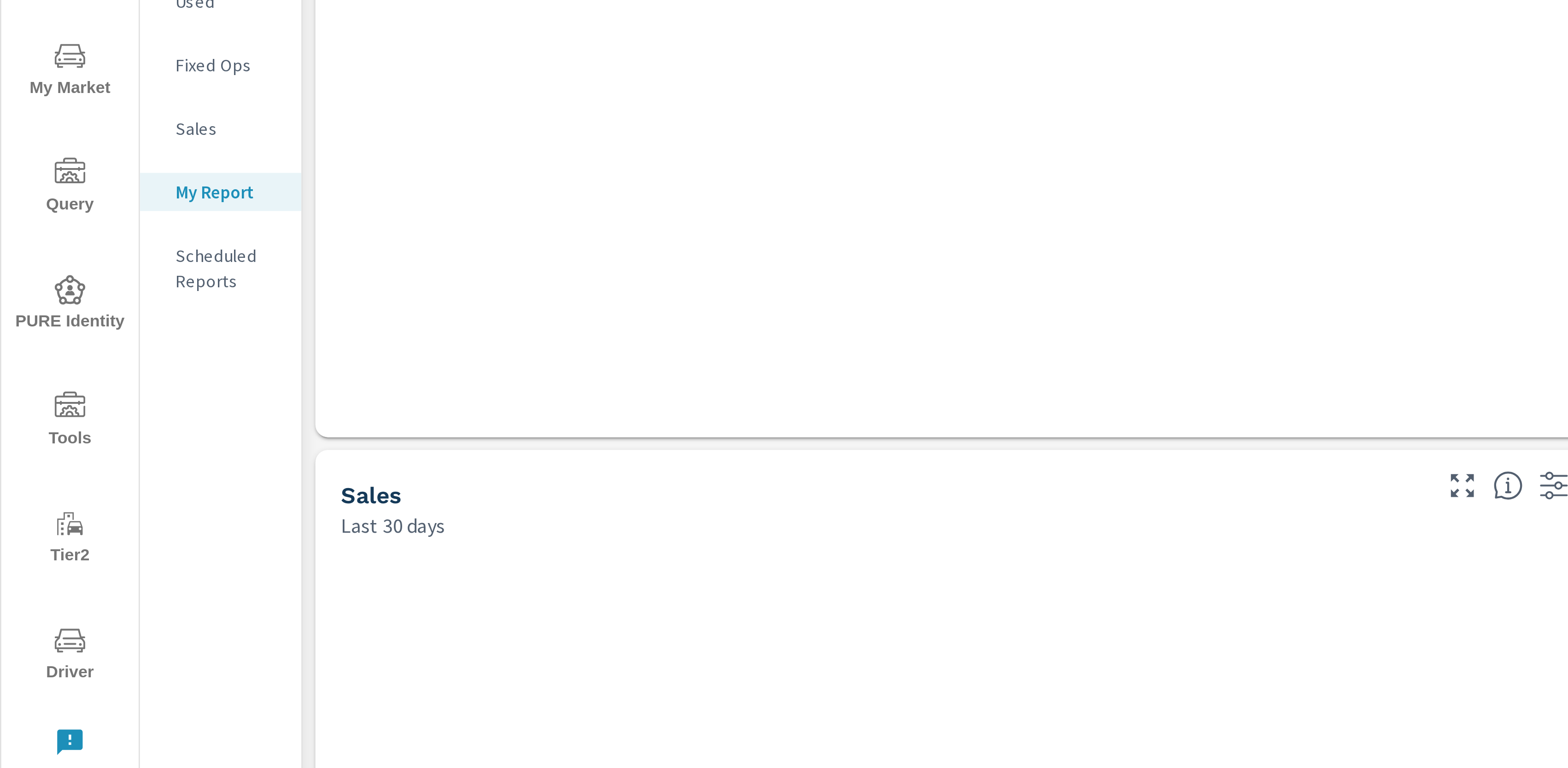
scroll to position [6785, 1459]
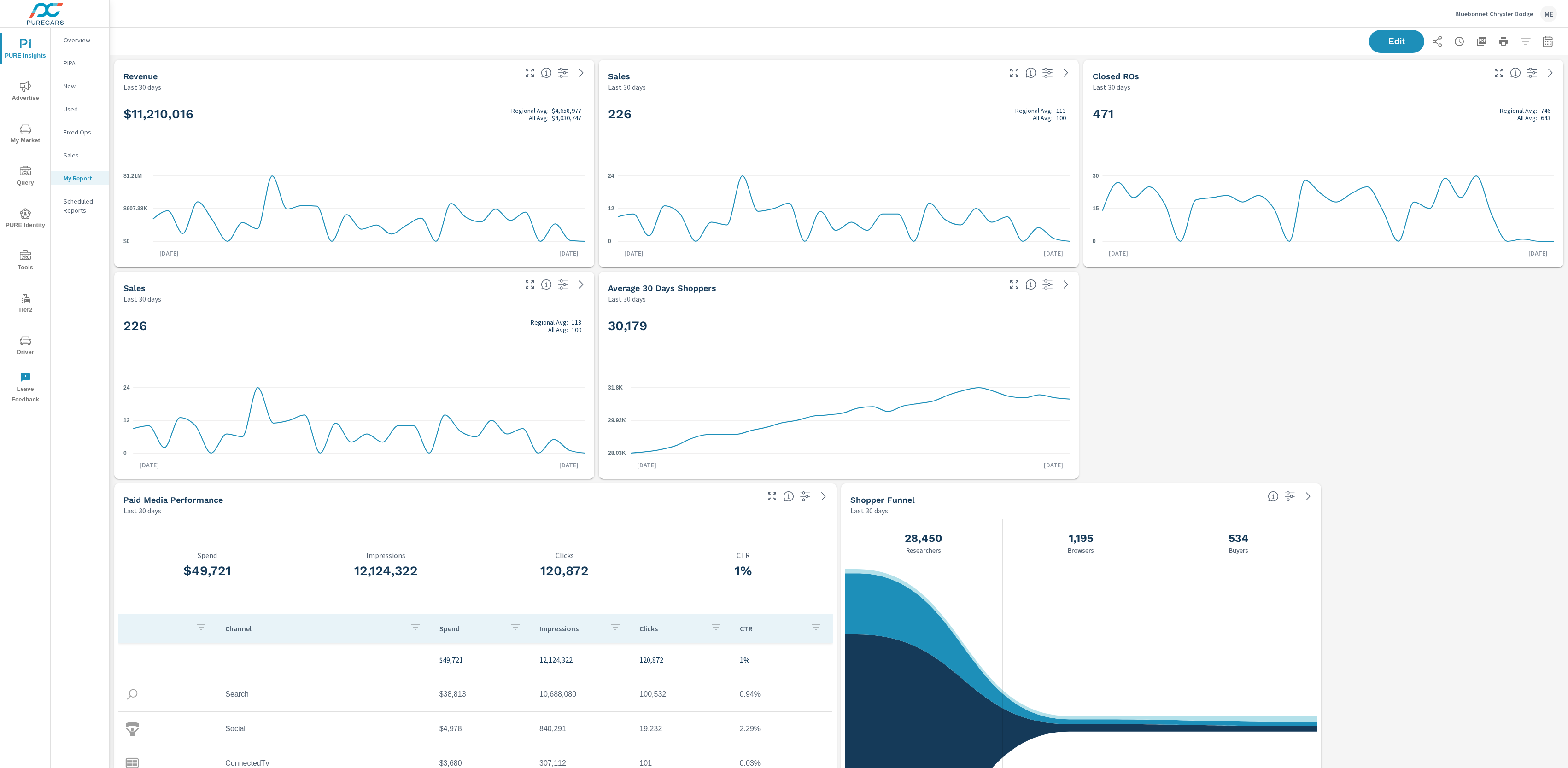
click at [79, 41] on p "Overview" at bounding box center [82, 40] width 38 height 9
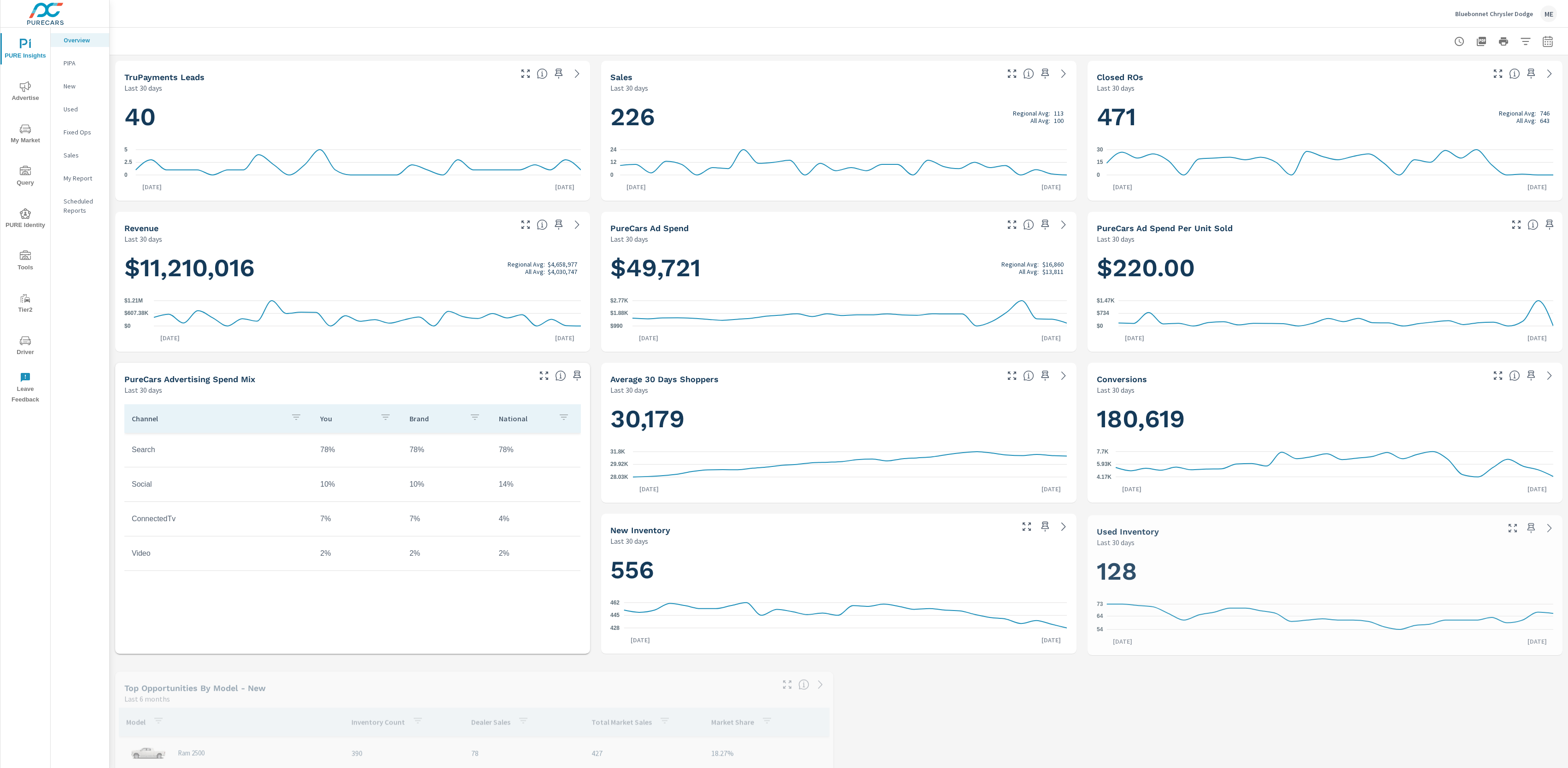
click at [1054, 34] on div at bounding box center [839, 41] width 1437 height 27
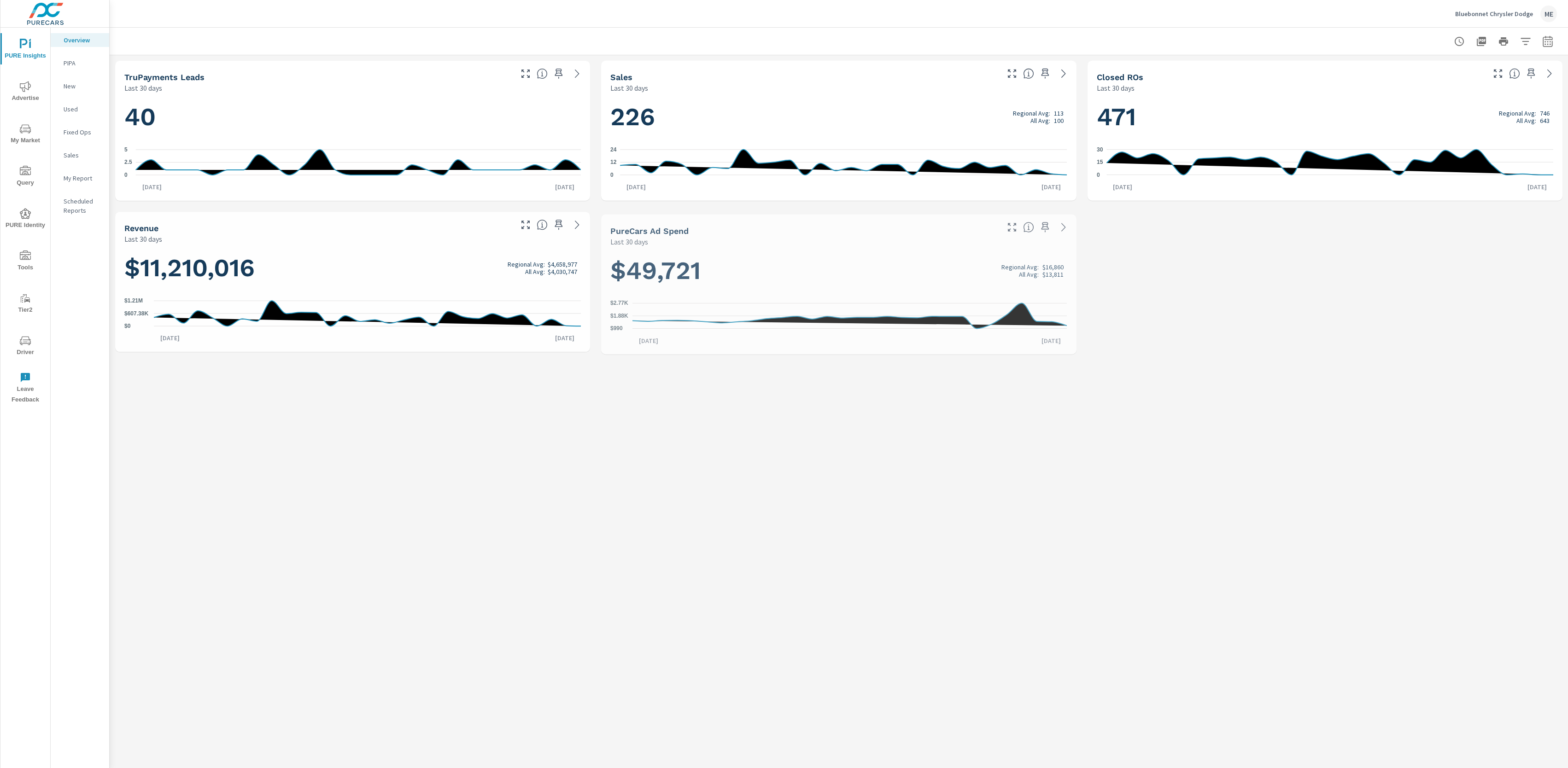
click at [24, 97] on span "Advertise" at bounding box center [25, 92] width 44 height 23
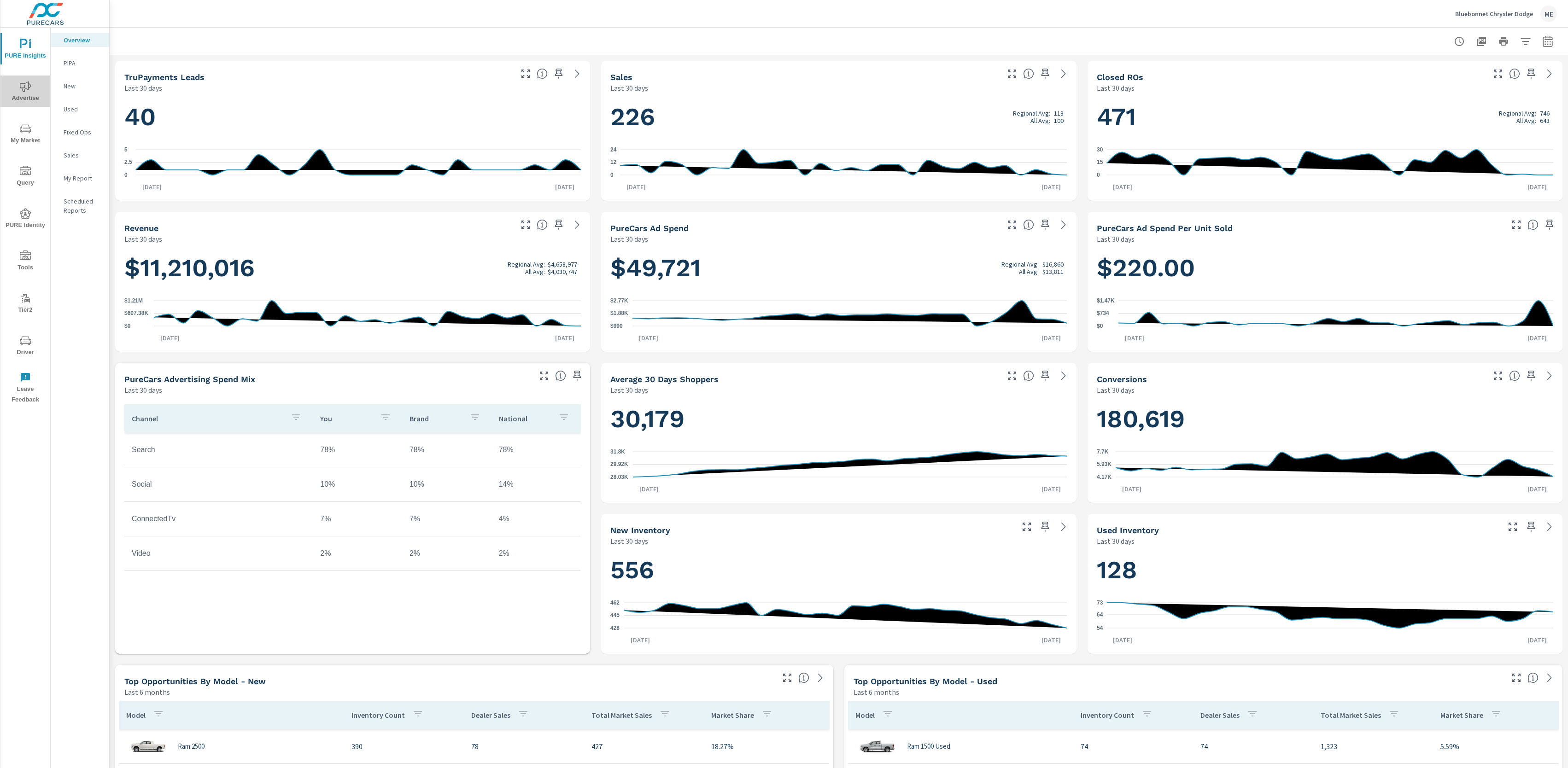
click at [26, 93] on span "Advertise" at bounding box center [25, 92] width 44 height 23
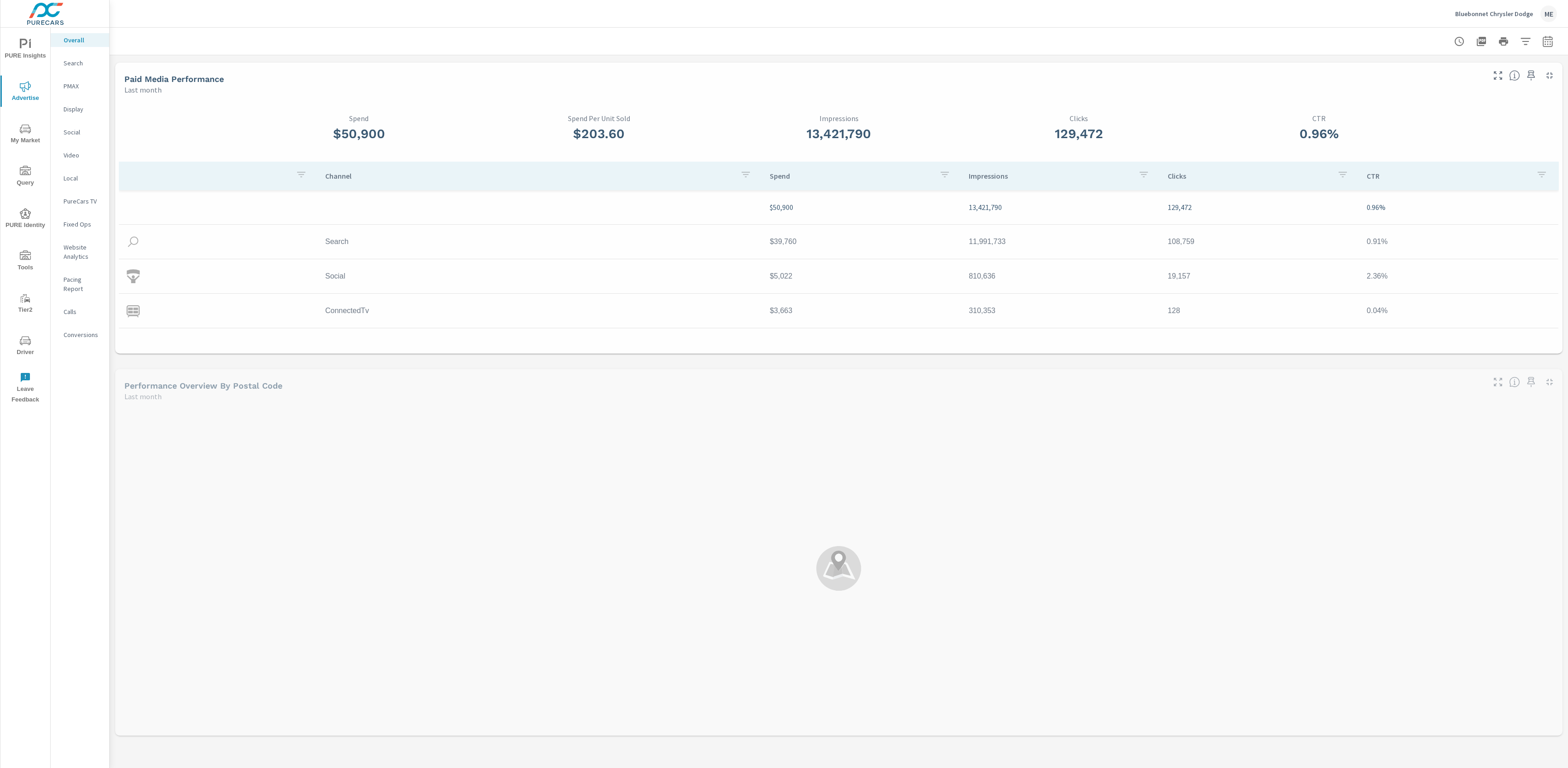
click at [26, 135] on span "My Market" at bounding box center [25, 134] width 44 height 23
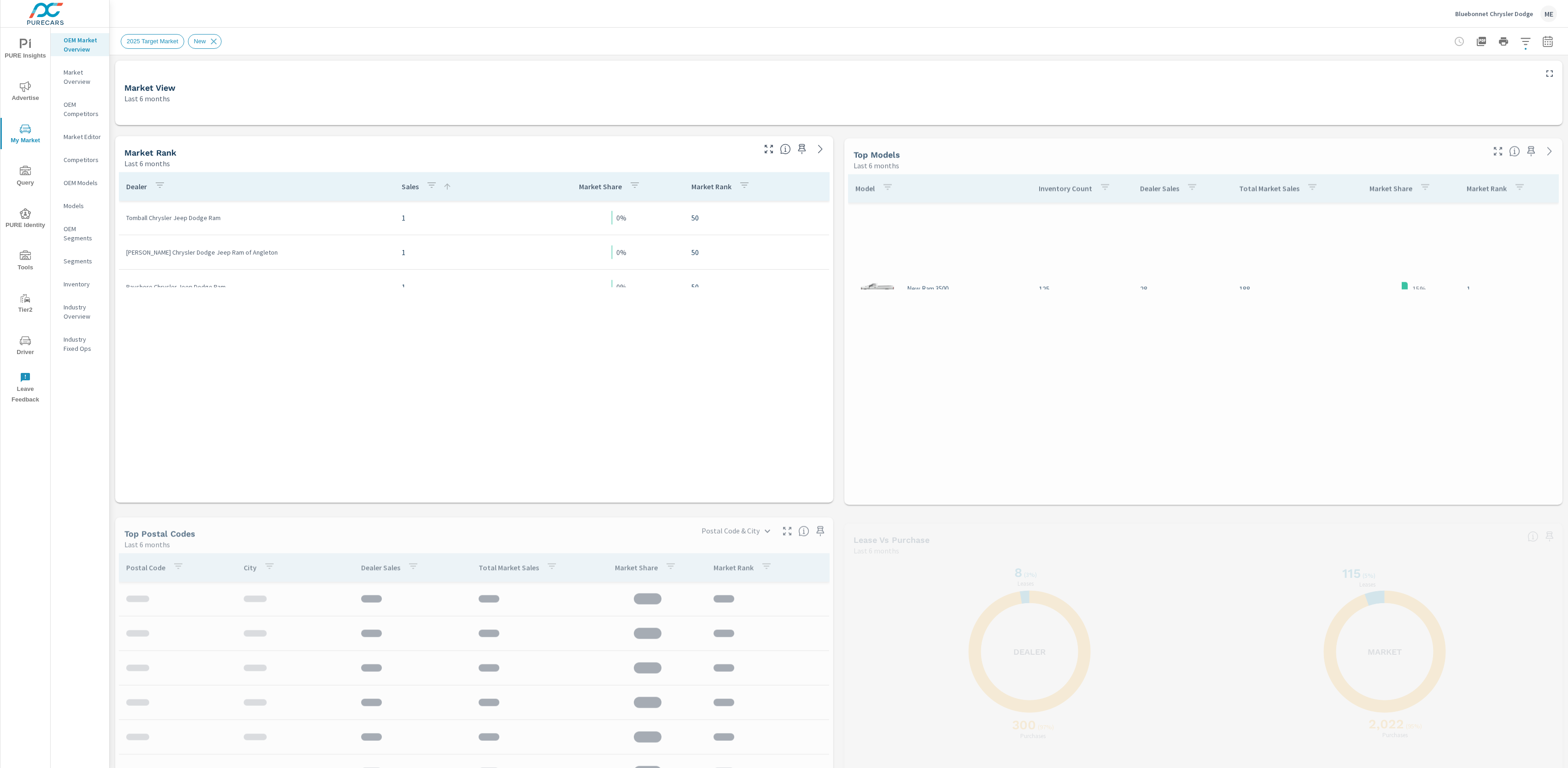
click at [66, 278] on div "Inventory" at bounding box center [80, 284] width 58 height 14
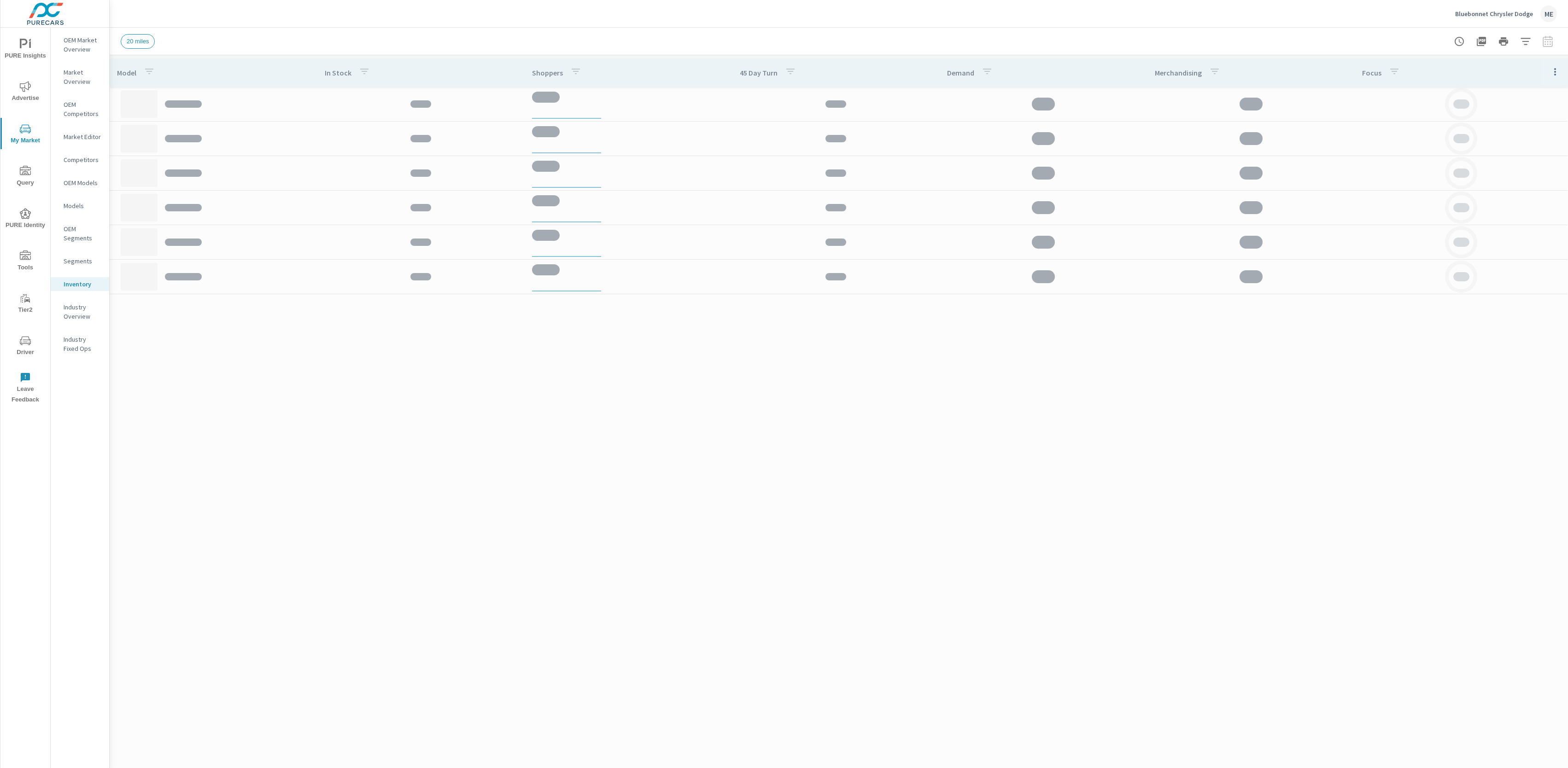
click at [1158, 40] on div "20 miles" at bounding box center [774, 41] width 1307 height 15
